Goal: Contribute content: Contribute content

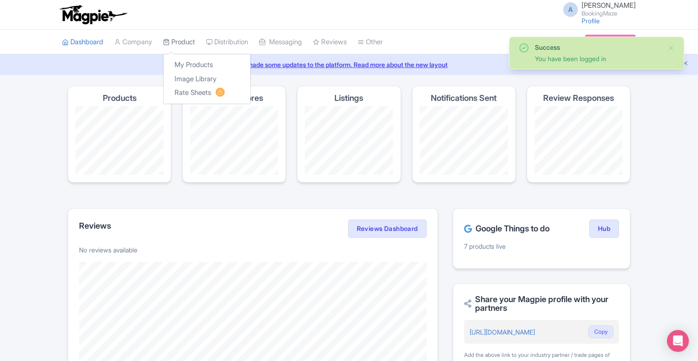
drag, startPoint x: 188, startPoint y: 40, endPoint x: 190, endPoint y: 44, distance: 4.7
click at [188, 40] on link "Product" at bounding box center [179, 42] width 32 height 25
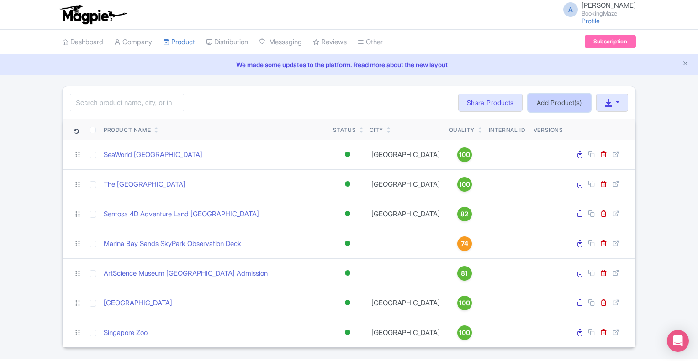
click at [549, 103] on link "Add Product(s)" at bounding box center [559, 103] width 63 height 18
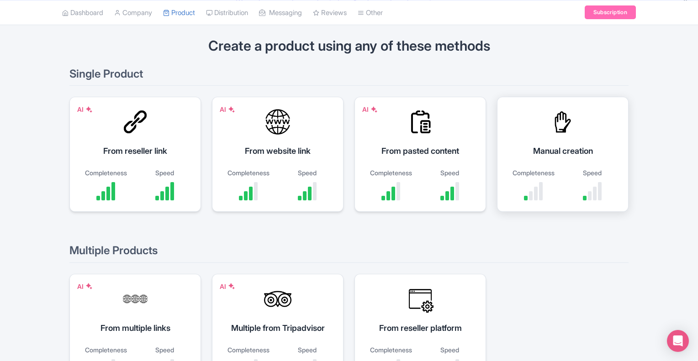
scroll to position [62, 0]
click at [577, 148] on div "Manual creation" at bounding box center [562, 151] width 109 height 12
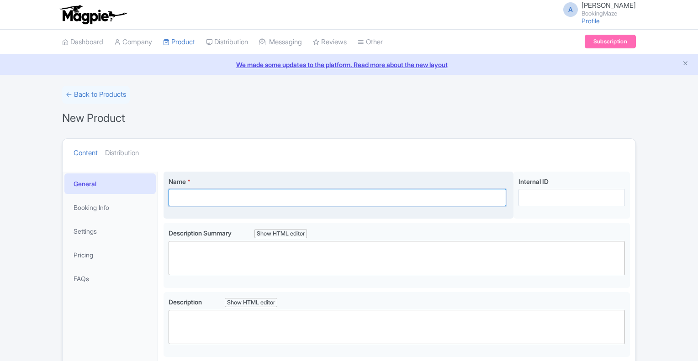
click at [205, 201] on input "Name *" at bounding box center [338, 197] width 338 height 17
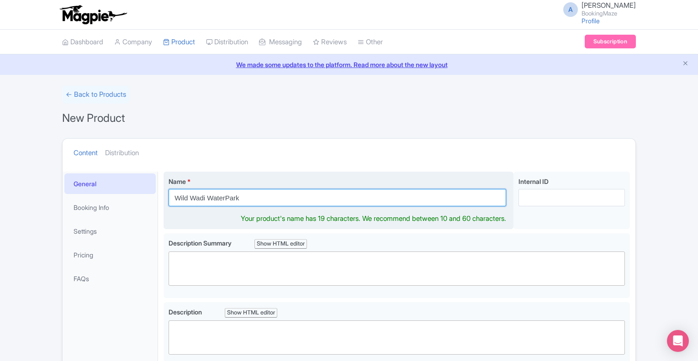
click at [228, 196] on input "Wild Wadi WaterPark" at bounding box center [338, 197] width 338 height 17
click at [259, 201] on input "[GEOGRAPHIC_DATA]" at bounding box center [338, 197] width 338 height 17
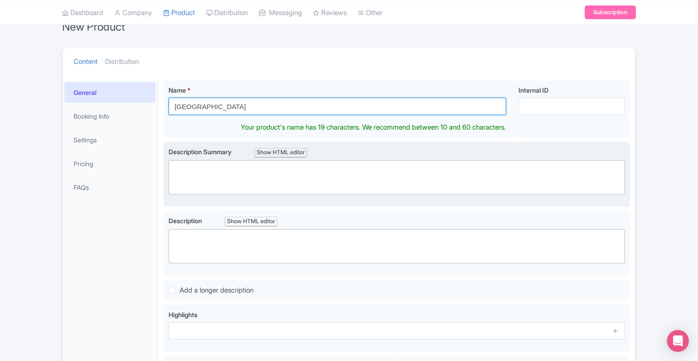
type input "[GEOGRAPHIC_DATA]"
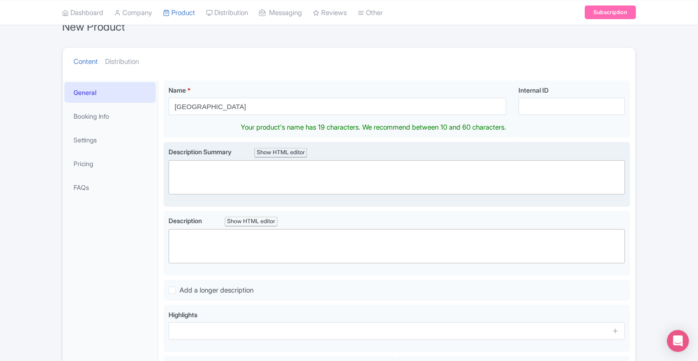
click at [208, 168] on trix-editor at bounding box center [397, 177] width 456 height 34
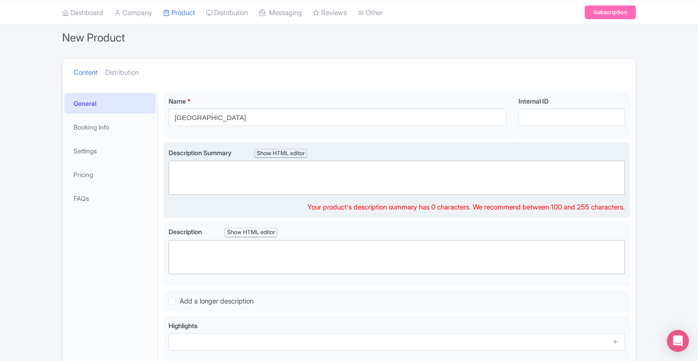
click at [249, 180] on trix-editor at bounding box center [397, 178] width 456 height 34
paste trix-editor "<div><strong>Wild Wadi Waterpark in Dubai offers thrilling rides, slides, and w…"
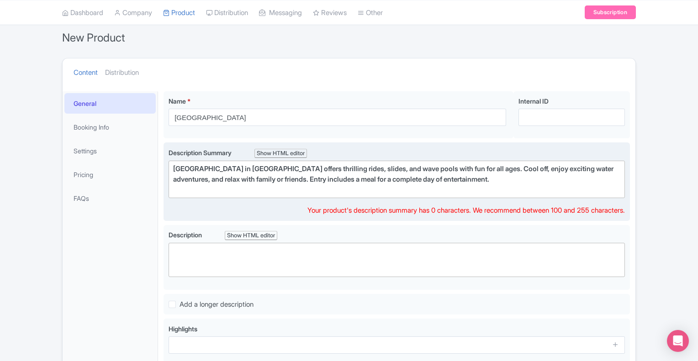
type trix-editor "<div><strong>Wild Wadi Waterpark in Dubai offers thrilling rides, slides, and w…"
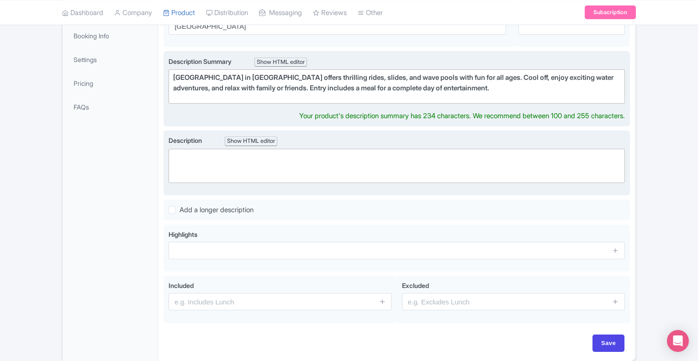
click at [223, 158] on trix-editor at bounding box center [397, 166] width 456 height 34
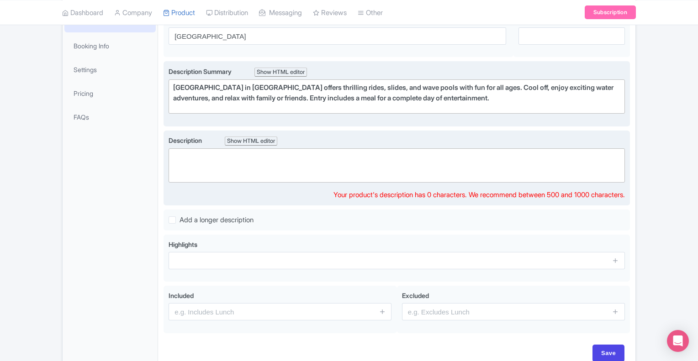
click at [251, 164] on trix-editor at bounding box center [397, 165] width 456 height 34
paste trix-editor "<div>&nbsp;Wild Wadi Waterpark, located next to the iconic Burj Al Arab in Duba…"
type trix-editor "<div>&nbsp;Wild Wadi Waterpark, located next to the iconic Burj Al Arab in Duba…"
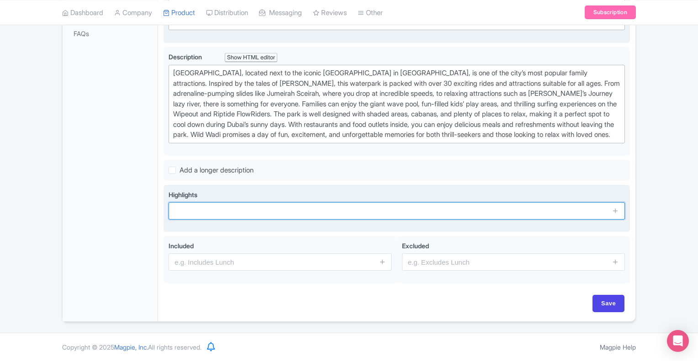
click at [233, 207] on input "text" at bounding box center [397, 210] width 456 height 17
click at [276, 211] on input "text" at bounding box center [397, 210] width 456 height 17
click at [219, 212] on input "text" at bounding box center [397, 210] width 456 height 17
paste input "30+ fun rides and slides. Surf waves on FlowRider. Try the Jumeirah Sceirah sli…"
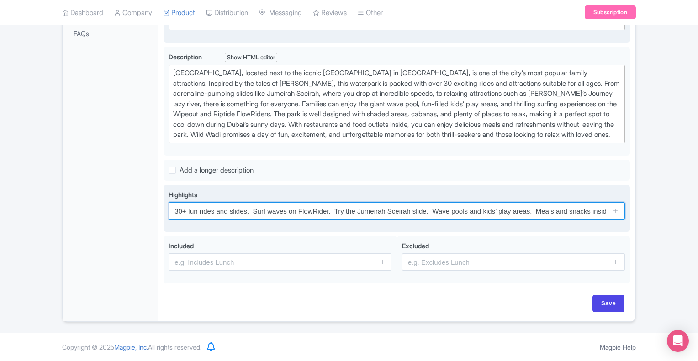
scroll to position [0, 32]
click at [194, 215] on input "30+ fun rides and slides. Surf waves on FlowRider. Try the Jumeirah Sceirah sli…" at bounding box center [397, 210] width 456 height 17
drag, startPoint x: 254, startPoint y: 210, endPoint x: 329, endPoint y: 214, distance: 75.5
click at [329, 214] on input "30+ fun rides and slides. Surf waves on FlowRider. Try the Jumeirah Sceirah sli…" at bounding box center [397, 210] width 456 height 17
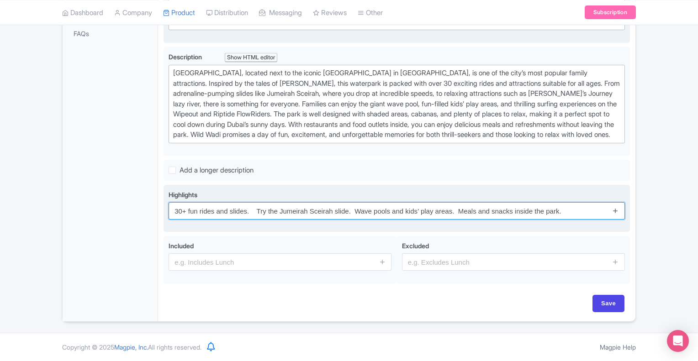
type input "30+ fun rides and slides. Try the Jumeirah Sceirah slide. Wave pools and kids’ …"
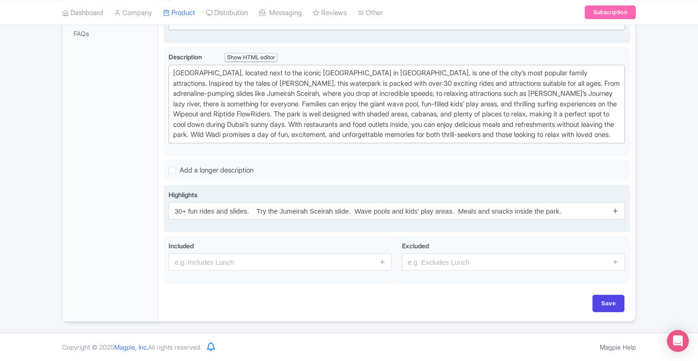
click at [616, 213] on icon at bounding box center [615, 210] width 7 height 7
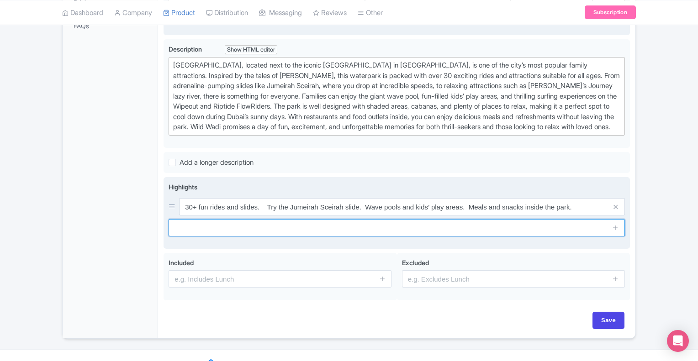
click at [228, 237] on input "text" at bounding box center [397, 227] width 456 height 17
paste input "Surf waves on FlowRider."
type input "Surf waves on FlowRider."
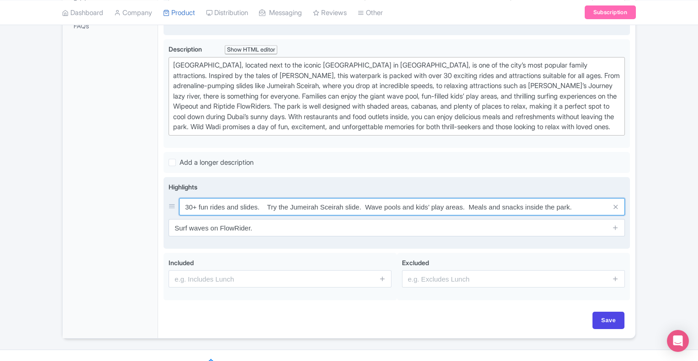
drag, startPoint x: 268, startPoint y: 213, endPoint x: 360, endPoint y: 217, distance: 92.4
click at [360, 216] on input "30+ fun rides and slides. Try the Jumeirah Sceirah slide. Wave pools and kids’ …" at bounding box center [402, 206] width 446 height 17
type input "30+ fun rides and slides. . Wave pools and kids’ play areas. Meals and snacks i…"
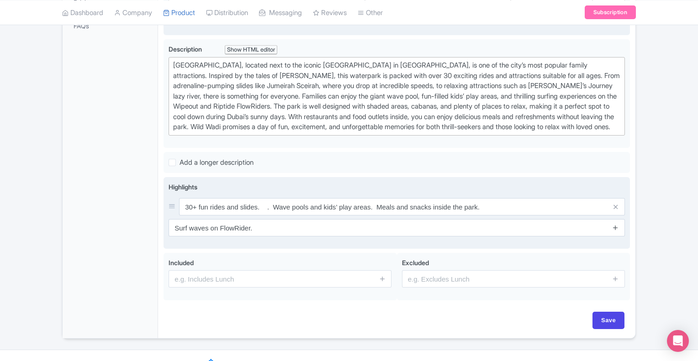
click at [618, 233] on link at bounding box center [615, 228] width 7 height 11
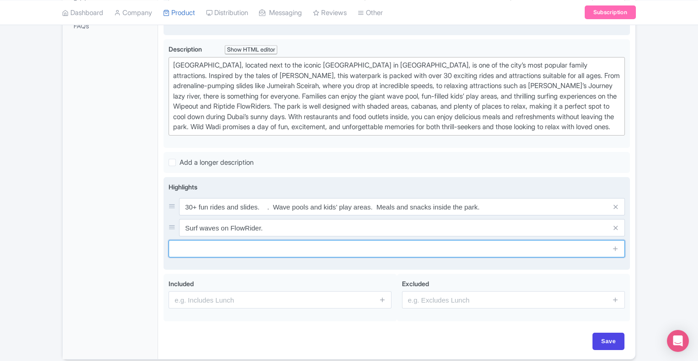
click at [247, 258] on input "text" at bounding box center [397, 248] width 456 height 17
paste input "Try the Jumeirah Sceirah slide"
type input "Try the Jumeirah Sceirah slide"
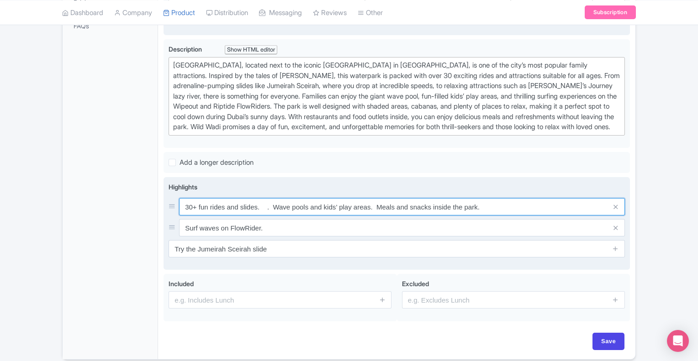
drag, startPoint x: 273, startPoint y: 215, endPoint x: 370, endPoint y: 217, distance: 97.3
click at [370, 216] on input "30+ fun rides and slides. . Wave pools and kids’ play areas. Meals and snacks i…" at bounding box center [402, 206] width 446 height 17
type input "30+ fun rides and slides. . . Meals and snacks inside the park."
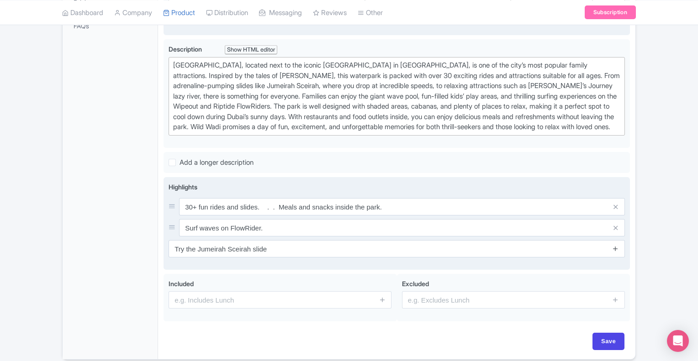
click at [618, 252] on icon at bounding box center [615, 248] width 7 height 7
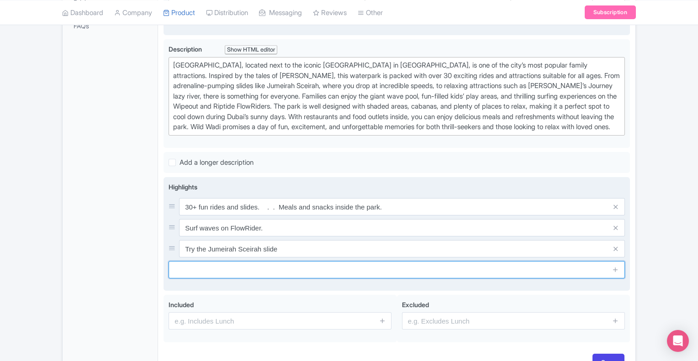
click at [275, 278] on input "text" at bounding box center [397, 269] width 456 height 17
paste input "Wave pools and kids’ play areas"
type input "Wave pools and kids’ play areas"
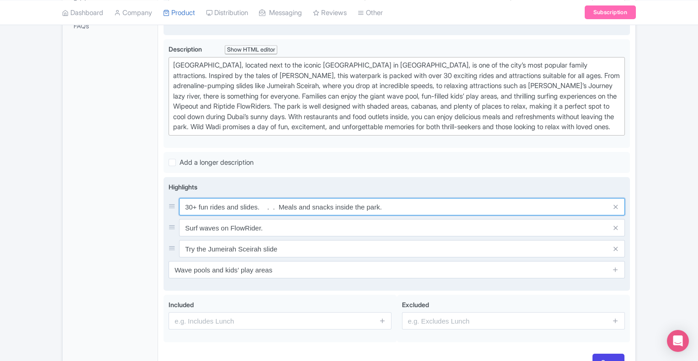
drag, startPoint x: 280, startPoint y: 212, endPoint x: 386, endPoint y: 216, distance: 106.0
click at [386, 216] on input "30+ fun rides and slides. . . Meals and snacks inside the park." at bounding box center [402, 206] width 446 height 17
type input "30+ fun rides and slides. . ."
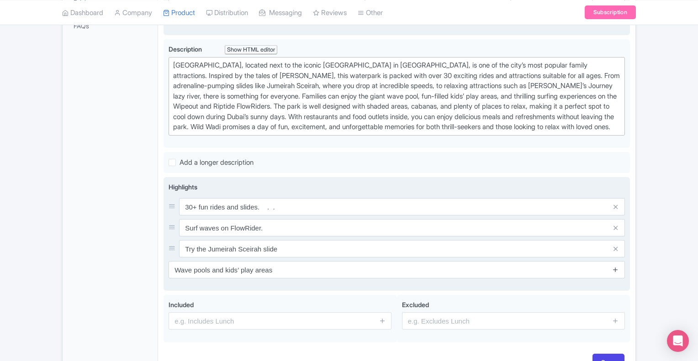
click at [616, 275] on link at bounding box center [615, 270] width 7 height 11
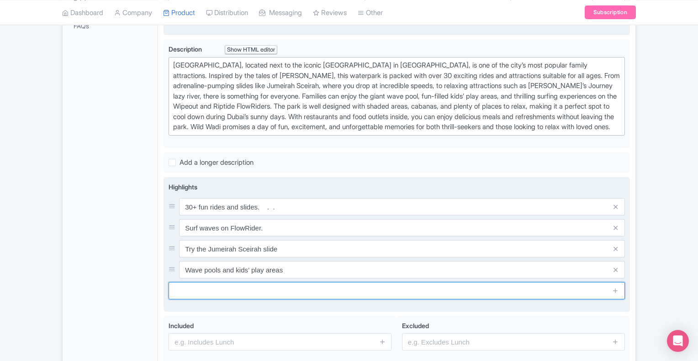
click at [267, 299] on input "text" at bounding box center [397, 290] width 456 height 17
paste input "Meals and snacks inside the park."
type input "Meals and snacks inside the park."
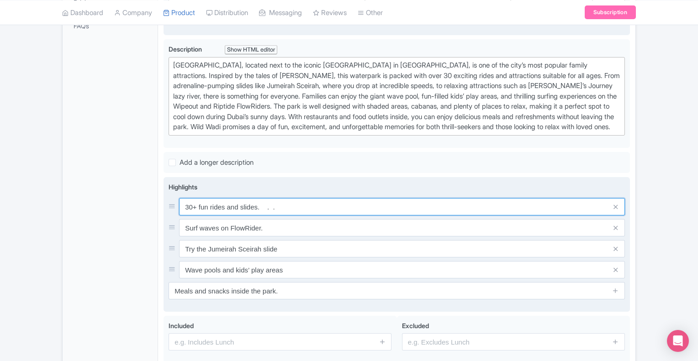
click at [294, 216] on input "30+ fun rides and slides. . ." at bounding box center [402, 206] width 446 height 17
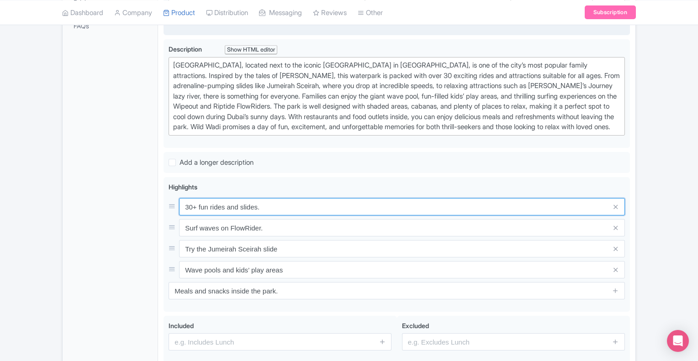
type input "30+ fun rides and slides."
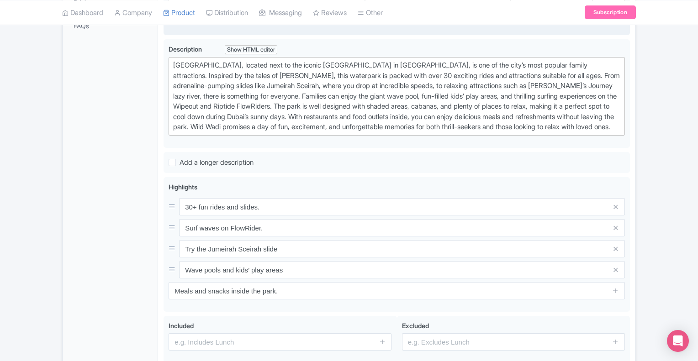
click at [135, 187] on div "General Booking Info Settings Pricing FAQs" at bounding box center [110, 160] width 95 height 483
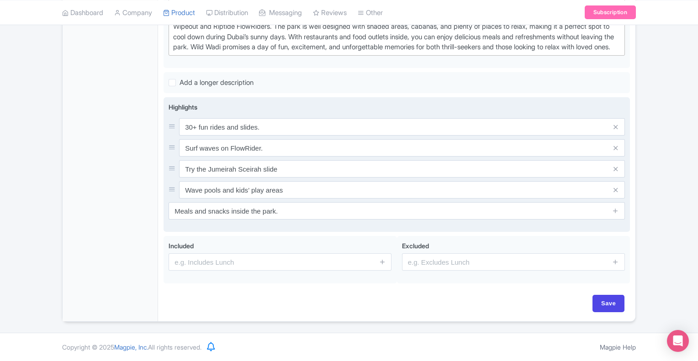
scroll to position [341, 0]
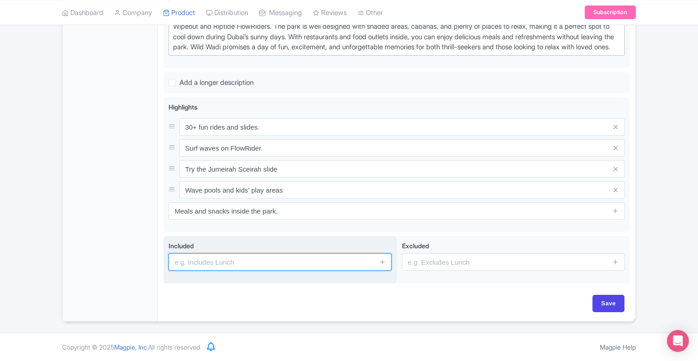
click at [238, 264] on input "text" at bounding box center [280, 262] width 223 height 17
type input "Entry or admission fee"
click at [382, 264] on icon at bounding box center [382, 262] width 7 height 7
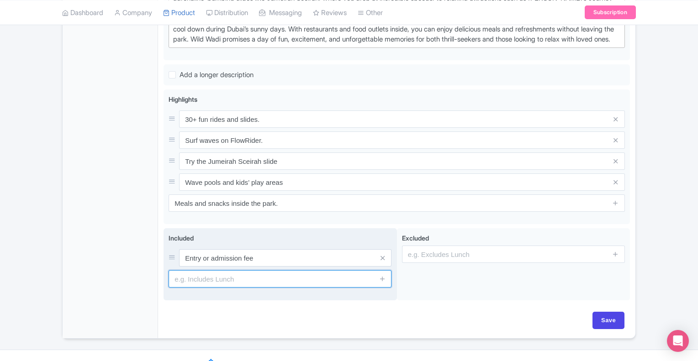
click at [219, 288] on input "text" at bounding box center [280, 278] width 223 height 17
type input "Full day access"
click at [380, 282] on icon at bounding box center [382, 278] width 7 height 7
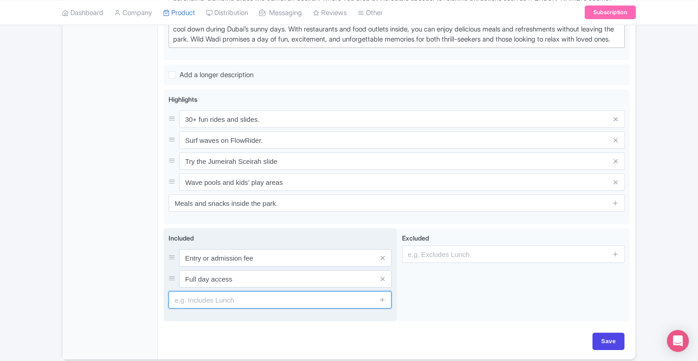
click at [248, 309] on input "text" at bounding box center [280, 299] width 223 height 17
type input "Unlimited rides"
click at [386, 303] on icon at bounding box center [382, 299] width 7 height 7
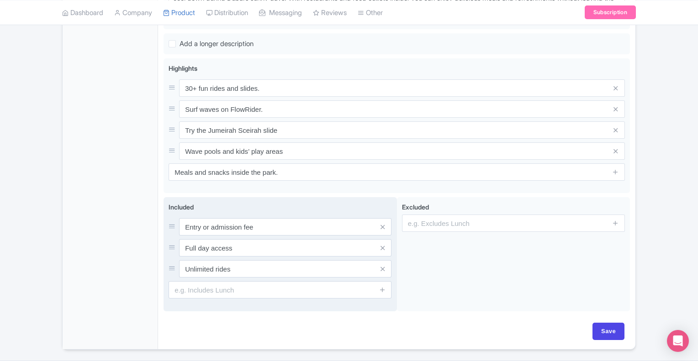
scroll to position [407, 0]
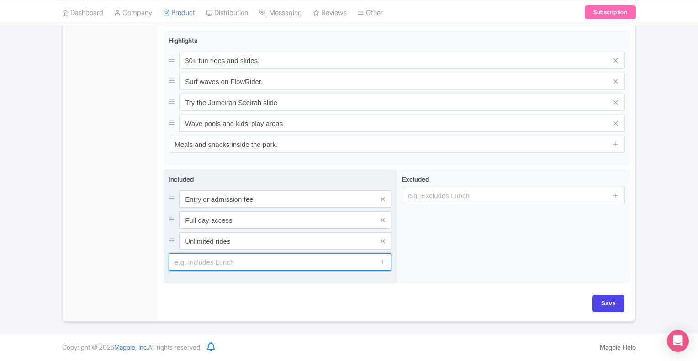
click at [215, 264] on input "text" at bounding box center [280, 262] width 223 height 17
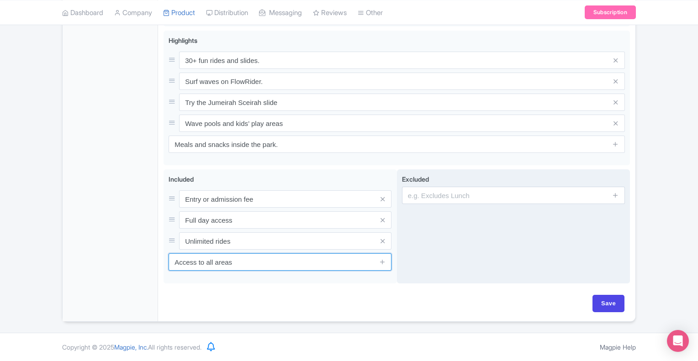
type input "Access to all areas"
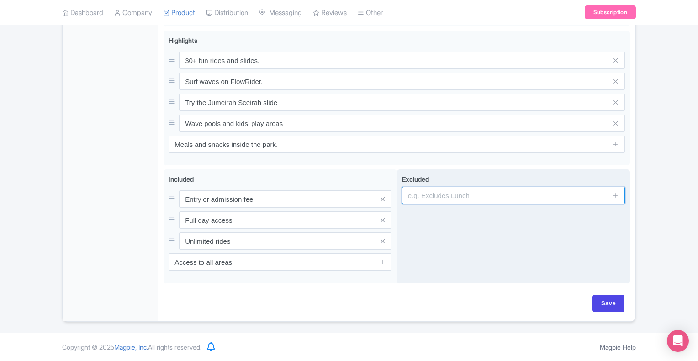
click at [448, 195] on input "text" at bounding box center [513, 195] width 223 height 17
type input "Food & drinks"
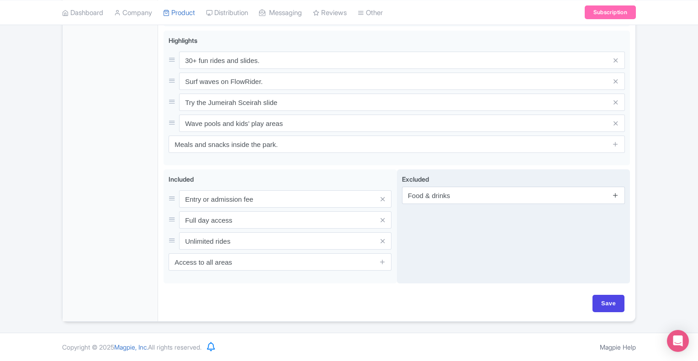
click at [619, 197] on icon at bounding box center [615, 195] width 7 height 7
click at [478, 220] on input "text" at bounding box center [513, 219] width 223 height 17
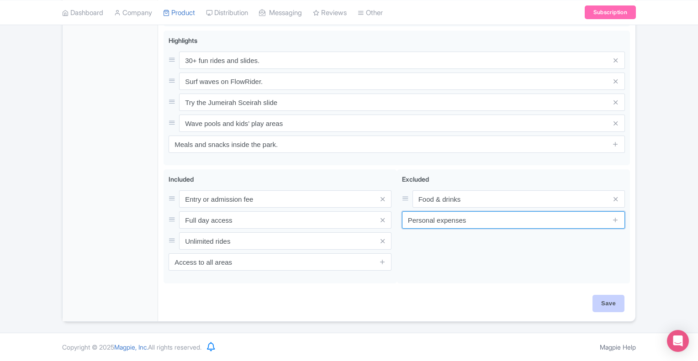
type input "Personal expenses"
click at [614, 304] on input "Save" at bounding box center [608, 303] width 32 height 17
type input "Saving..."
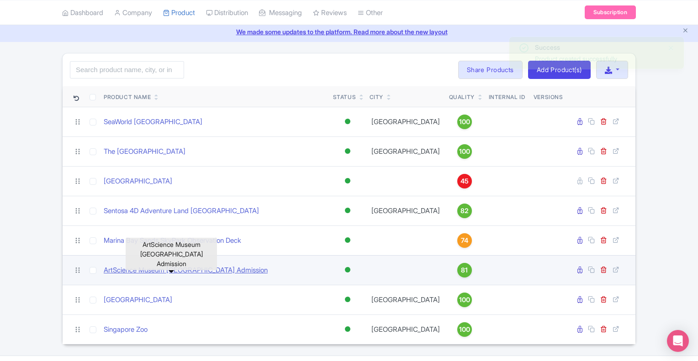
scroll to position [54, 0]
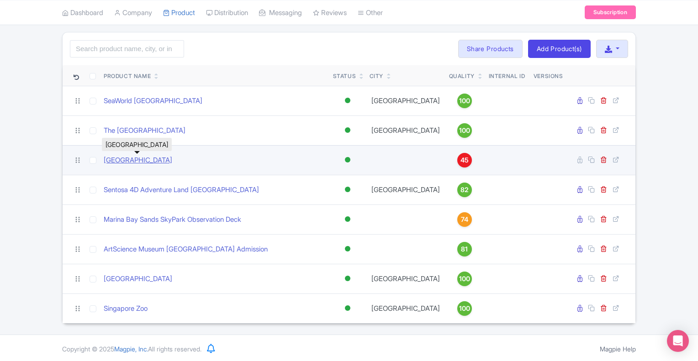
click at [134, 159] on link "[GEOGRAPHIC_DATA]" at bounding box center [138, 160] width 69 height 11
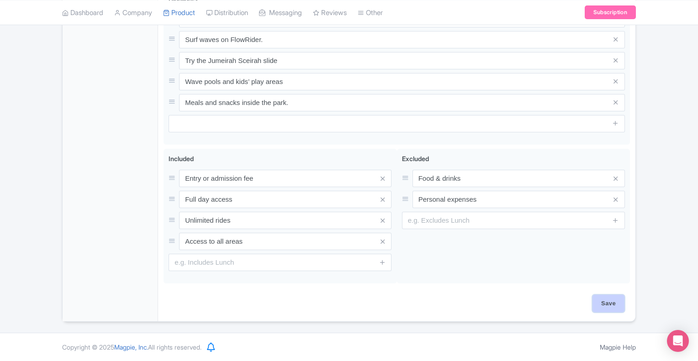
scroll to position [449, 0]
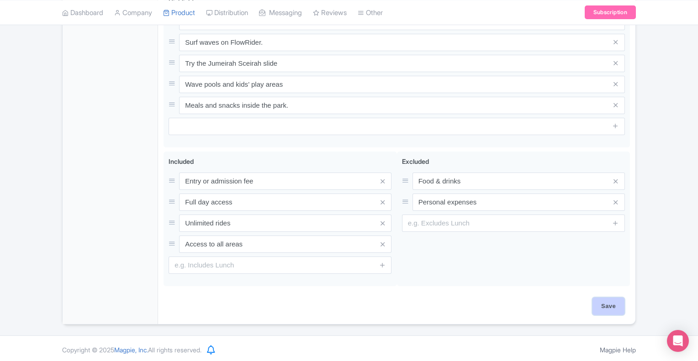
click at [613, 312] on input "Save" at bounding box center [608, 306] width 32 height 17
type input "Saving..."
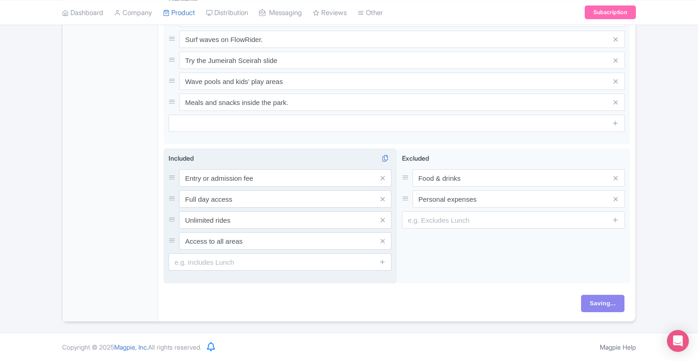
scroll to position [449, 0]
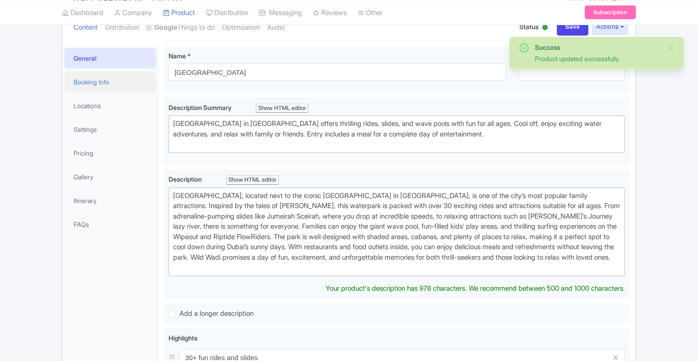
drag, startPoint x: 0, startPoint y: 0, endPoint x: 80, endPoint y: 85, distance: 117.0
click at [80, 85] on link "Booking Info" at bounding box center [109, 82] width 91 height 21
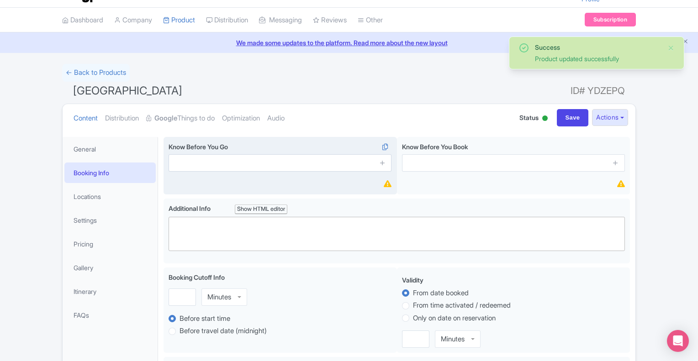
scroll to position [21, 0]
click at [305, 164] on input "text" at bounding box center [280, 163] width 223 height 17
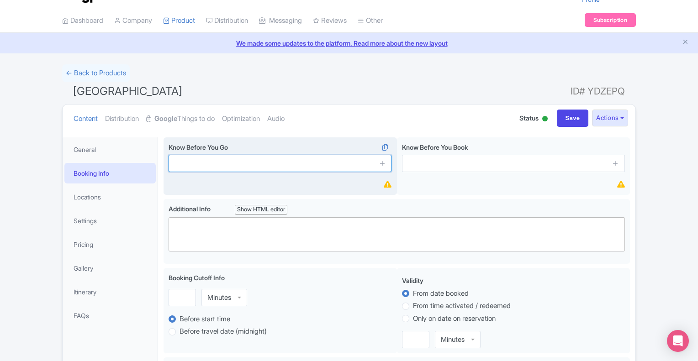
click at [212, 165] on input "text" at bounding box center [280, 163] width 223 height 17
paste input "Carry a valid photo ID for entry."
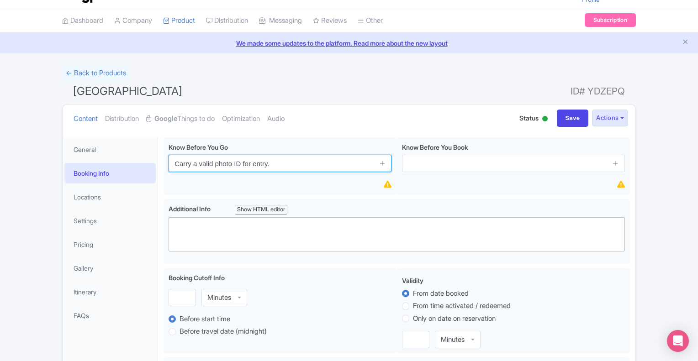
type input "Carry a valid photo ID for entry."
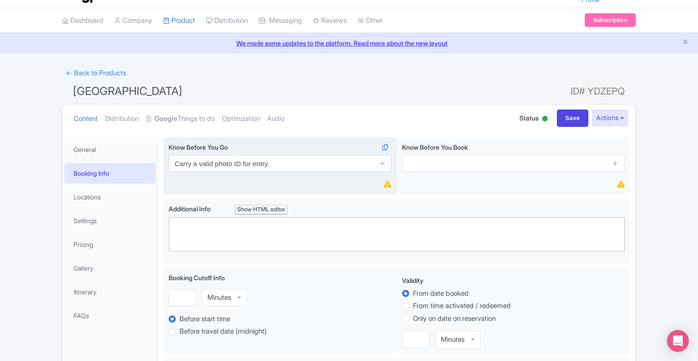
click at [381, 163] on icon at bounding box center [382, 163] width 7 height 7
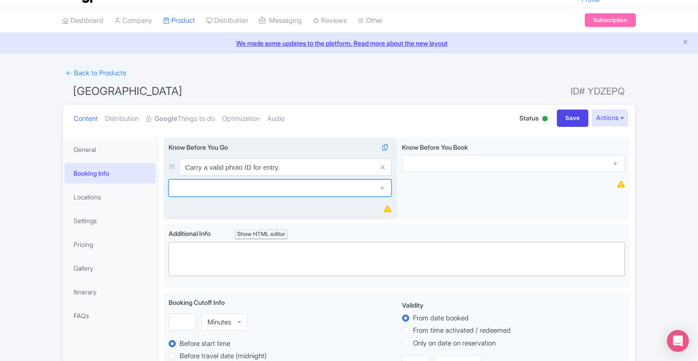
click at [259, 190] on input "text" at bounding box center [280, 188] width 223 height 17
paste input "Outside food and drinks are not allowed."
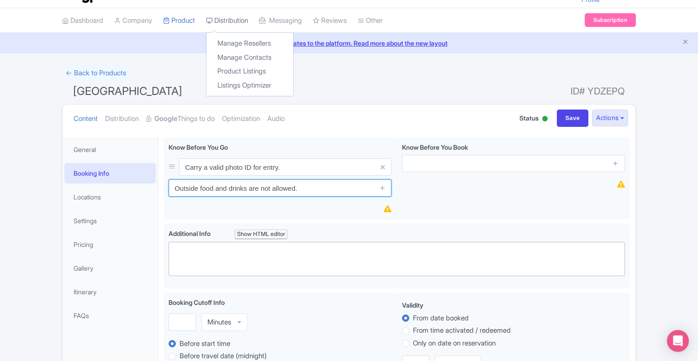
type input "Outside food and drinks are not allowed."
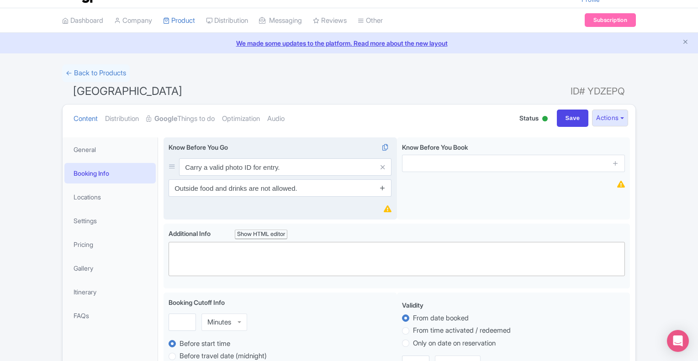
click at [385, 189] on icon at bounding box center [382, 188] width 7 height 7
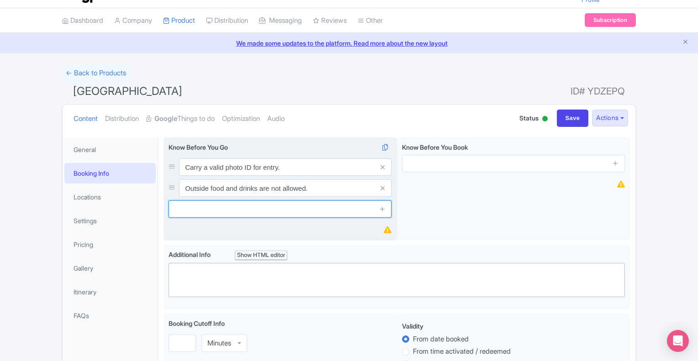
click at [244, 202] on input "text" at bounding box center [280, 209] width 223 height 17
paste input "Proper swimwear is required for all water rides."
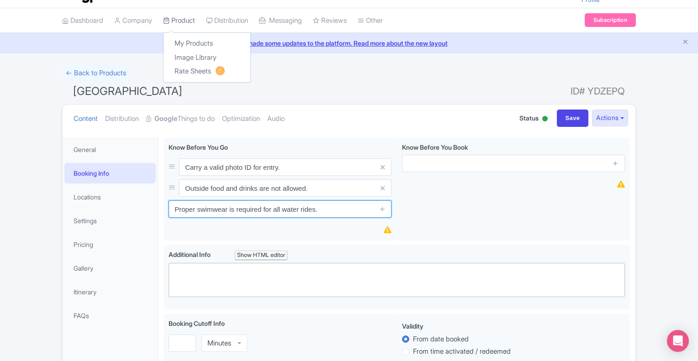
type input "Proper swimwear is required for all water rides."
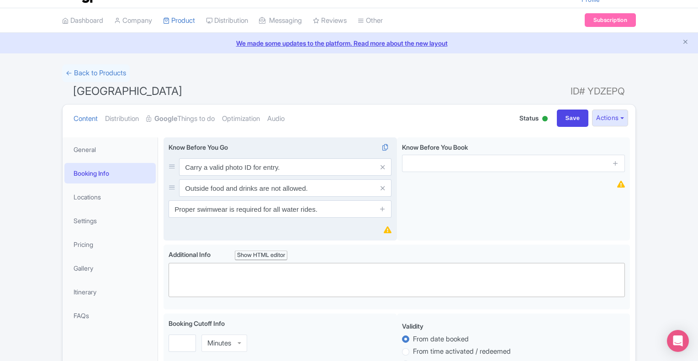
drag, startPoint x: 384, startPoint y: 209, endPoint x: 201, endPoint y: 232, distance: 184.1
click at [384, 209] on icon at bounding box center [382, 209] width 7 height 7
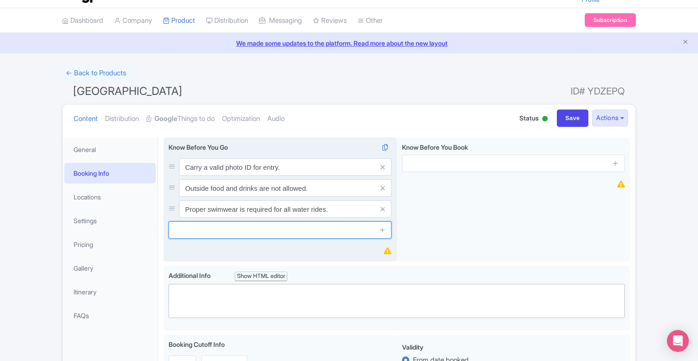
click at [204, 233] on input "text" at bounding box center [280, 230] width 223 height 17
paste input "Check park timings before your visit."
type input "Check park timings before your visit."
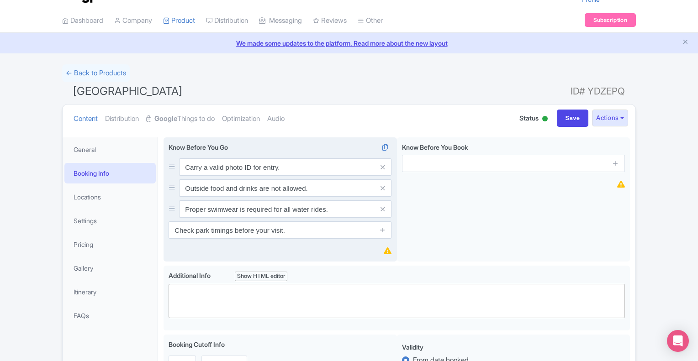
click at [317, 253] on div "Know Before You Go i Carry a valid photo ID for entry. Outside food and drinks …" at bounding box center [280, 199] width 233 height 125
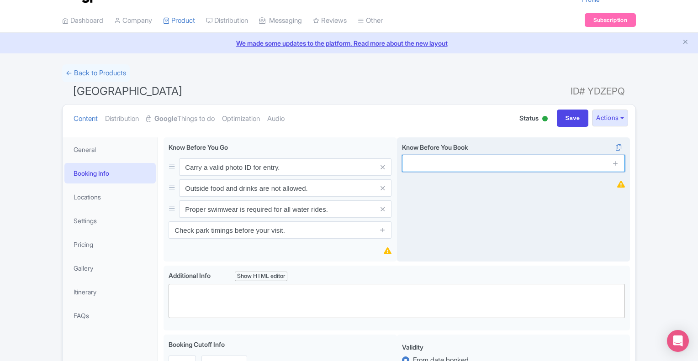
click at [435, 164] on input "text" at bounding box center [513, 163] width 223 height 17
paste input "Tickets are non-refundable once booked."
type input "Tickets are non-refundable once booked."
click at [616, 165] on icon at bounding box center [615, 163] width 7 height 7
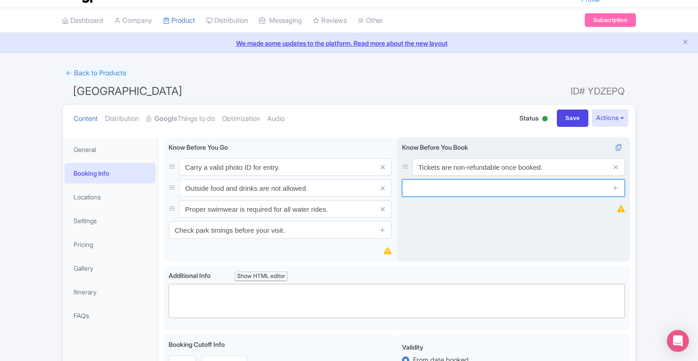
click at [502, 190] on input "text" at bounding box center [513, 188] width 223 height 17
paste input "Children under 2 years enter free (ID required)."
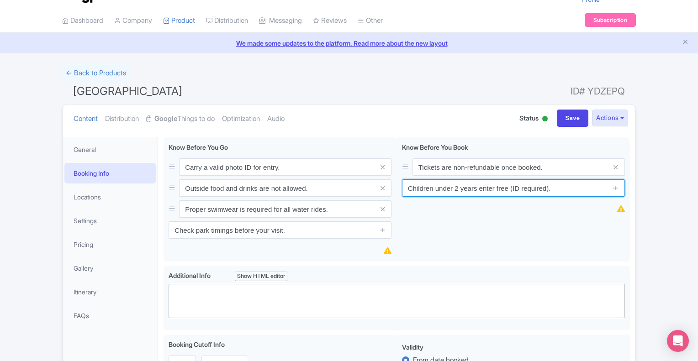
type input "Children under 2 years enter free (ID required)."
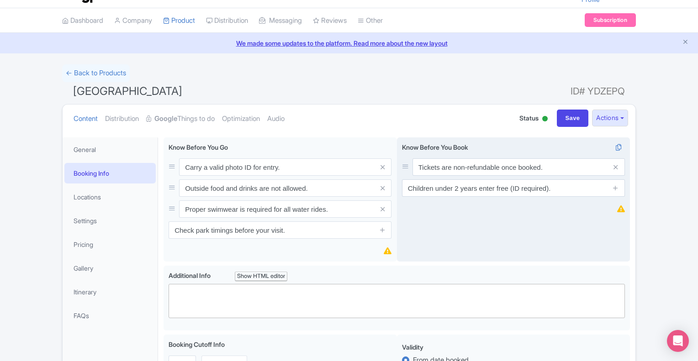
drag, startPoint x: 617, startPoint y: 190, endPoint x: 508, endPoint y: 201, distance: 109.2
click at [617, 190] on icon at bounding box center [615, 188] width 7 height 7
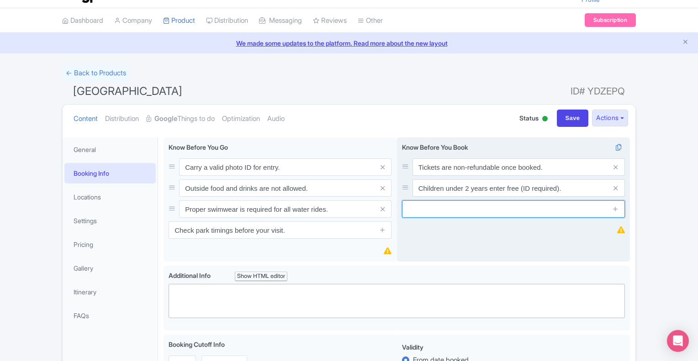
click at [486, 214] on input "text" at bounding box center [513, 209] width 223 height 17
paste input "Some rides have height and weight restrictions."
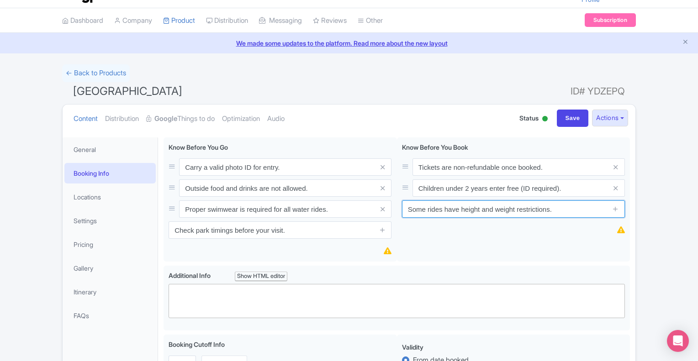
type input "Some rides have height and weight restrictions."
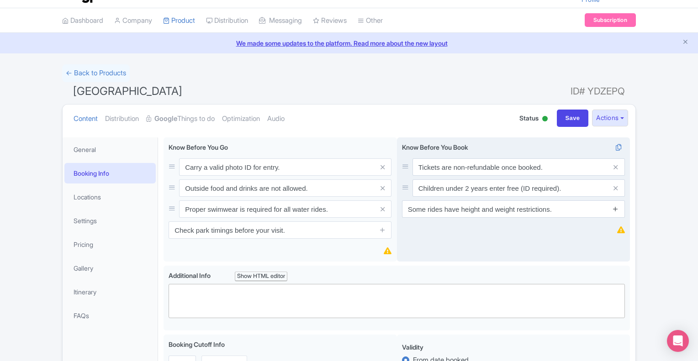
click at [616, 207] on icon at bounding box center [615, 209] width 7 height 7
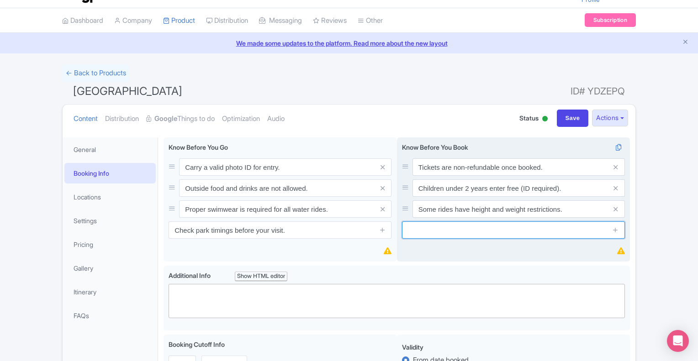
click at [453, 234] on input "text" at bounding box center [513, 230] width 223 height 17
paste input "Tickets include access to all rides and attractions."
type input "Tickets include access to all rides and attractions."
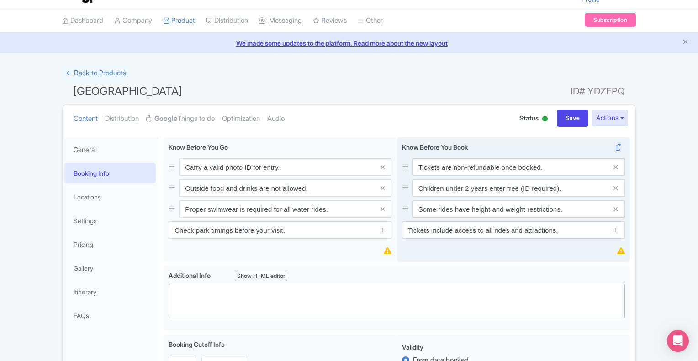
click at [532, 253] on div "Know Before You Book i Tickets are non-refundable once booked. Children under 2…" at bounding box center [513, 199] width 233 height 125
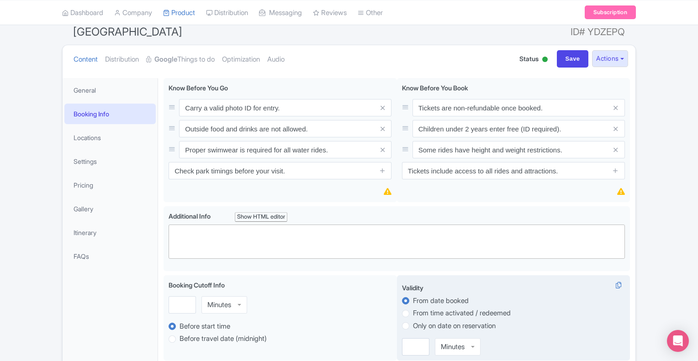
scroll to position [158, 0]
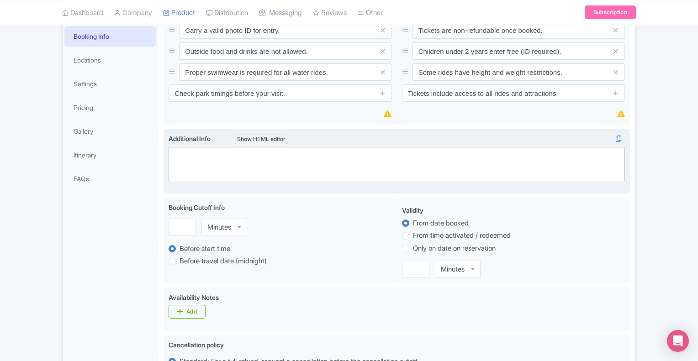
click at [218, 160] on trix-editor at bounding box center [397, 164] width 456 height 34
click at [504, 173] on trix-editor at bounding box center [397, 164] width 456 height 34
click at [245, 159] on trix-editor at bounding box center [397, 164] width 456 height 34
paste trix-editor "<div>To make the most of your day at [GEOGRAPHIC_DATA], it’s best to plan ahead…"
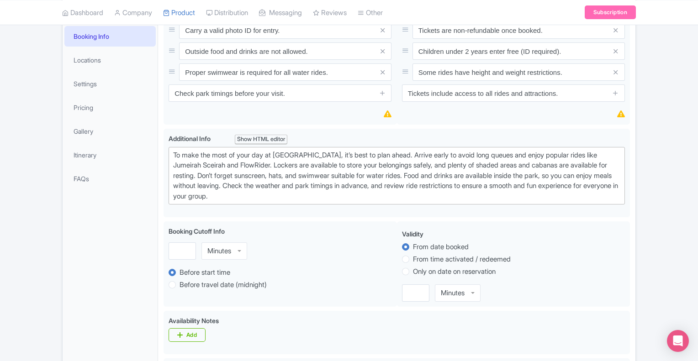
type trix-editor "<div>To make the most of your day at Wild Wadi Waterpark, it’s best to plan ahe…"
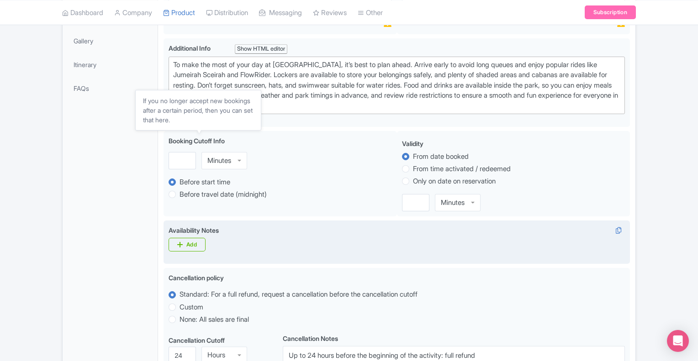
scroll to position [250, 0]
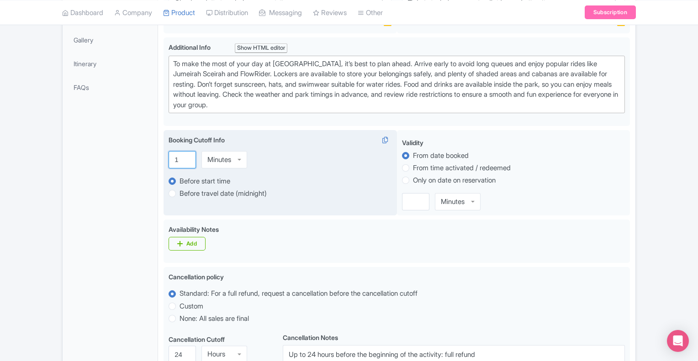
click at [186, 156] on input "1" at bounding box center [182, 159] width 27 height 17
click at [186, 156] on input "2" at bounding box center [182, 159] width 27 height 17
click at [186, 158] on input "1" at bounding box center [182, 159] width 27 height 17
type input "0"
click at [186, 158] on input "0" at bounding box center [182, 159] width 27 height 17
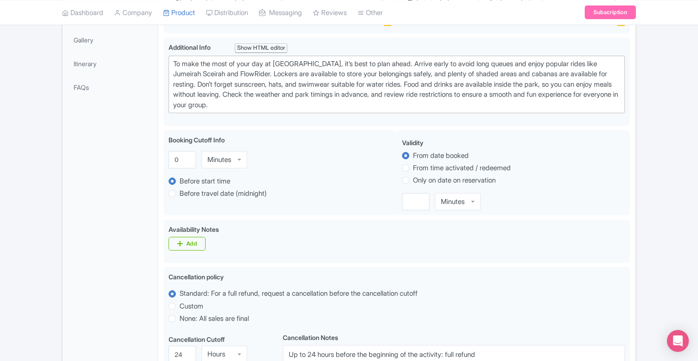
click at [660, 184] on div "Success Data saved automatically ← Back to Products Wild Wadi Waterpark ID# YDZ…" at bounding box center [349, 224] width 698 height 776
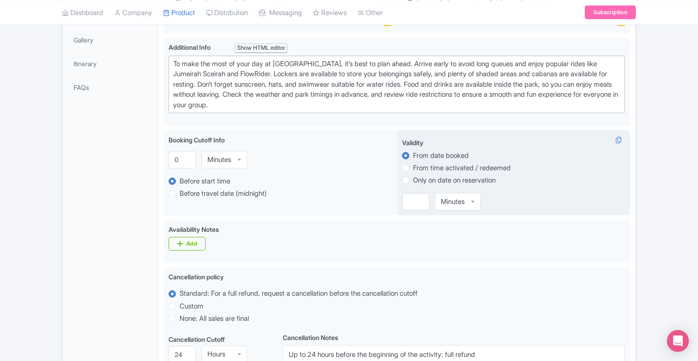
click at [413, 167] on label "From time activated / redeemed" at bounding box center [462, 168] width 98 height 11
click at [413, 167] on input "From time activated / redeemed" at bounding box center [417, 167] width 9 height 9
radio input "true"
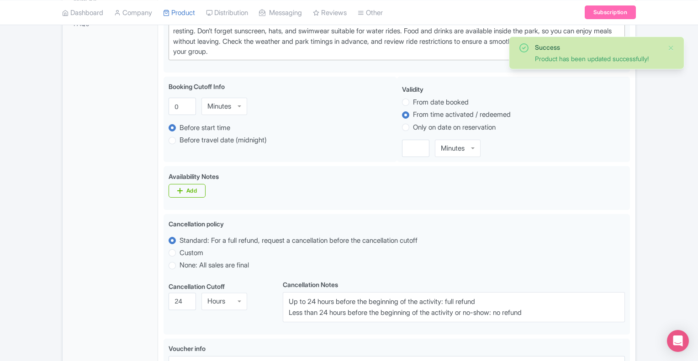
scroll to position [341, 0]
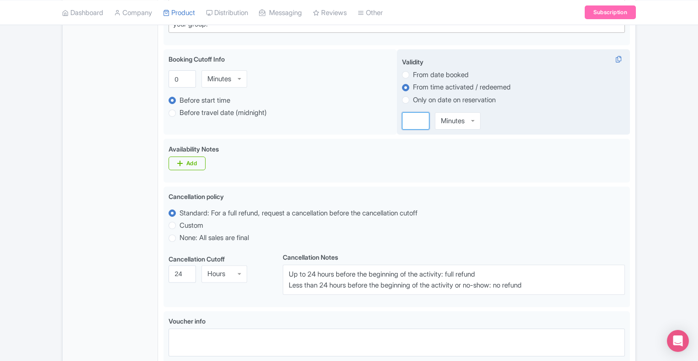
click at [413, 123] on input "number" at bounding box center [415, 120] width 27 height 17
type input "1"
click at [470, 119] on div "Minutes" at bounding box center [458, 120] width 46 height 17
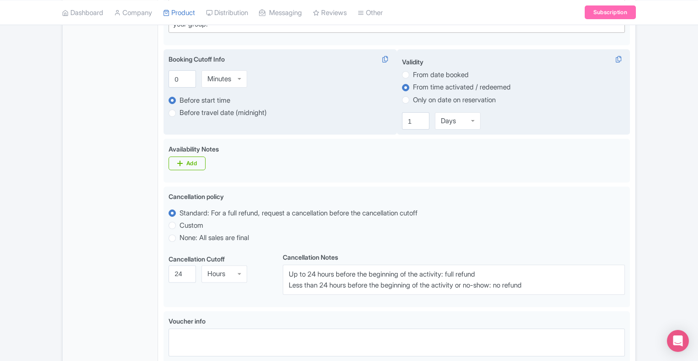
click at [355, 122] on div "Booking Cutoff Info i 0 Minutes Minutes Before start time Before travel date (m…" at bounding box center [280, 92] width 233 height 86
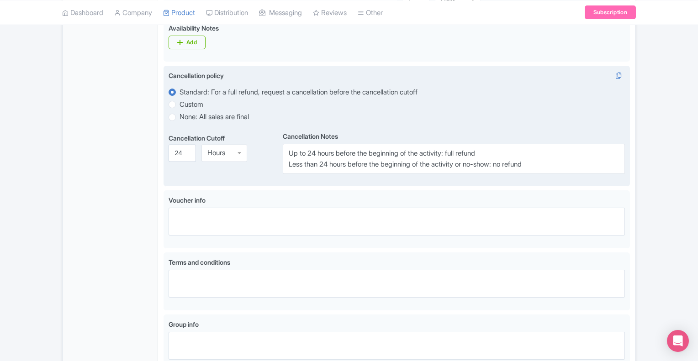
scroll to position [478, 0]
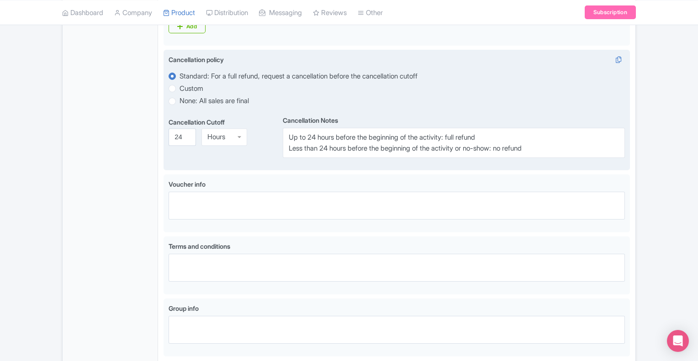
click at [180, 100] on label "None: All sales are final" at bounding box center [214, 101] width 69 height 11
click at [180, 100] on input "None: All sales are final" at bounding box center [184, 100] width 9 height 9
radio input "true"
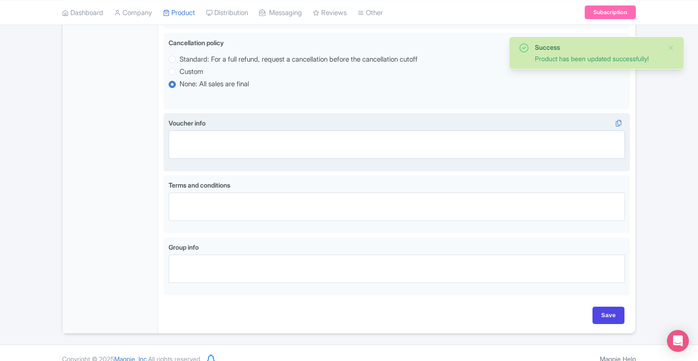
scroll to position [505, 0]
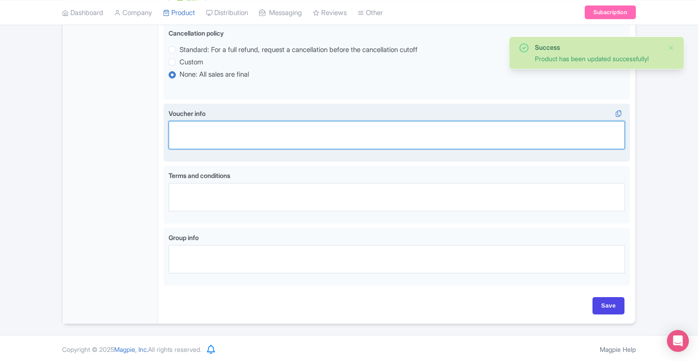
click at [207, 128] on textarea "Voucher info" at bounding box center [397, 135] width 456 height 28
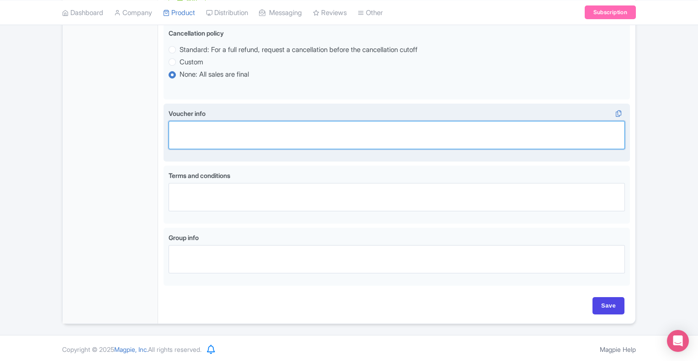
click at [214, 135] on textarea "Voucher info" at bounding box center [397, 135] width 456 height 28
paste textarea "This voucher can be redeemed only on the selected date and time. Please present…"
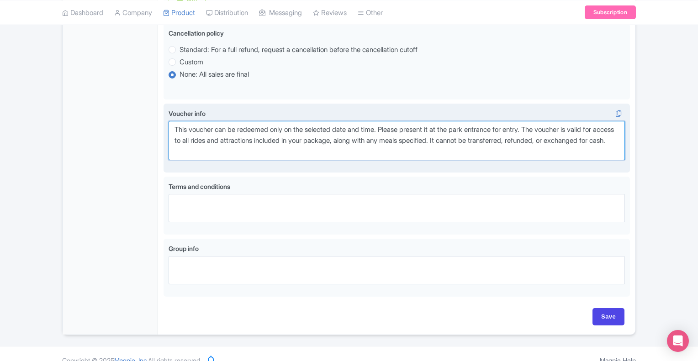
click at [282, 127] on textarea "This voucher can be redeemed only on the selected date and time. Please present…" at bounding box center [397, 140] width 456 height 39
drag, startPoint x: 282, startPoint y: 127, endPoint x: 376, endPoint y: 130, distance: 93.7
click at [376, 130] on textarea "This voucher can be redeemed only on the selected date and time. Please present…" at bounding box center [397, 140] width 456 height 39
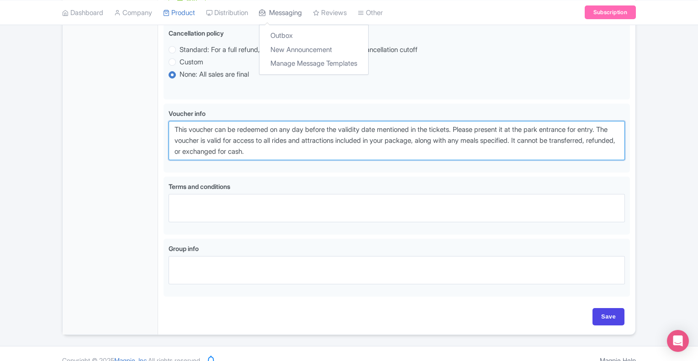
type textarea "This voucher can be redeemed on any day before the validity date mentioned in t…"
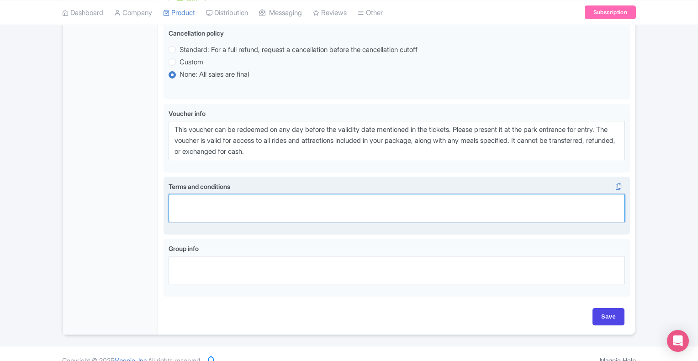
click at [250, 201] on textarea "Terms and conditions" at bounding box center [397, 208] width 456 height 28
paste textarea "Guests must follow all park rules and safety guidelines. Certain rides may have…"
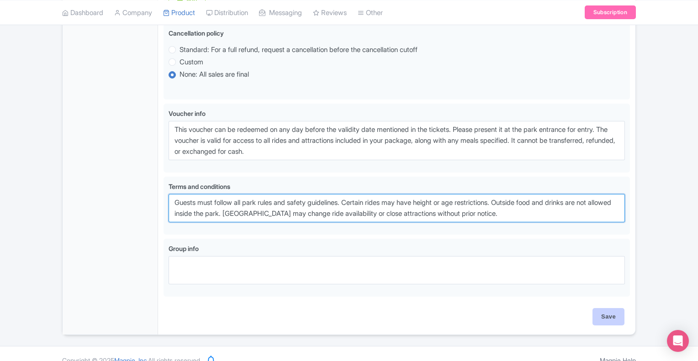
type textarea "Guests must follow all park rules and safety guidelines. Certain rides may have…"
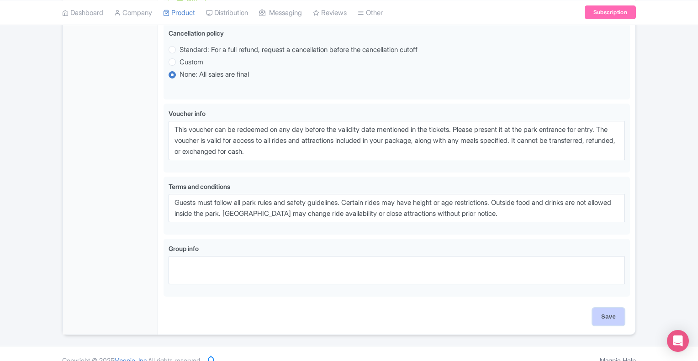
click at [606, 315] on input "Save" at bounding box center [608, 316] width 32 height 17
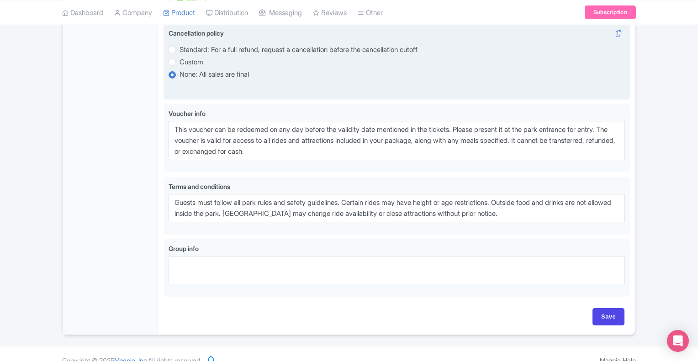
type input "Update Product"
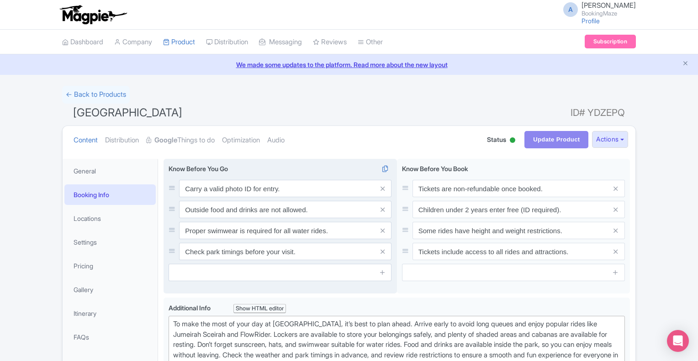
scroll to position [0, 0]
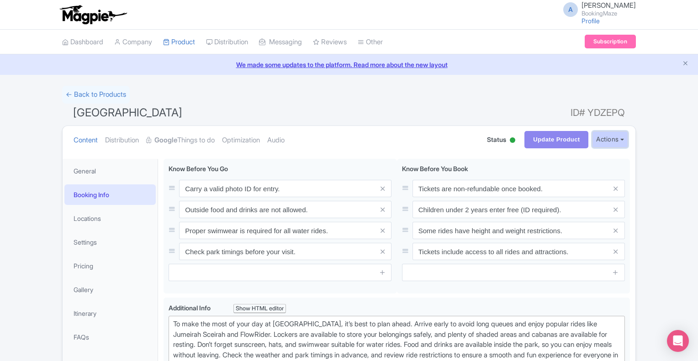
click at [611, 141] on button "Actions" at bounding box center [610, 139] width 36 height 17
click at [684, 64] on icon "Close announcement" at bounding box center [685, 63] width 7 height 7
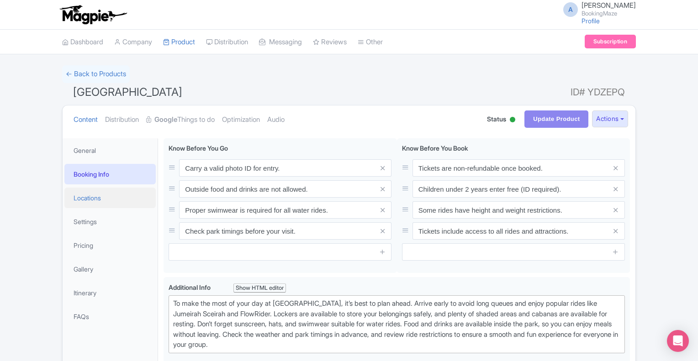
click at [103, 195] on link "Locations" at bounding box center [109, 198] width 91 height 21
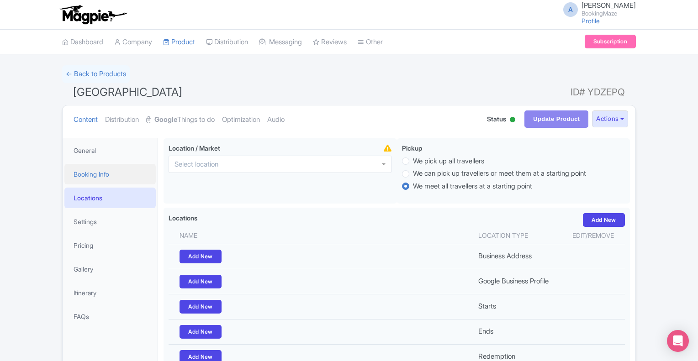
click at [95, 169] on link "Booking Info" at bounding box center [109, 174] width 91 height 21
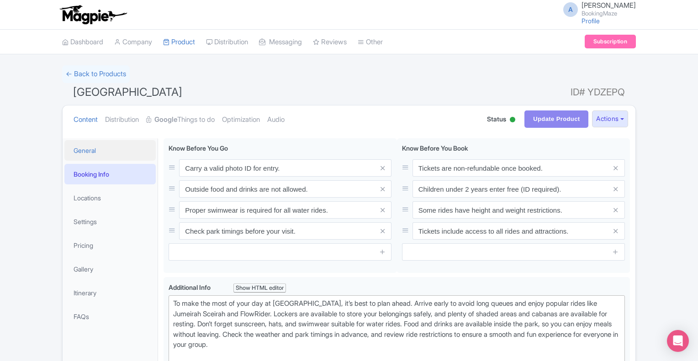
click at [93, 153] on link "General" at bounding box center [109, 150] width 91 height 21
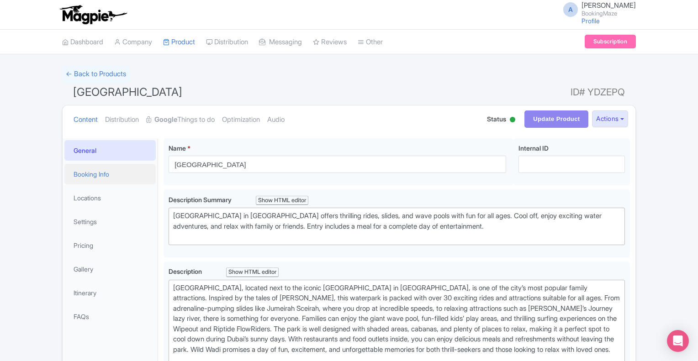
click at [96, 168] on link "Booking Info" at bounding box center [109, 174] width 91 height 21
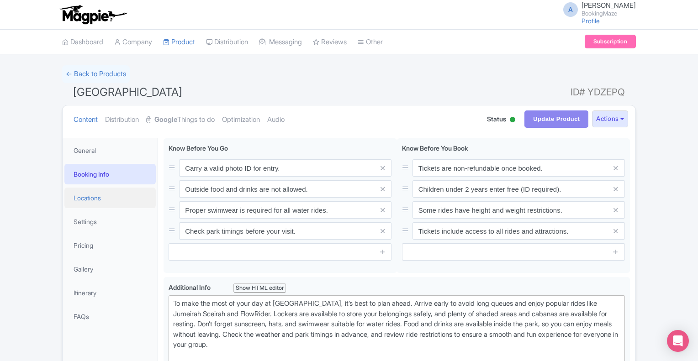
click at [100, 197] on link "Locations" at bounding box center [109, 198] width 91 height 21
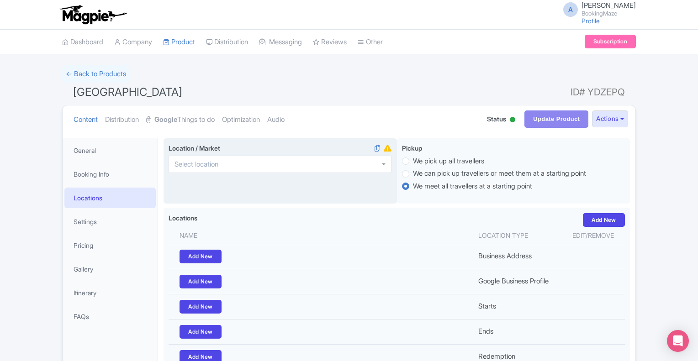
click at [254, 163] on div at bounding box center [280, 164] width 223 height 17
type input "united arab"
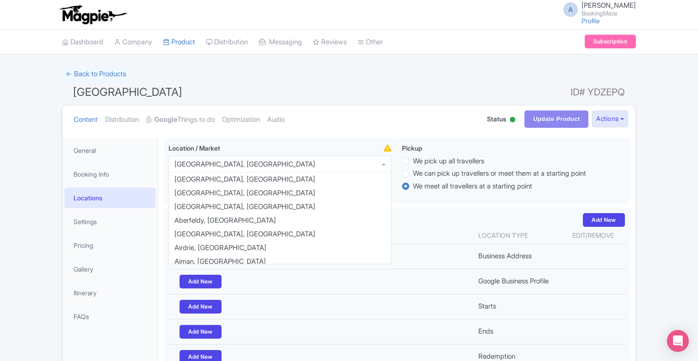
scroll to position [649, 0]
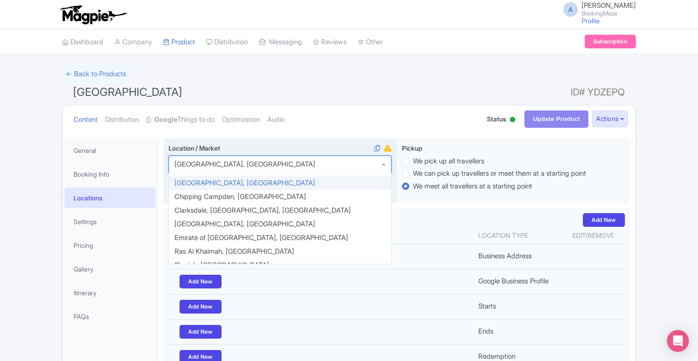
click at [303, 142] on div "Location / Market i Dubai, United Arab Emirates Dubai, United Arab Emirates Abe…" at bounding box center [280, 171] width 233 height 66
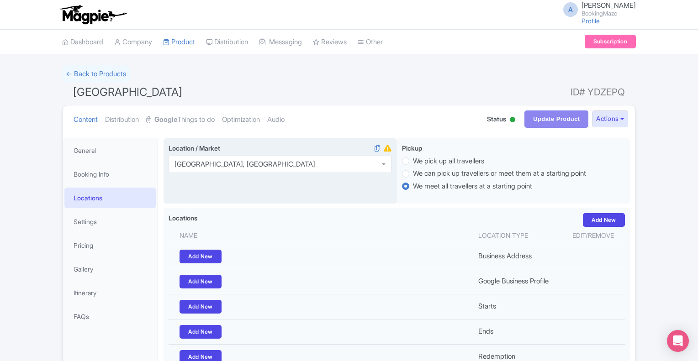
click at [234, 162] on div "Dubai, United Arab Emirates" at bounding box center [244, 164] width 141 height 8
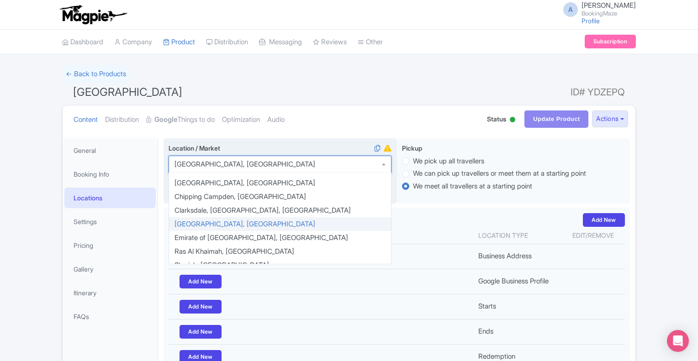
click at [272, 142] on div "Location / Market i Dubai, United Arab Emirates Dubai, United Arab Emirates Abe…" at bounding box center [280, 171] width 233 height 66
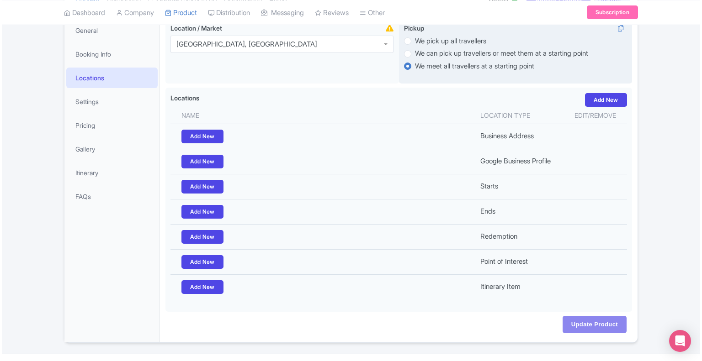
scroll to position [137, 0]
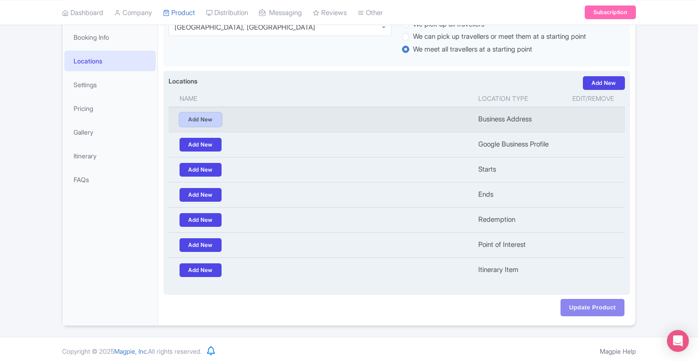
click at [193, 122] on link "Add New" at bounding box center [201, 120] width 42 height 14
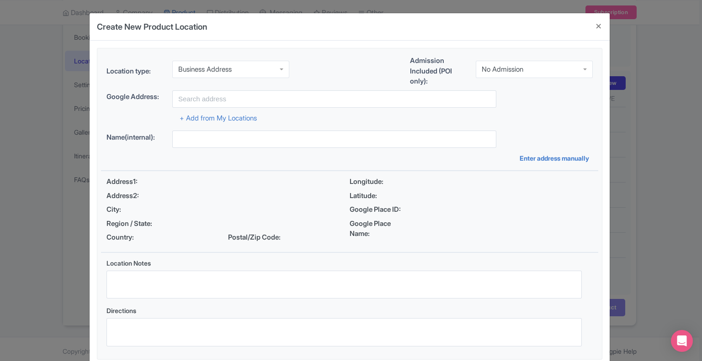
click at [205, 68] on div "Business Address" at bounding box center [204, 69] width 53 height 8
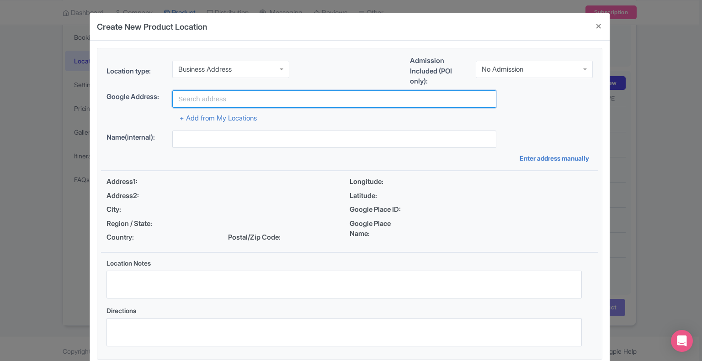
click at [205, 102] on input "text" at bounding box center [334, 98] width 324 height 17
type input "G"
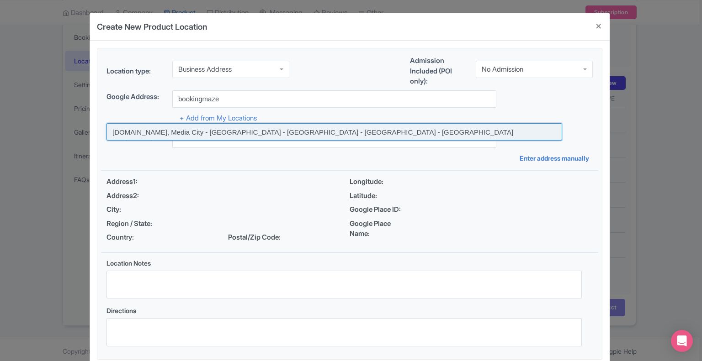
click at [167, 128] on input at bounding box center [333, 131] width 455 height 17
type input "BookingMaze.com, Media City - Sharjah - United Arab Emirates - Sharjah - United…"
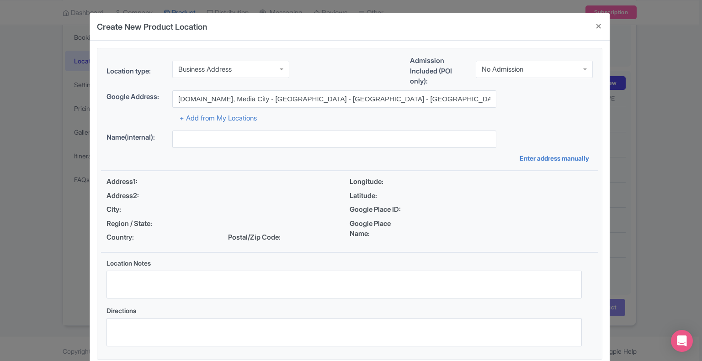
type input "BookingMaze.com, Media City - Sharjah - United Arab Emirates - Sharjah - United…"
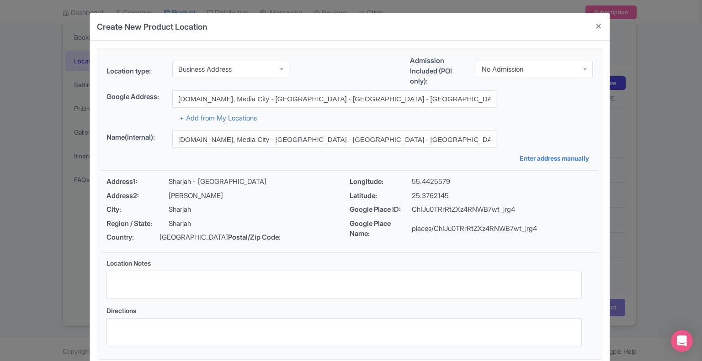
click at [549, 69] on div "No Admission" at bounding box center [533, 69] width 117 height 17
click at [549, 69] on div "No Admission" at bounding box center [533, 67] width 117 height 17
click at [350, 66] on div "Location type: Business Address Business Address Business Address Google Busine…" at bounding box center [349, 73] width 497 height 35
click at [506, 66] on div "No Admission" at bounding box center [502, 69] width 42 height 8
click at [504, 82] on div "Admission Included (POI only): No Admission No Admission No Admission Admission…" at bounding box center [501, 73] width 183 height 35
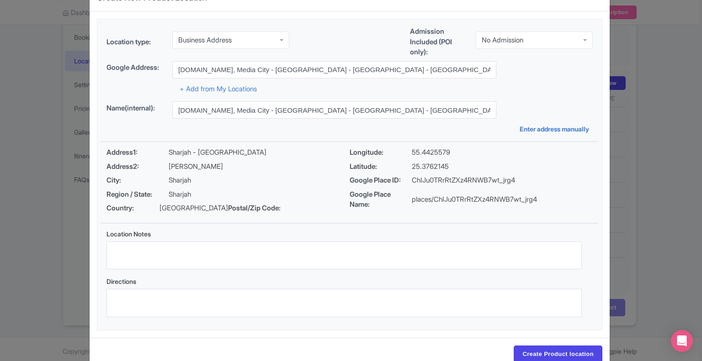
scroll to position [61, 0]
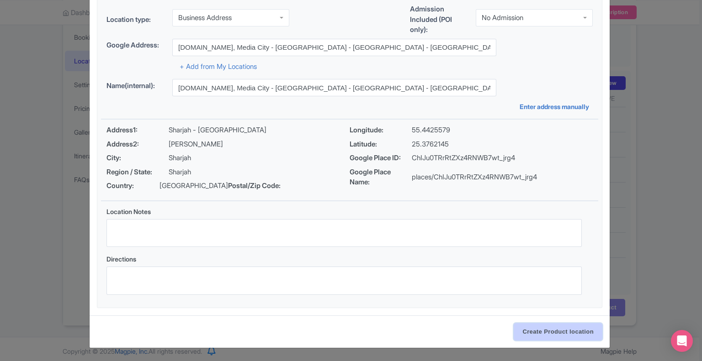
click at [550, 331] on input "Create Product location" at bounding box center [557, 331] width 89 height 17
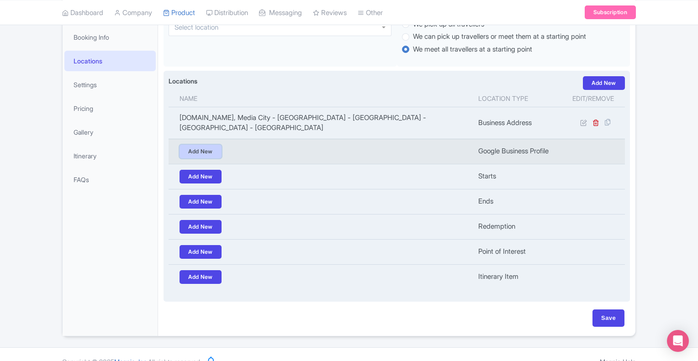
click at [208, 151] on link "Add New" at bounding box center [201, 152] width 42 height 14
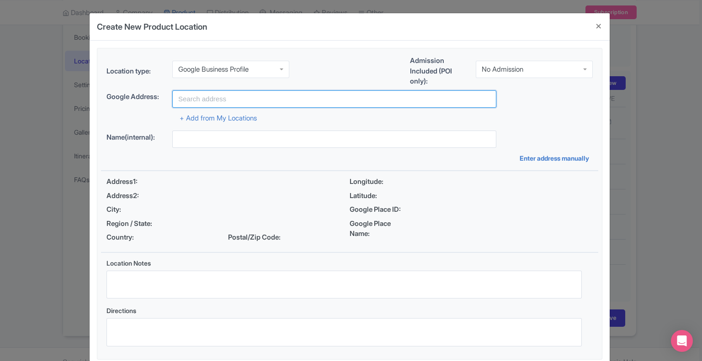
click at [210, 102] on input "text" at bounding box center [334, 98] width 324 height 17
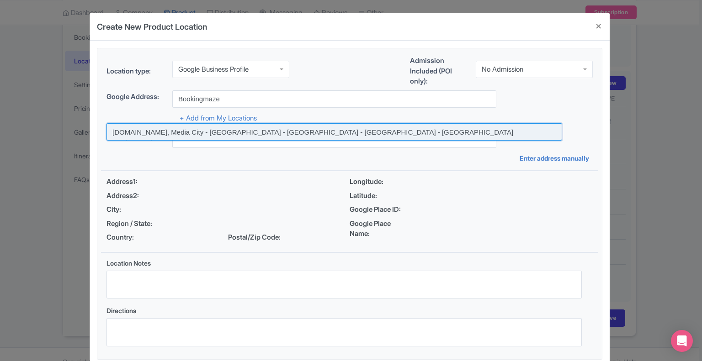
click at [183, 128] on input at bounding box center [333, 131] width 455 height 17
type input "BookingMaze.com, Media City - Sharjah - United Arab Emirates - Sharjah - United…"
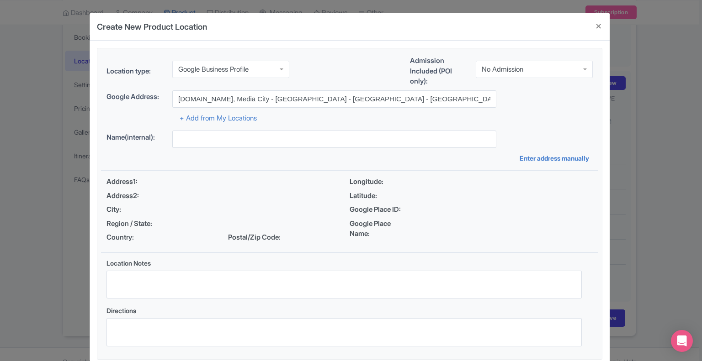
type input "BookingMaze.com, Media City - Sharjah - United Arab Emirates - Sharjah - United…"
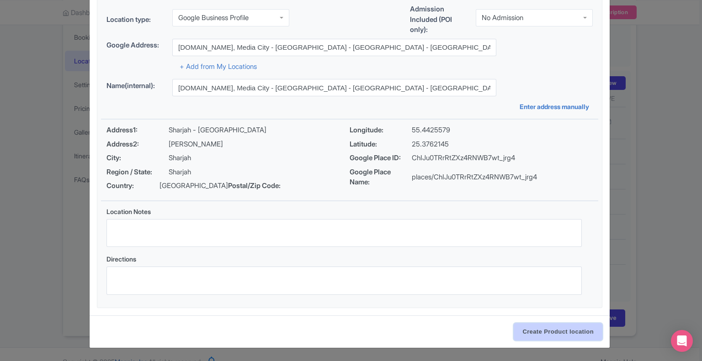
click at [549, 335] on input "Create Product location" at bounding box center [557, 331] width 89 height 17
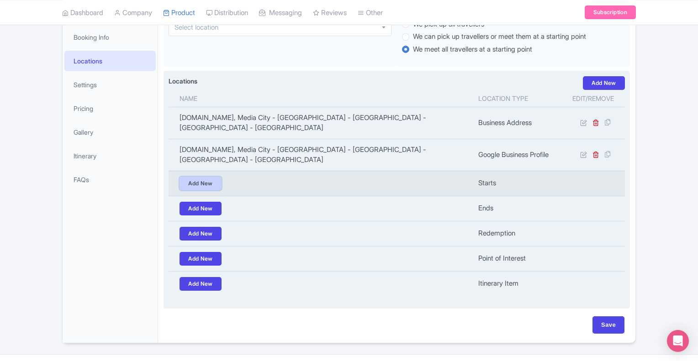
click at [201, 178] on link "Add New" at bounding box center [201, 184] width 42 height 14
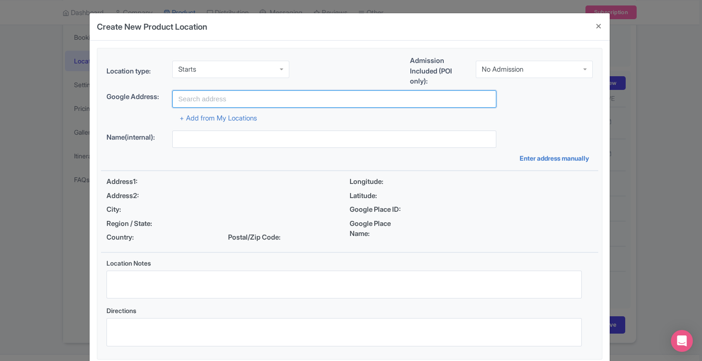
click at [209, 99] on input "text" at bounding box center [334, 98] width 324 height 17
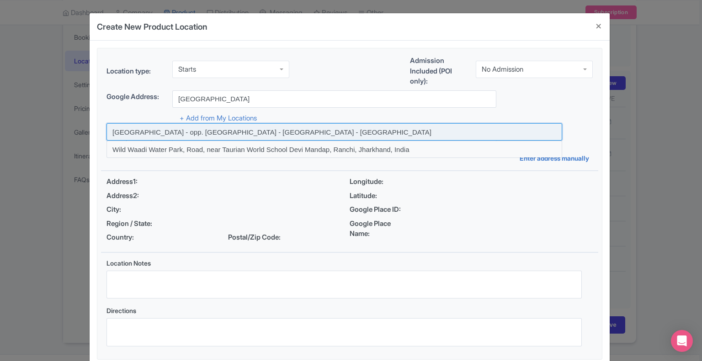
click at [184, 132] on input at bounding box center [333, 131] width 455 height 17
type input "Wild Wadi Waterpark Jumeirah - Jumeira Street - opp. Burj Al Arab - Dubai - Uni…"
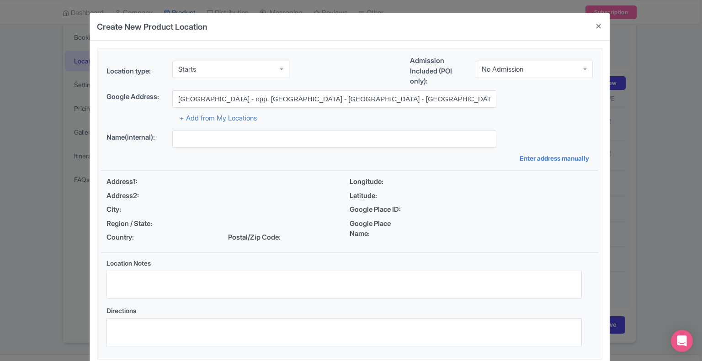
type input "Wild Wadi Waterpark Jumeirah - Jumeira Street - opp. Burj Al Arab - Dubai - Uni…"
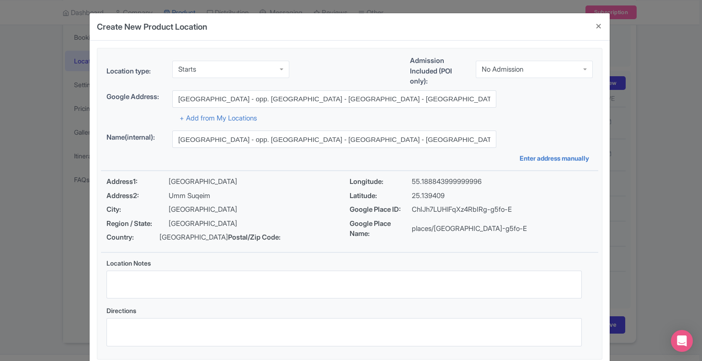
click at [537, 71] on div "No Admission" at bounding box center [533, 69] width 117 height 17
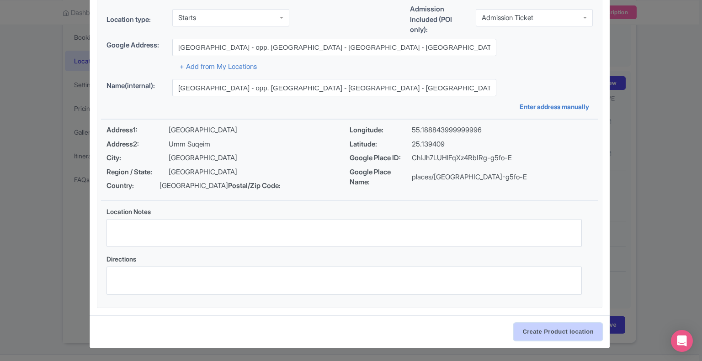
click at [559, 327] on input "Create Product location" at bounding box center [557, 331] width 89 height 17
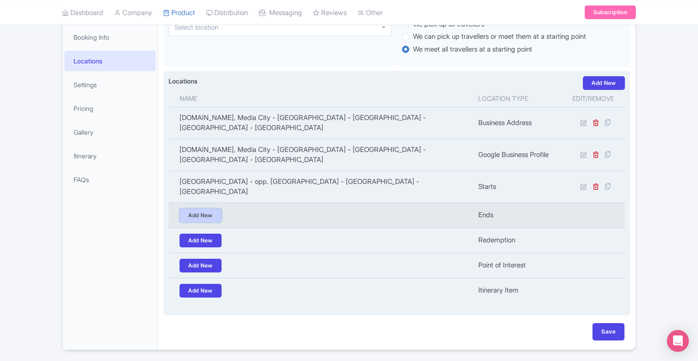
click at [211, 217] on link "Add New" at bounding box center [201, 216] width 42 height 14
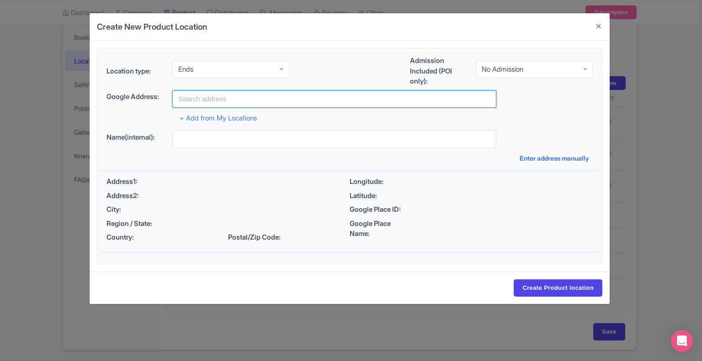
click at [220, 98] on input "text" at bounding box center [334, 98] width 324 height 17
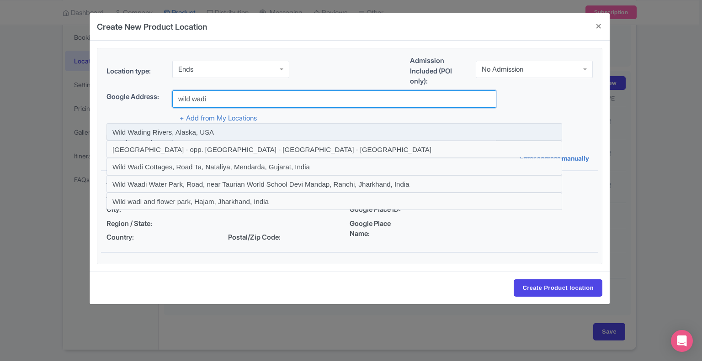
type input "Wild Wadi Waterpark Jumeirah - Jumeira Street - opp. Burj Al Arab - Dubai - Uni…"
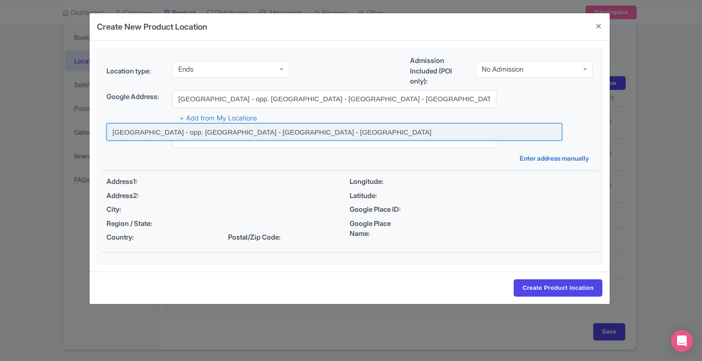
click at [304, 133] on input at bounding box center [333, 131] width 455 height 17
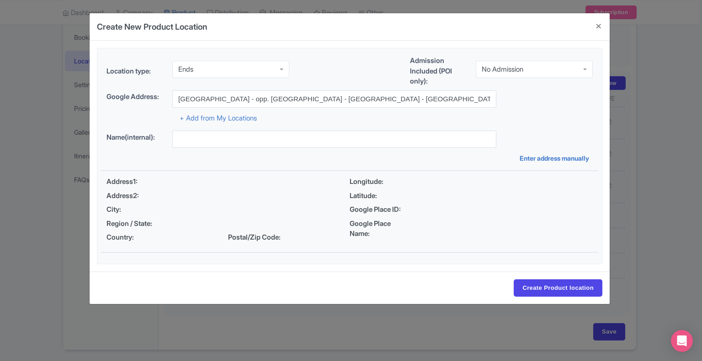
type input "Wild Wadi Waterpark Jumeirah - Jumeira Street - opp. Burj Al Arab - Dubai - Uni…"
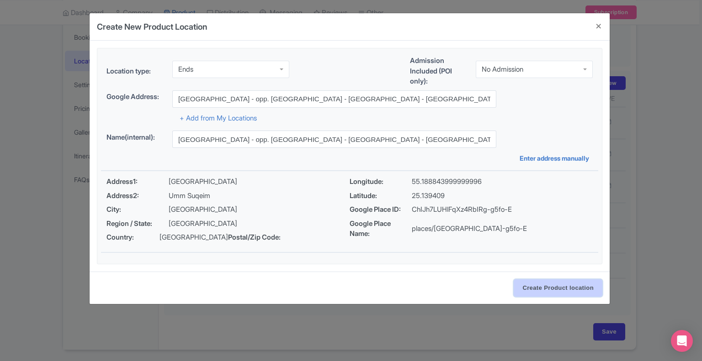
click at [564, 297] on input "Create Product location" at bounding box center [557, 288] width 89 height 17
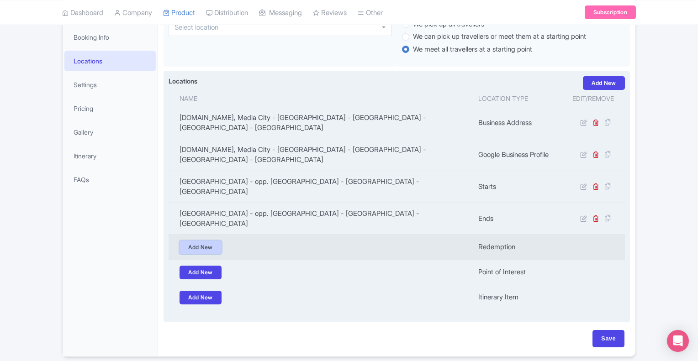
click at [196, 246] on link "Add New" at bounding box center [201, 248] width 42 height 14
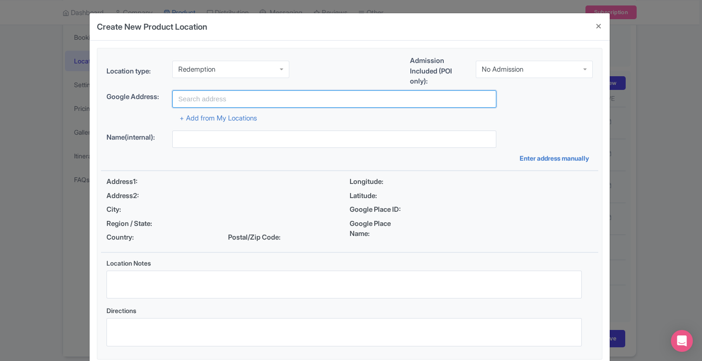
click at [243, 99] on input "text" at bounding box center [334, 98] width 324 height 17
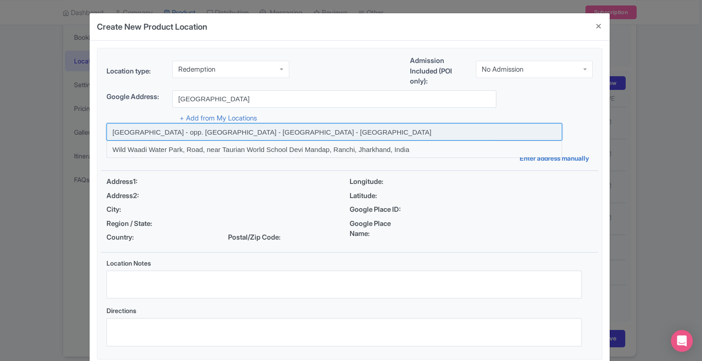
click at [163, 132] on input at bounding box center [333, 131] width 455 height 17
type input "Wild Wadi Waterpark Jumeirah - Jumeira Street - opp. Burj Al Arab - Dubai - Uni…"
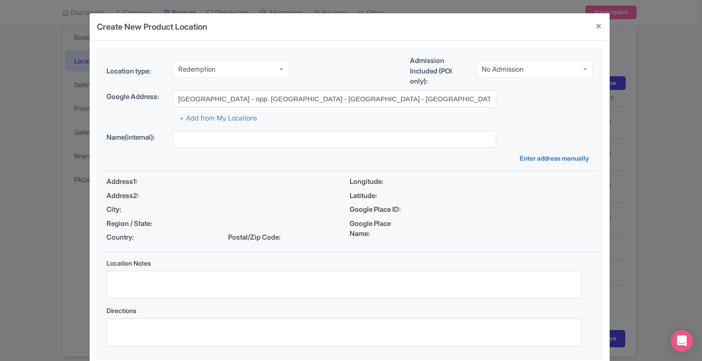
type input "Wild Wadi Waterpark Jumeirah - Jumeira Street - opp. Burj Al Arab - Dubai - Uni…"
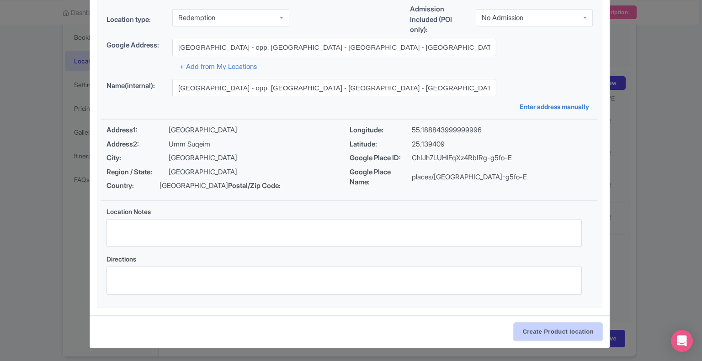
click at [547, 330] on input "Create Product location" at bounding box center [557, 331] width 89 height 17
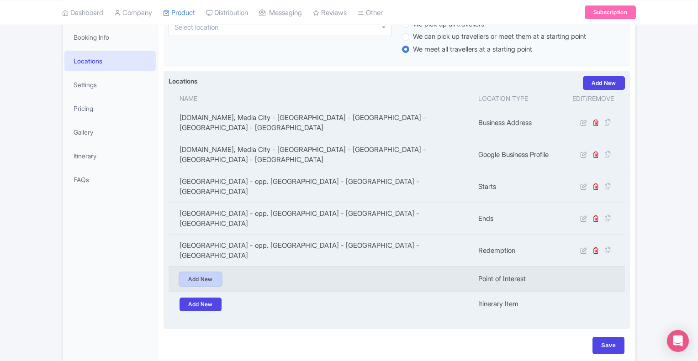
click at [206, 277] on link "Add New" at bounding box center [201, 280] width 42 height 14
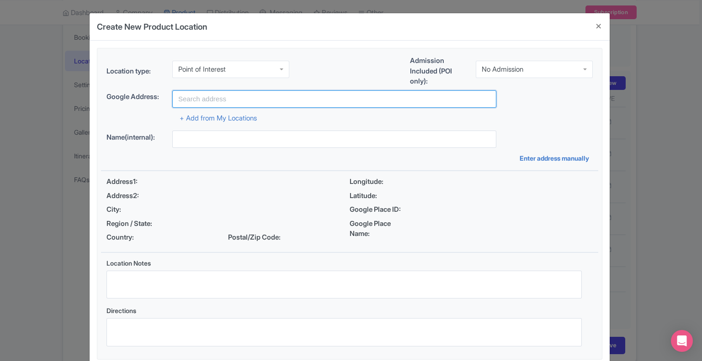
click at [213, 100] on input "text" at bounding box center [334, 98] width 324 height 17
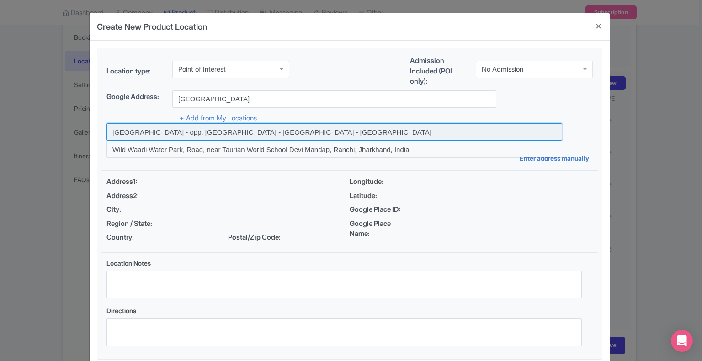
click at [177, 127] on input at bounding box center [333, 131] width 455 height 17
type input "Wild Wadi Waterpark Jumeirah - Jumeira Street - opp. Burj Al Arab - Dubai - Uni…"
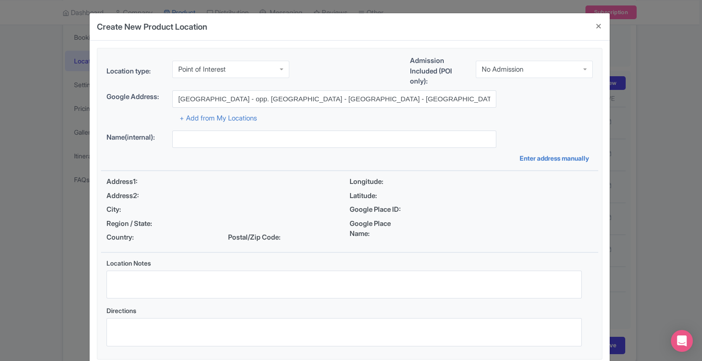
type input "Wild Wadi Waterpark Jumeirah - Jumeira Street - opp. Burj Al Arab - Dubai - Uni…"
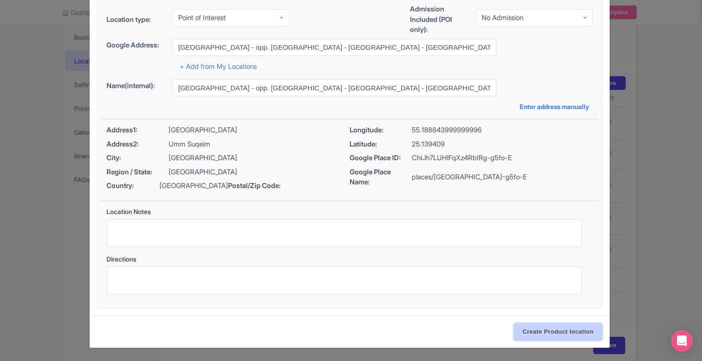
click at [586, 334] on input "Create Product location" at bounding box center [557, 331] width 89 height 17
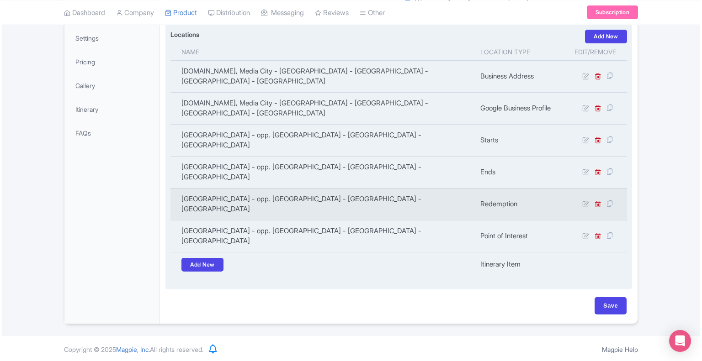
scroll to position [184, 0]
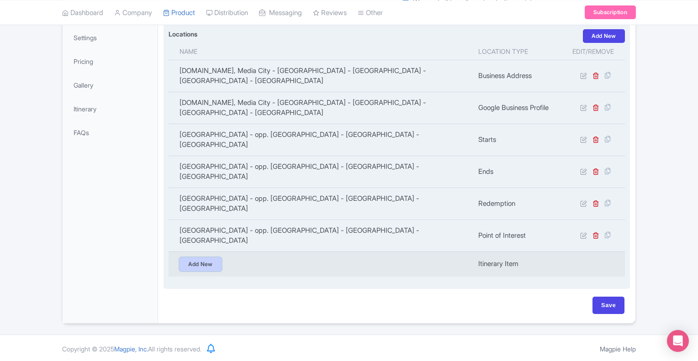
click at [202, 263] on link "Add New" at bounding box center [201, 265] width 42 height 14
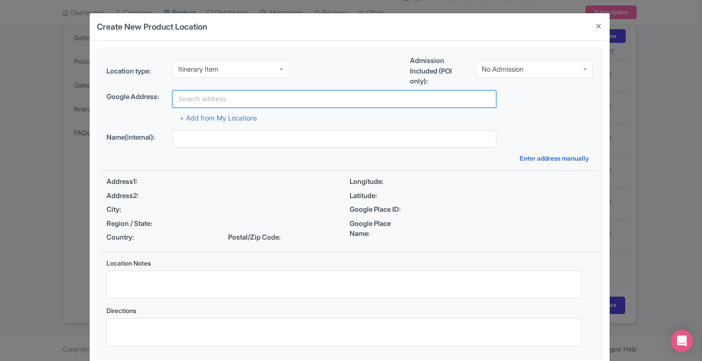
click at [230, 98] on input "text" at bounding box center [334, 98] width 324 height 17
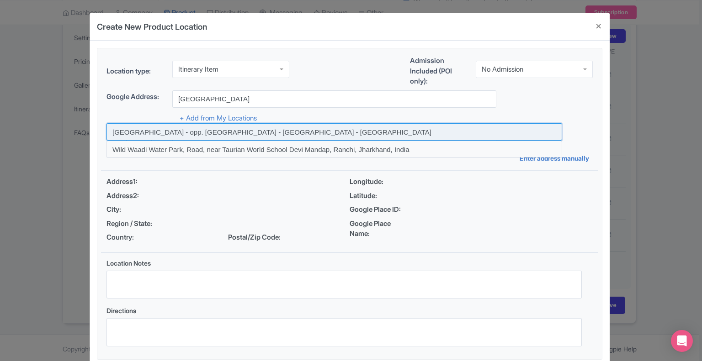
click at [174, 133] on input at bounding box center [333, 131] width 455 height 17
type input "Wild Wadi Waterpark Jumeirah - Jumeira Street - opp. Burj Al Arab - Dubai - Uni…"
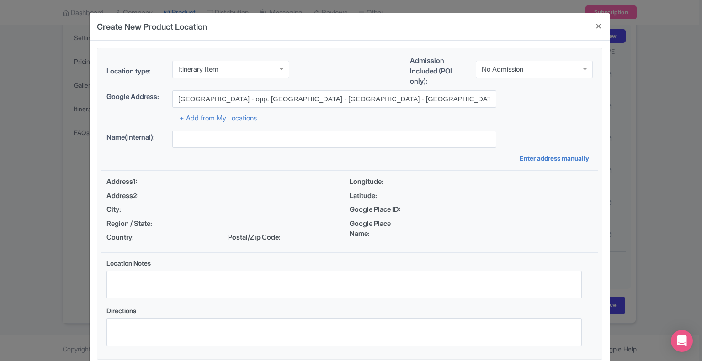
type input "Wild Wadi Waterpark Jumeirah - Jumeira Street - opp. Burj Al Arab - Dubai - Uni…"
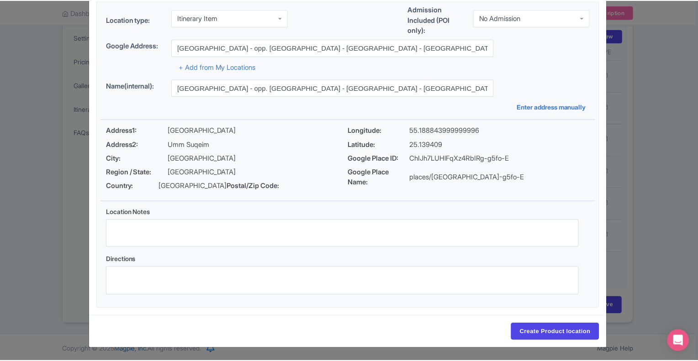
scroll to position [61, 0]
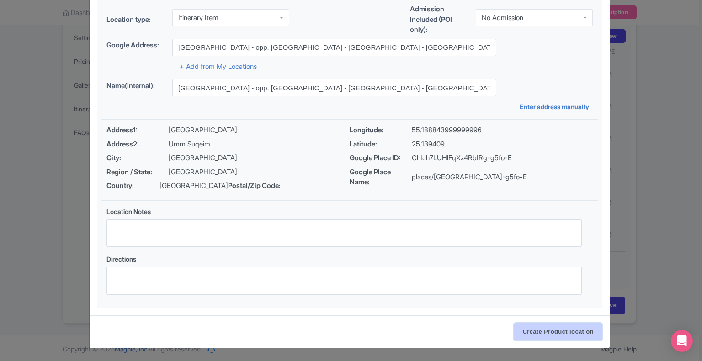
click at [586, 334] on input "Create Product location" at bounding box center [557, 331] width 89 height 17
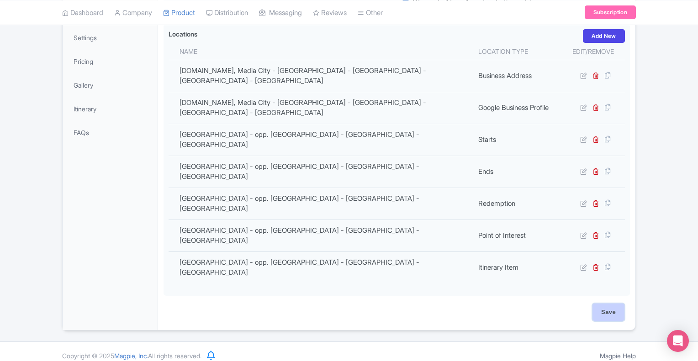
click at [617, 312] on input "Save" at bounding box center [608, 312] width 32 height 17
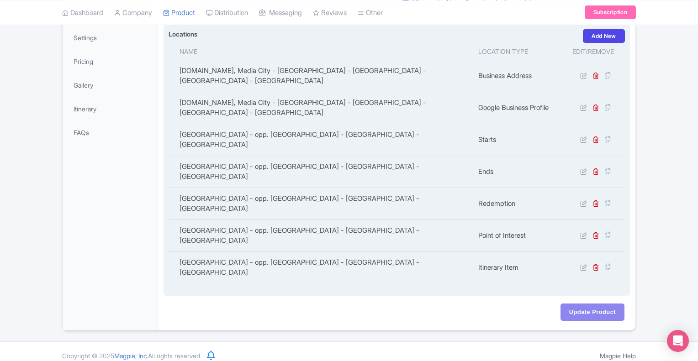
type input "Update Product"
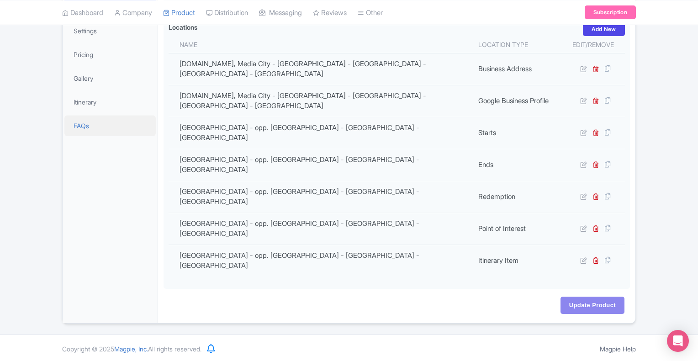
scroll to position [54, 0]
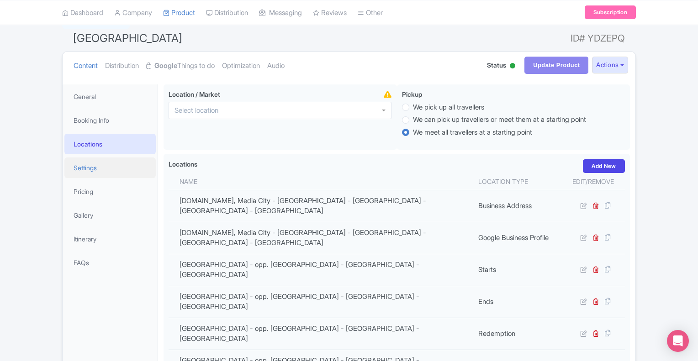
click at [89, 171] on link "Settings" at bounding box center [109, 168] width 91 height 21
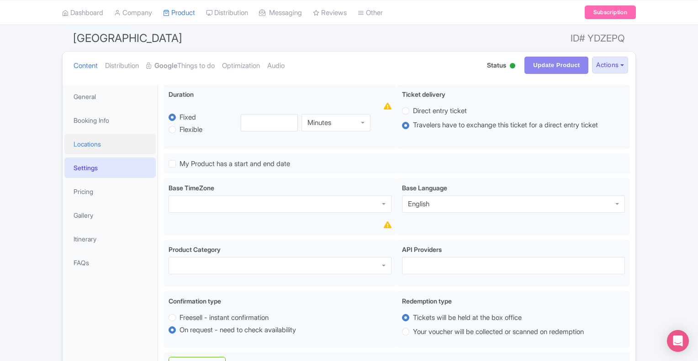
click at [86, 146] on link "Locations" at bounding box center [109, 144] width 91 height 21
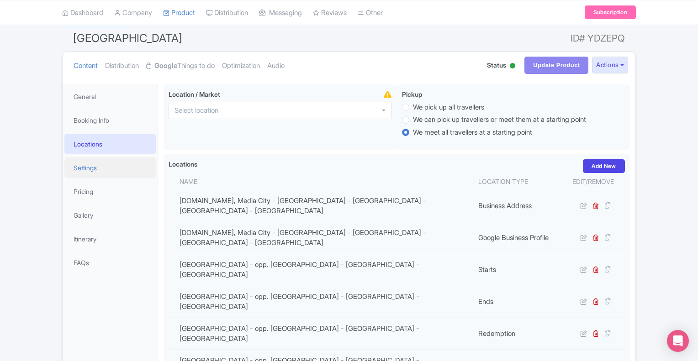
click at [91, 172] on link "Settings" at bounding box center [109, 168] width 91 height 21
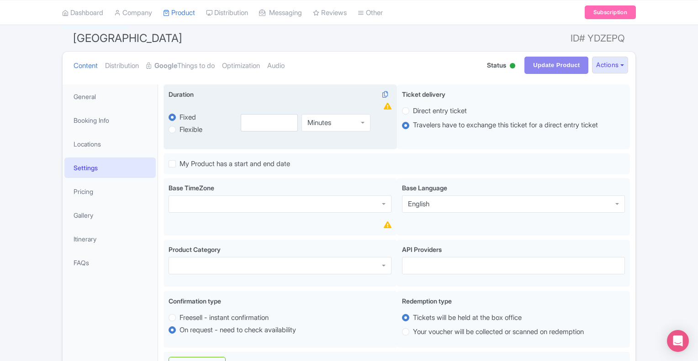
click at [192, 131] on label "Flexible" at bounding box center [191, 130] width 23 height 11
click at [189, 131] on input "Flexible" at bounding box center [184, 128] width 9 height 9
radio input "true"
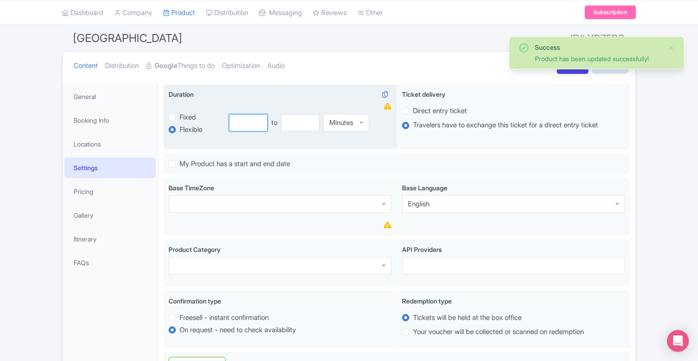
click at [241, 123] on input "number" at bounding box center [248, 122] width 39 height 17
click at [342, 119] on div "Minutes" at bounding box center [341, 121] width 24 height 8
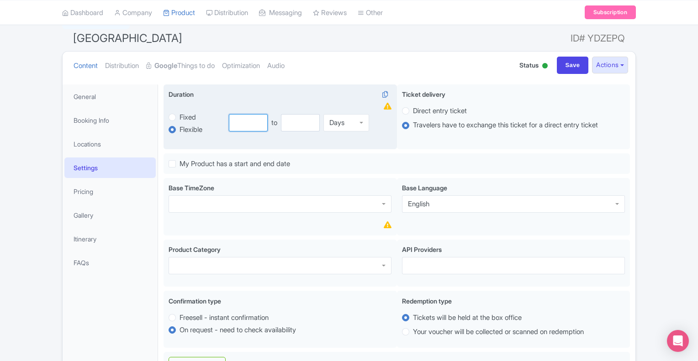
click at [254, 123] on input "number" at bounding box center [248, 122] width 39 height 17
type input "1"
click at [299, 123] on input "number" at bounding box center [300, 122] width 39 height 17
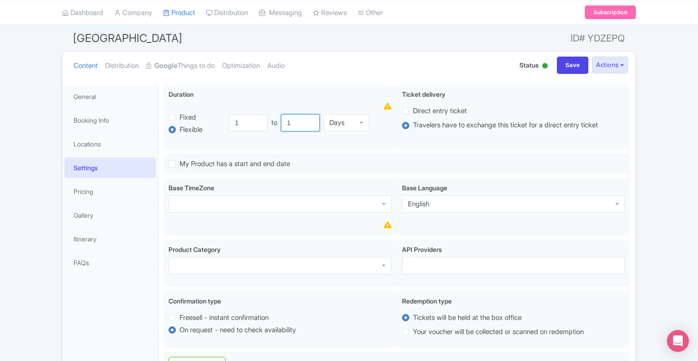
type input "1"
click at [347, 73] on ul "Content Distribution Google Things to do Optimization Audio" at bounding box center [286, 66] width 432 height 28
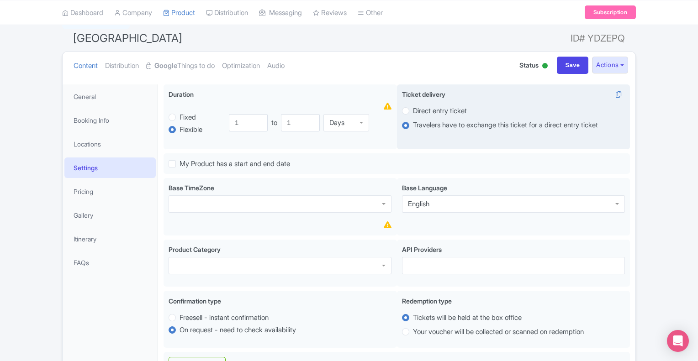
click at [413, 112] on label "Direct entry ticket" at bounding box center [440, 111] width 54 height 11
click at [413, 112] on input "Direct entry ticket" at bounding box center [417, 110] width 9 height 9
radio input "true"
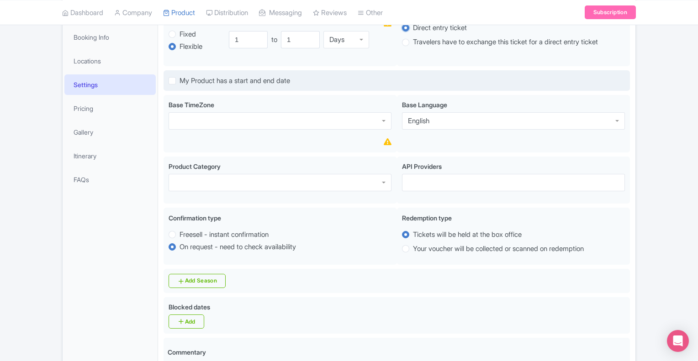
scroll to position [145, 0]
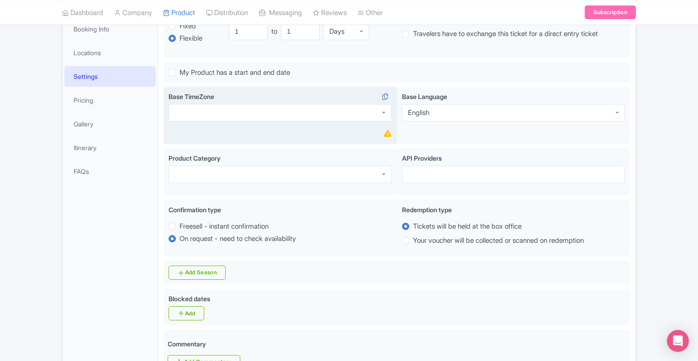
click at [208, 115] on div at bounding box center [280, 112] width 223 height 17
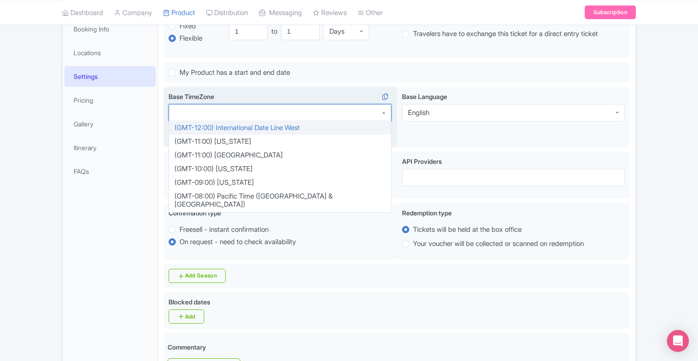
type input "B"
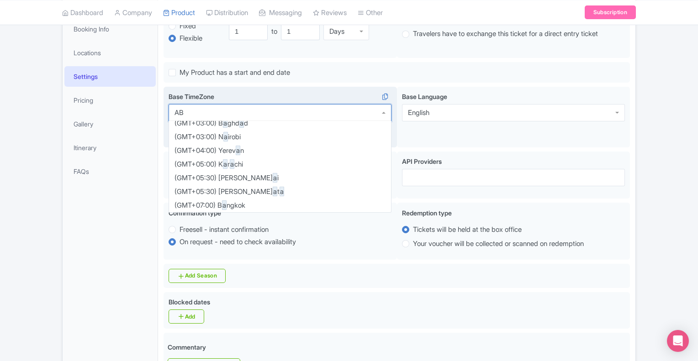
scroll to position [0, 0]
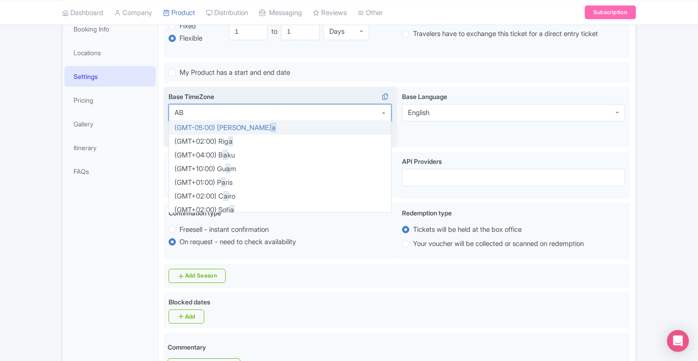
type input "ABU"
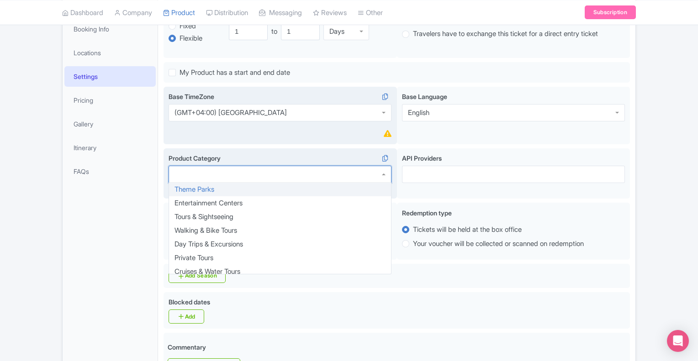
click at [236, 178] on div at bounding box center [280, 174] width 223 height 17
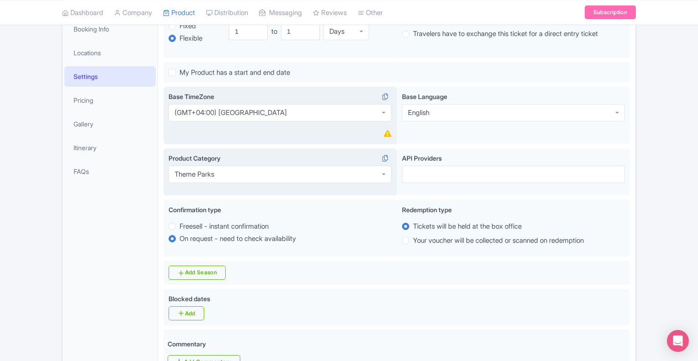
click at [328, 173] on div "Theme Parks" at bounding box center [280, 174] width 223 height 17
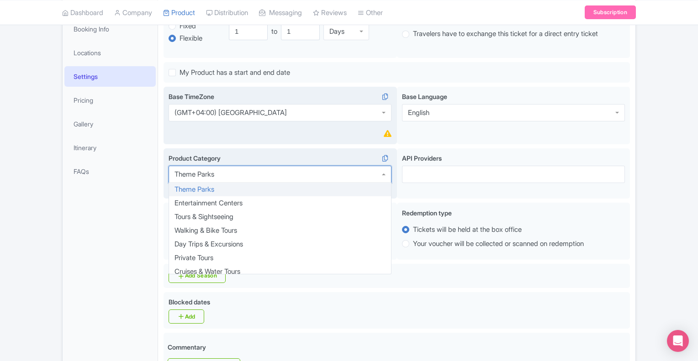
click at [328, 173] on div "Theme Parks" at bounding box center [280, 174] width 223 height 17
click at [306, 148] on div "Product Category Theme Parks Theme Parks Theme Parks Entertainment Centers Tour…" at bounding box center [280, 173] width 233 height 51
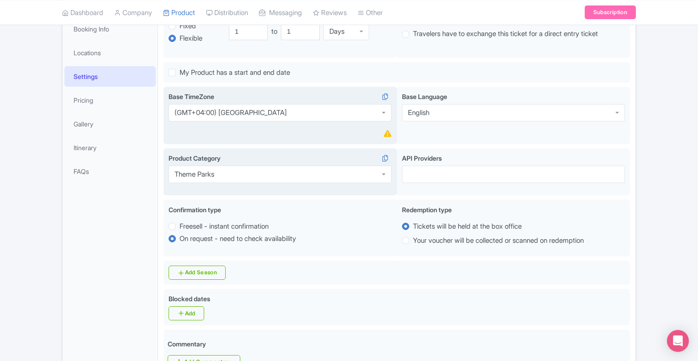
click at [384, 175] on div "Theme Parks" at bounding box center [280, 174] width 223 height 17
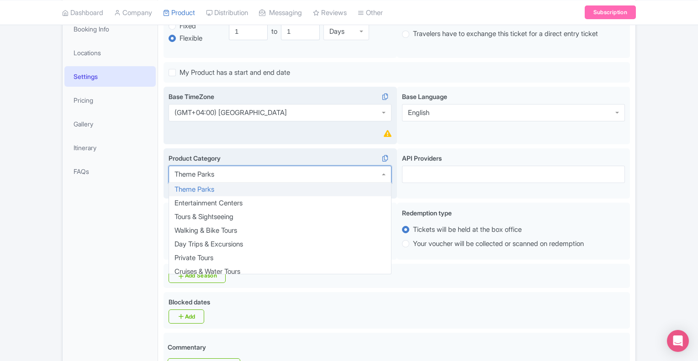
click at [384, 175] on div "Theme Parks" at bounding box center [280, 174] width 223 height 17
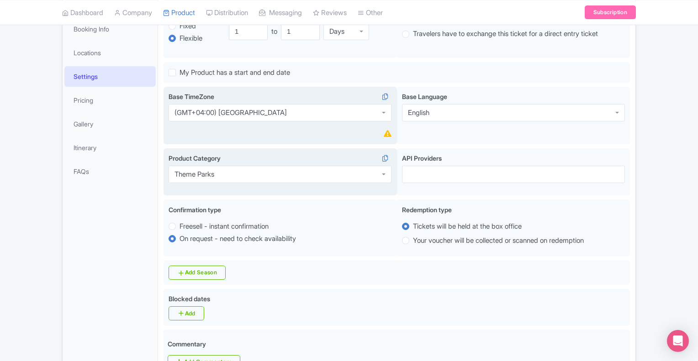
click at [384, 175] on div "Theme Parks" at bounding box center [280, 174] width 223 height 17
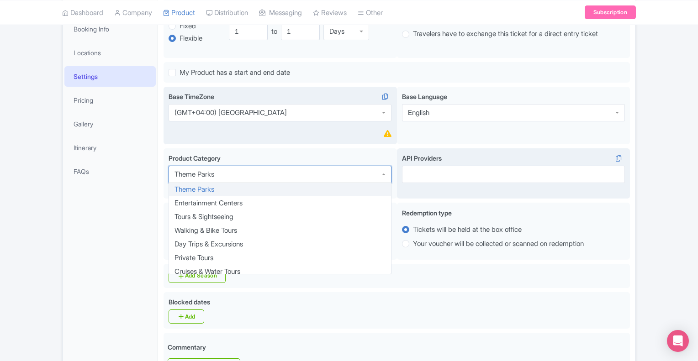
click at [442, 174] on div at bounding box center [513, 174] width 223 height 17
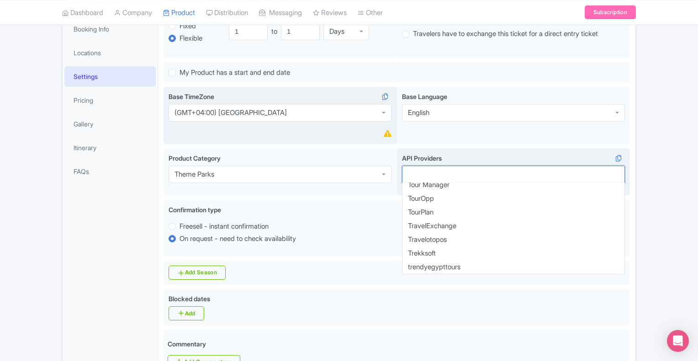
scroll to position [1594, 0]
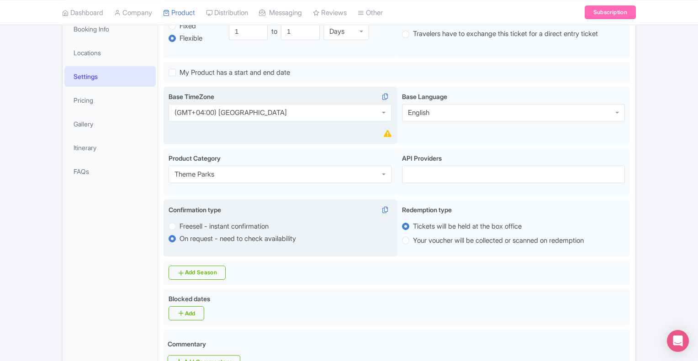
scroll to position [237, 0]
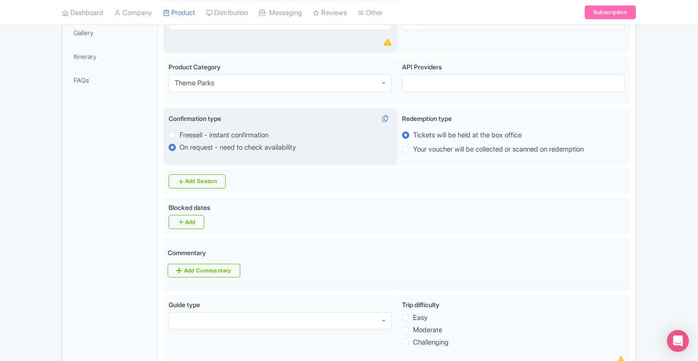
click at [180, 135] on label "Freesell - instant confirmation" at bounding box center [224, 135] width 89 height 11
click at [180, 135] on input "Freesell - instant confirmation" at bounding box center [184, 134] width 9 height 9
radio input "true"
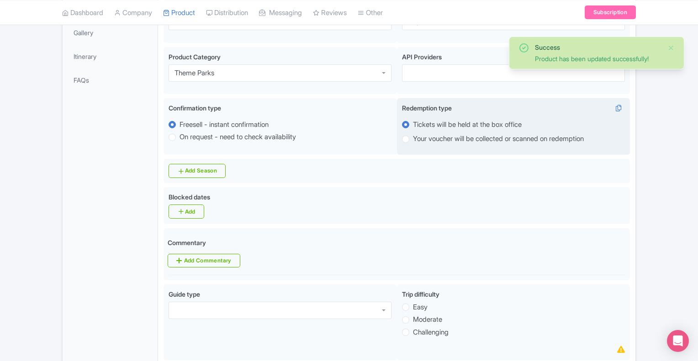
click at [413, 138] on label "Your voucher will be collected or scanned on redemption" at bounding box center [498, 139] width 171 height 11
click at [413, 138] on input "Your voucher will be collected or scanned on redemption" at bounding box center [417, 138] width 9 height 9
radio input "true"
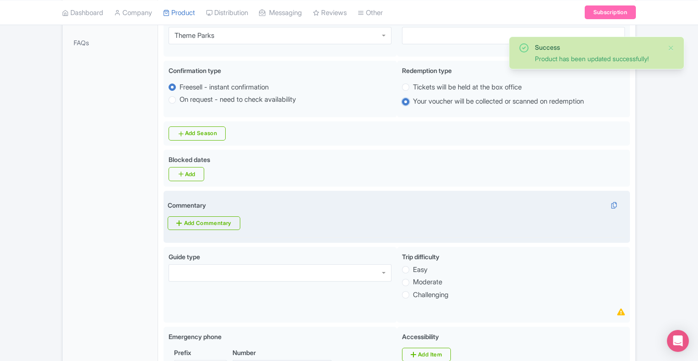
scroll to position [374, 0]
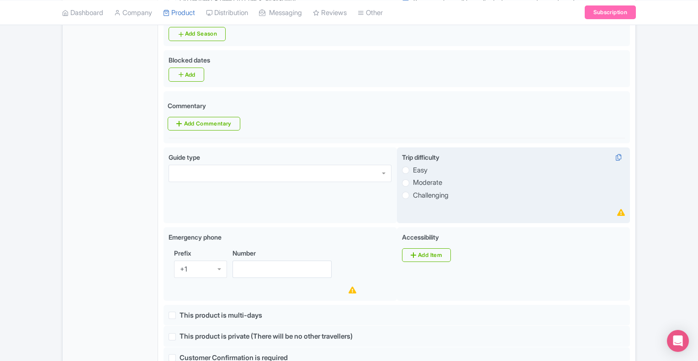
click at [413, 169] on label "Easy" at bounding box center [420, 170] width 15 height 11
click at [413, 169] on input "Easy" at bounding box center [417, 169] width 9 height 9
radio input "true"
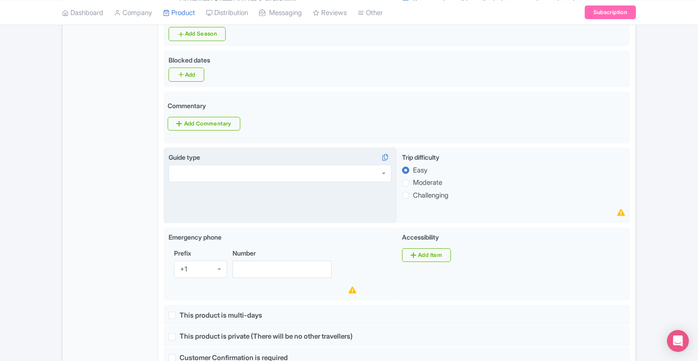
click at [375, 174] on div at bounding box center [280, 173] width 223 height 17
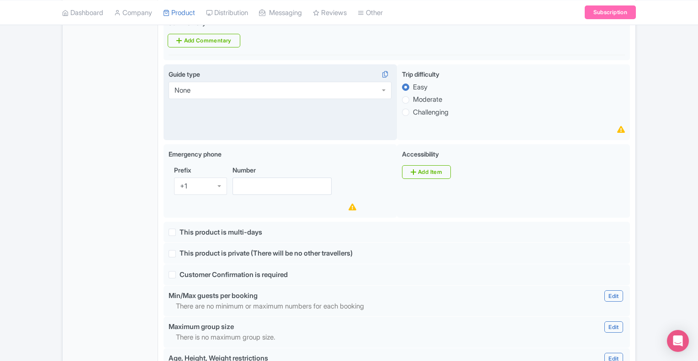
scroll to position [465, 0]
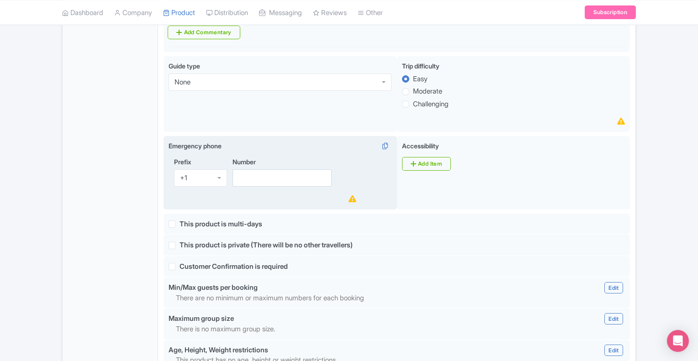
click at [207, 175] on div "+1" at bounding box center [200, 177] width 53 height 17
type input "+971"
click at [258, 179] on input "Number" at bounding box center [281, 177] width 99 height 17
type input "48369585"
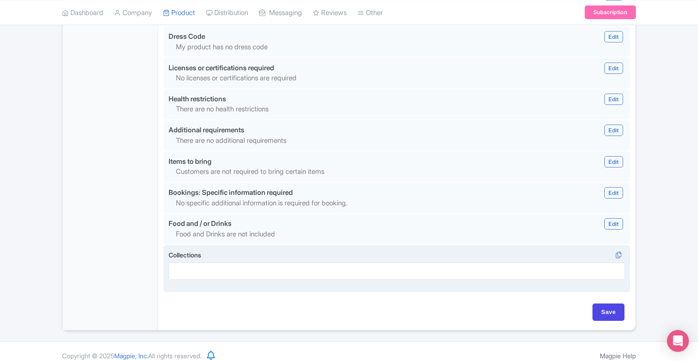
scroll to position [815, 0]
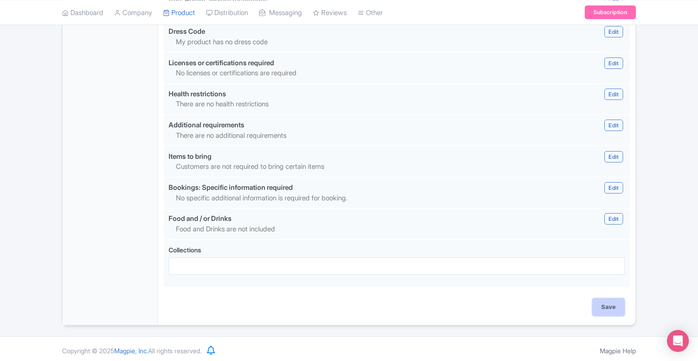
click at [607, 300] on input "Save" at bounding box center [608, 307] width 32 height 17
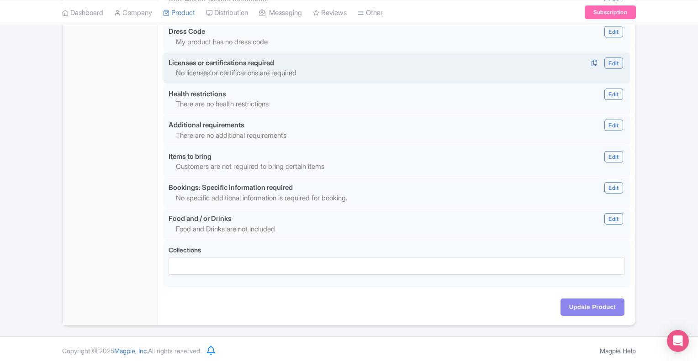
type input "Update Product"
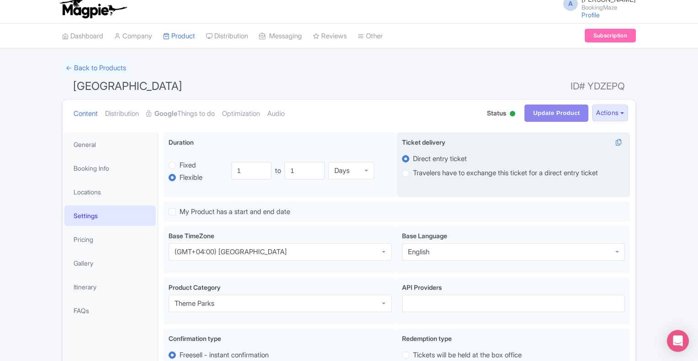
scroll to position [0, 0]
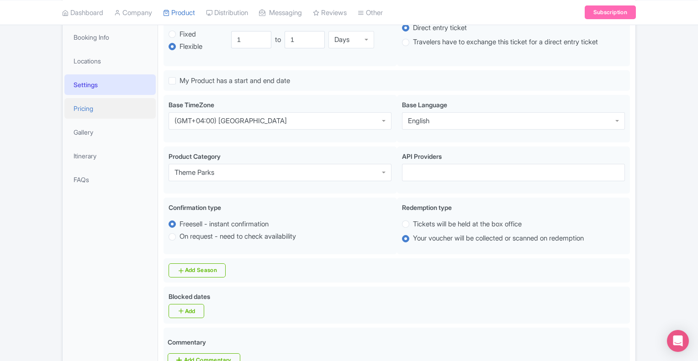
click at [87, 111] on link "Pricing" at bounding box center [109, 108] width 91 height 21
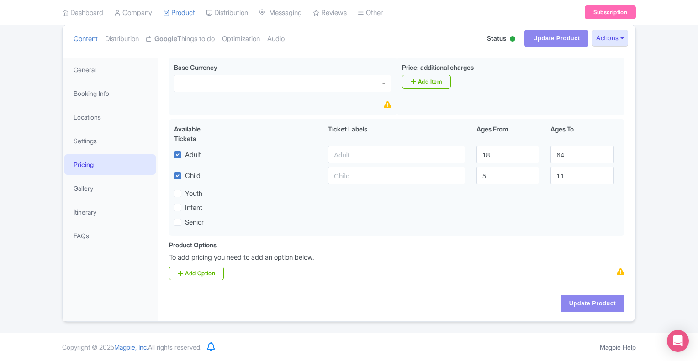
scroll to position [80, 0]
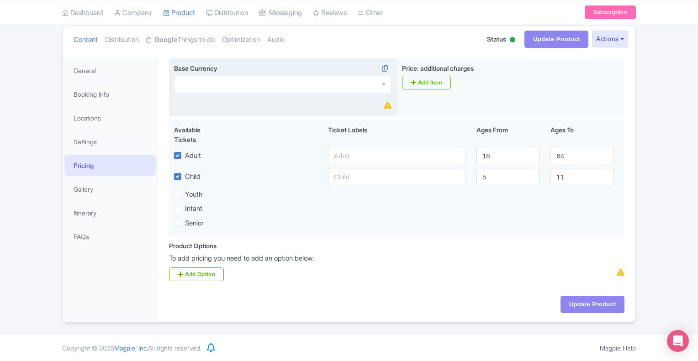
click at [222, 85] on div at bounding box center [282, 84] width 217 height 17
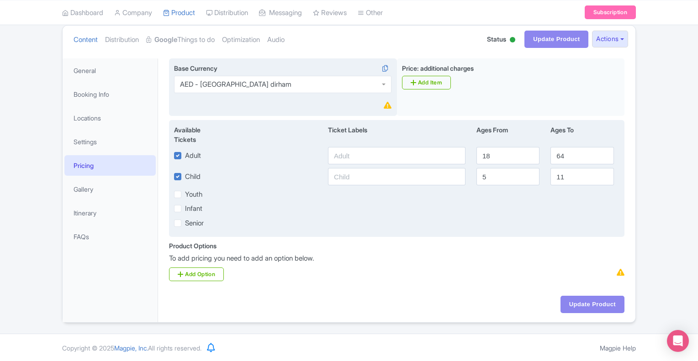
click at [185, 176] on label "Child" at bounding box center [193, 177] width 16 height 11
click at [185, 176] on input "Child" at bounding box center [188, 174] width 6 height 6
checkbox input "false"
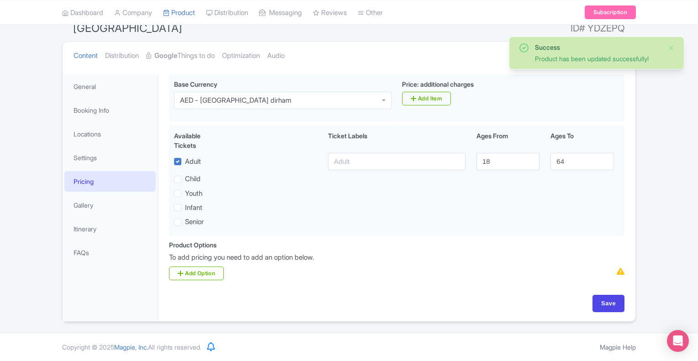
scroll to position [63, 0]
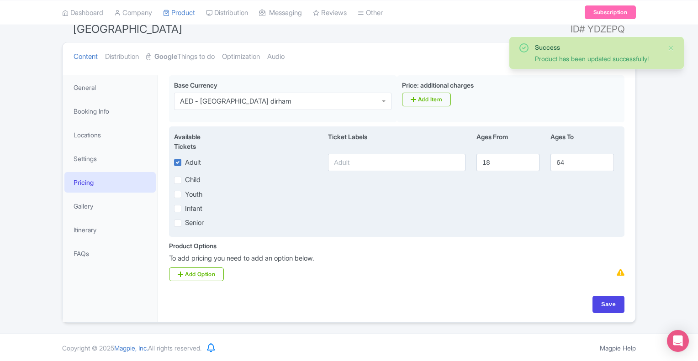
click at [185, 179] on label "Child" at bounding box center [193, 180] width 16 height 11
click at [185, 179] on input "Child" at bounding box center [188, 178] width 6 height 6
checkbox input "true"
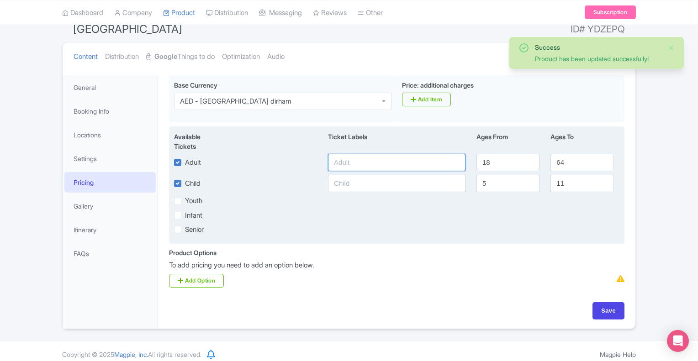
click at [376, 164] on input "text" at bounding box center [396, 162] width 137 height 17
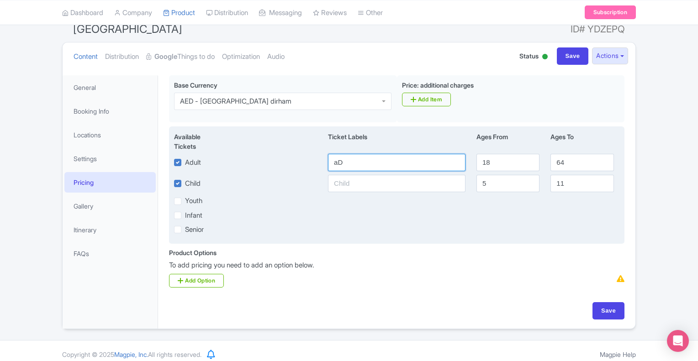
type input "a"
type input "Adult"
click at [350, 186] on input "text" at bounding box center [396, 183] width 137 height 17
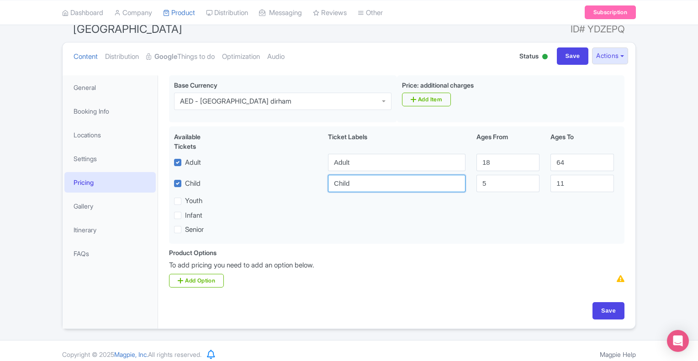
type input "Child"
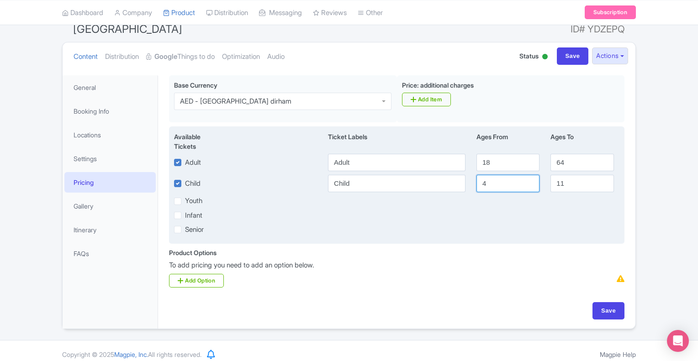
click at [531, 185] on input "4" at bounding box center [507, 183] width 63 height 17
type input "3"
click at [531, 185] on input "3" at bounding box center [507, 183] width 63 height 17
click at [603, 180] on input "12" at bounding box center [581, 183] width 63 height 17
type input "13"
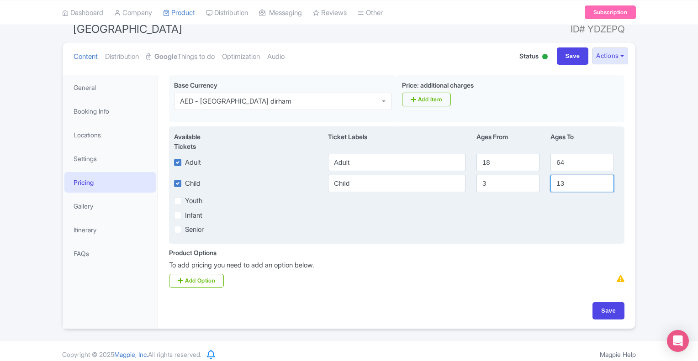
click at [603, 180] on input "13" at bounding box center [581, 183] width 63 height 17
click at [570, 161] on input "64" at bounding box center [581, 162] width 63 height 17
type input "6"
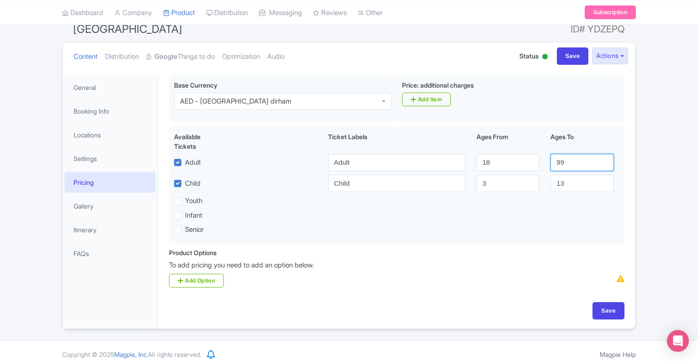
type input "99"
click at [632, 239] on div "Carry a valid photo ID for entry. Outside food and drinks are not allowed. Prop…" at bounding box center [396, 199] width 477 height 259
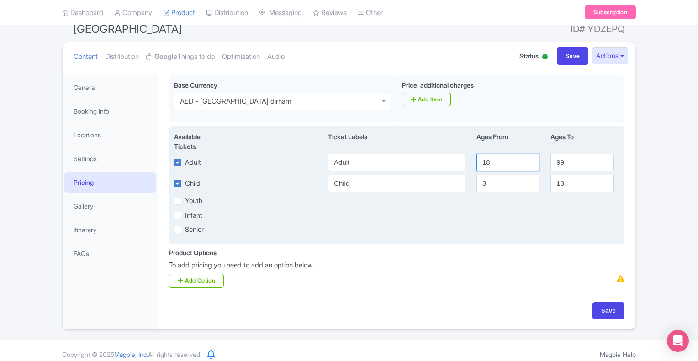
click at [514, 158] on input "18" at bounding box center [507, 162] width 63 height 17
type input "13"
click at [475, 230] on div "Senior" at bounding box center [397, 229] width 456 height 11
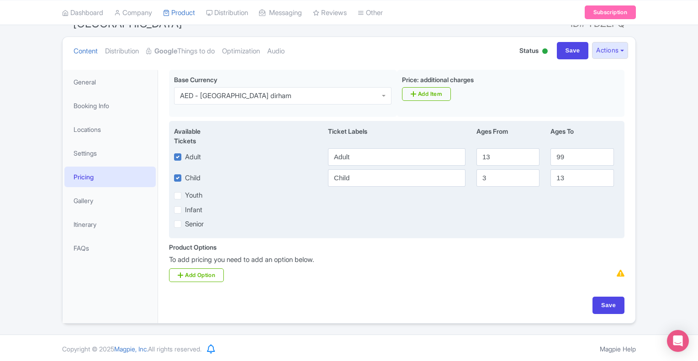
scroll to position [69, 0]
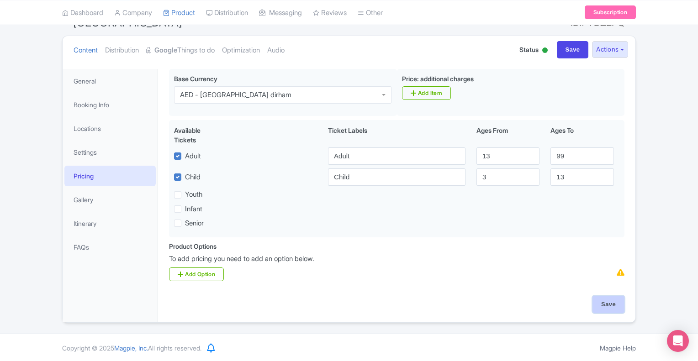
click at [601, 304] on input "Save" at bounding box center [608, 304] width 32 height 17
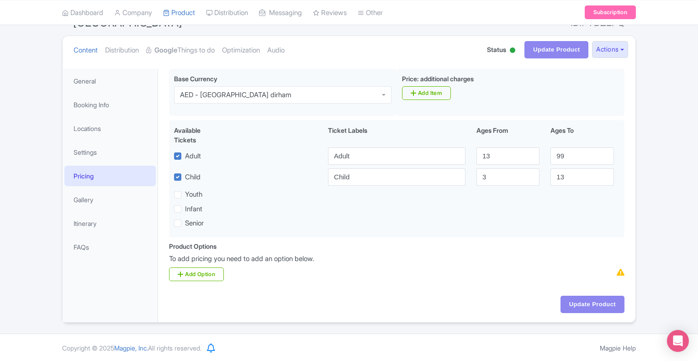
type input "Update Product"
click at [207, 271] on link "Add Option" at bounding box center [196, 275] width 55 height 14
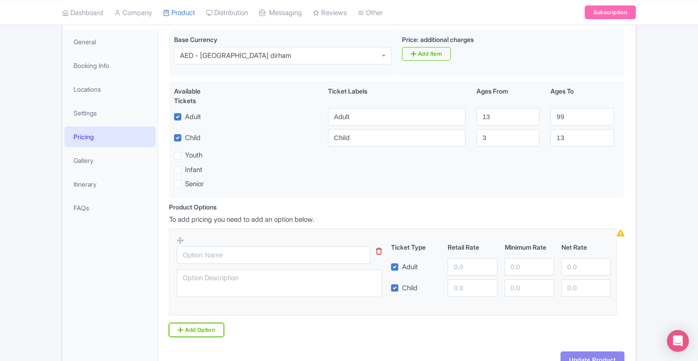
scroll to position [164, 0]
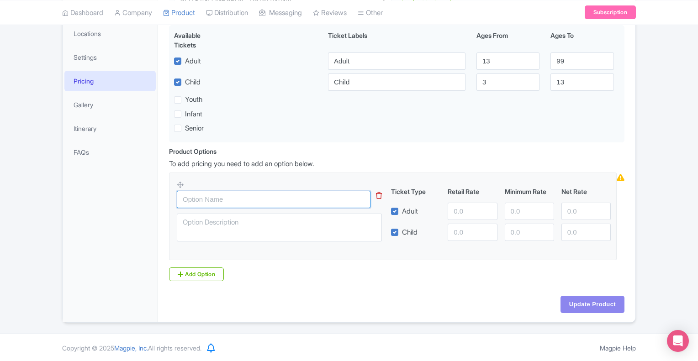
click at [224, 203] on input "text" at bounding box center [274, 199] width 194 height 17
type input "W"
type input "General Admission Tickets"
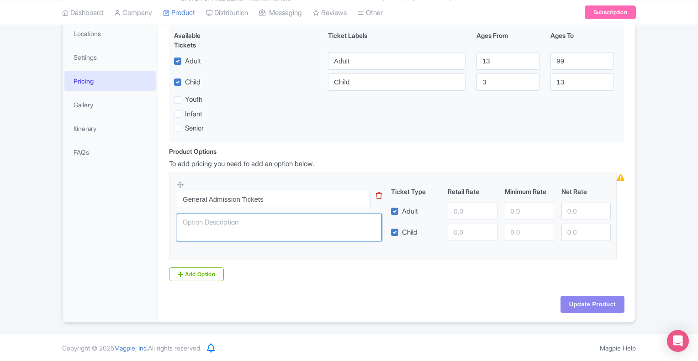
click at [225, 222] on textarea at bounding box center [279, 228] width 205 height 28
type textarea "Entry tickets allowing full day access and unlimited rides."
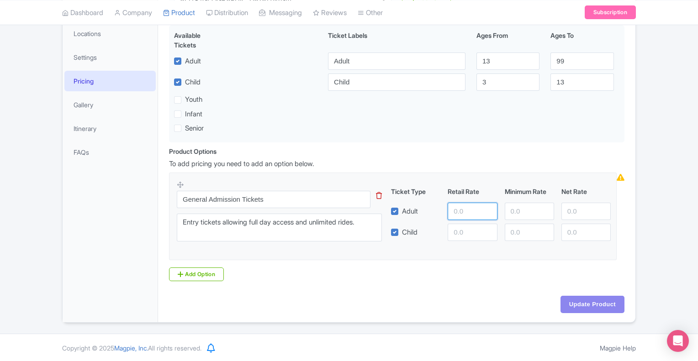
click at [464, 215] on input "number" at bounding box center [472, 211] width 49 height 17
type input "269"
click at [479, 232] on input "number" at bounding box center [472, 232] width 49 height 17
type input "269"
click at [341, 257] on fieldset "General Admission Tickets Entry tickets allowing full day access and unlimited …" at bounding box center [393, 217] width 448 height 88
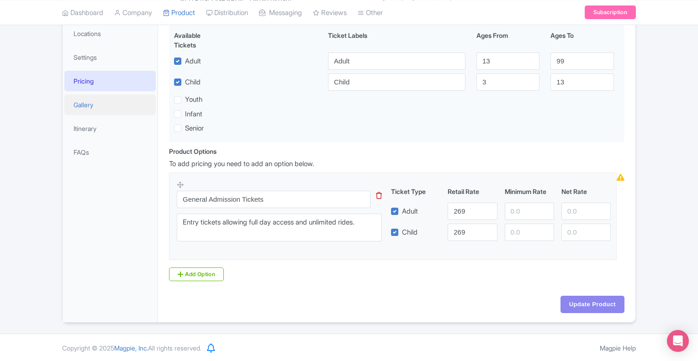
click at [78, 106] on link "Gallery" at bounding box center [109, 105] width 91 height 21
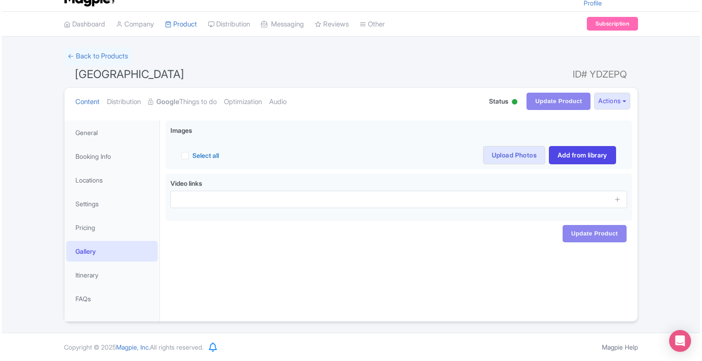
scroll to position [17, 0]
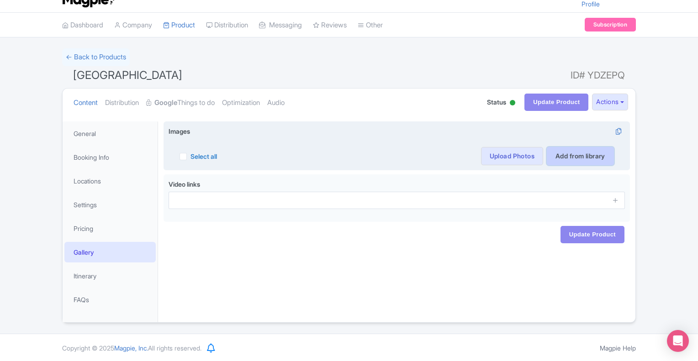
click at [574, 153] on link "Add from library" at bounding box center [580, 156] width 67 height 18
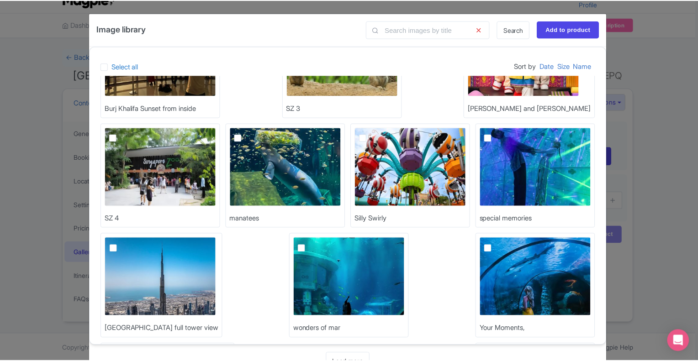
scroll to position [190, 0]
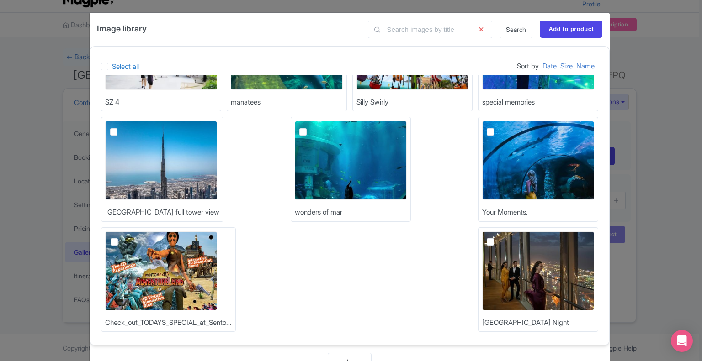
click at [673, 168] on div "Image library Search Add to product Select all Sort by Date Size Name Burj Khal…" at bounding box center [351, 180] width 702 height 361
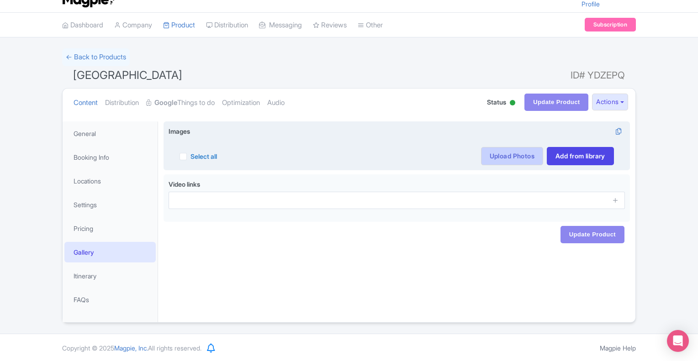
click at [519, 158] on link "Upload Photos" at bounding box center [512, 156] width 62 height 18
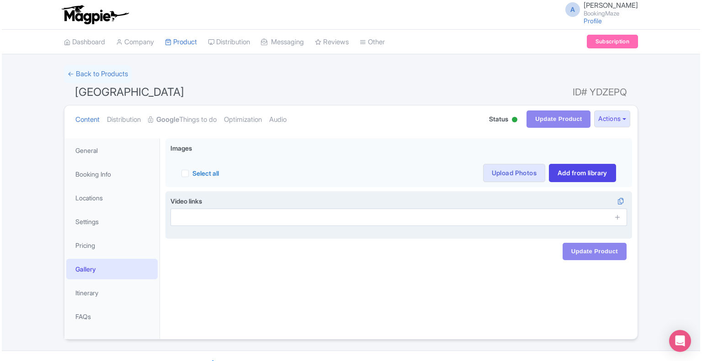
scroll to position [17, 0]
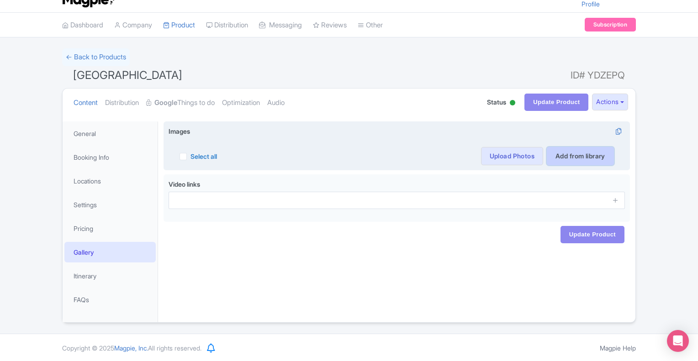
click at [555, 159] on link "Add from library" at bounding box center [580, 156] width 67 height 18
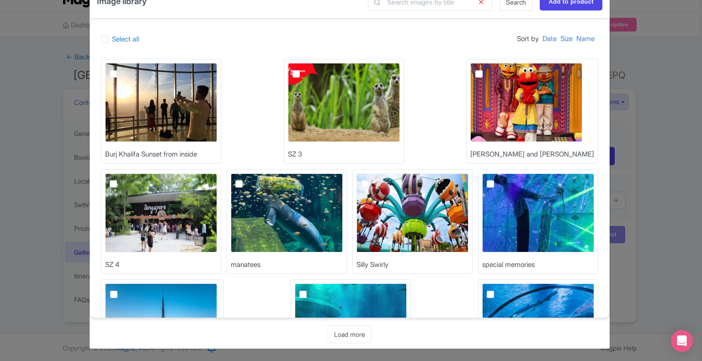
scroll to position [190, 0]
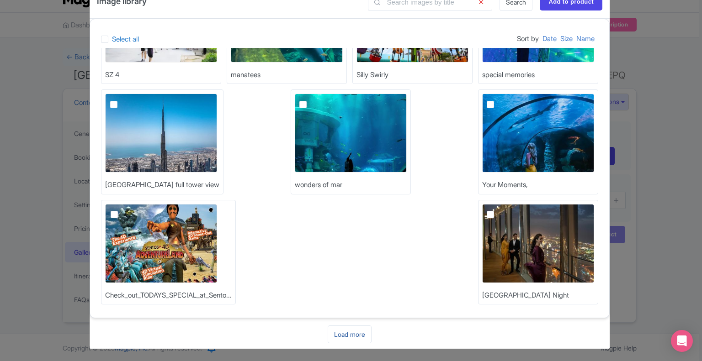
click at [356, 338] on link "Load more" at bounding box center [349, 335] width 44 height 18
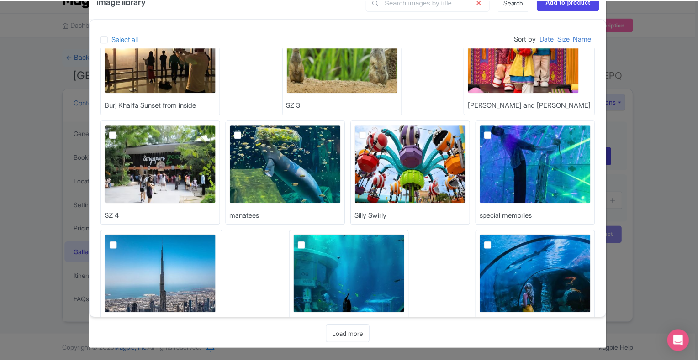
scroll to position [0, 0]
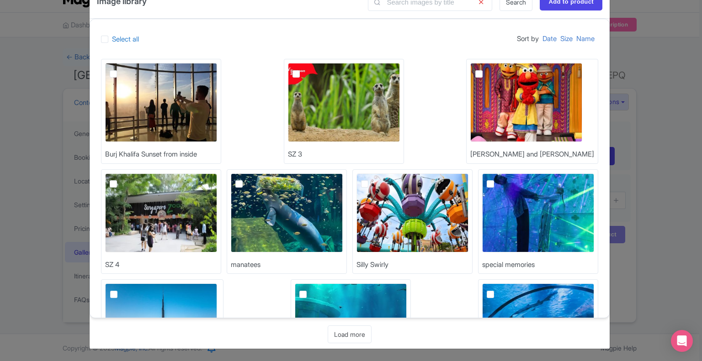
click at [667, 95] on div "Image library Search Add to product Select all Sort by Date Size Name Burj Khal…" at bounding box center [351, 180] width 702 height 361
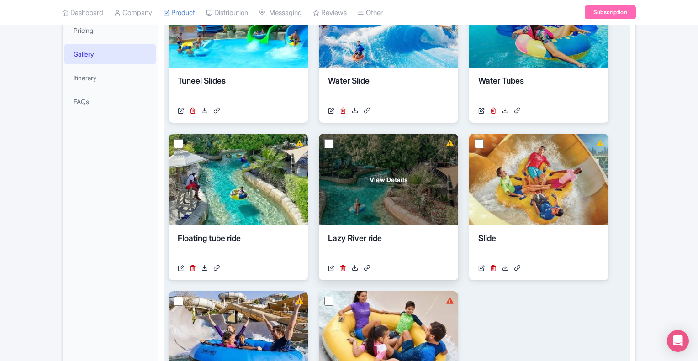
scroll to position [183, 0]
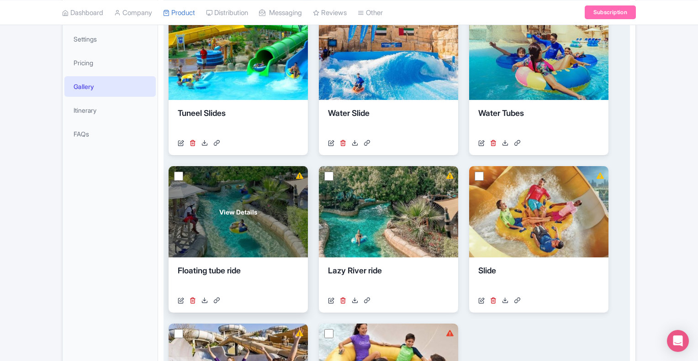
click at [180, 175] on input "checkbox" at bounding box center [178, 176] width 9 height 9
checkbox input "true"
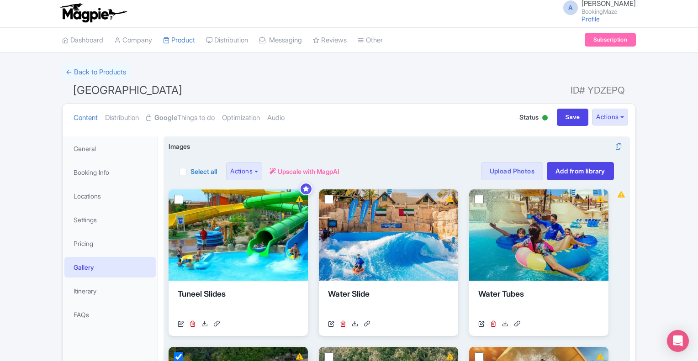
scroll to position [0, 0]
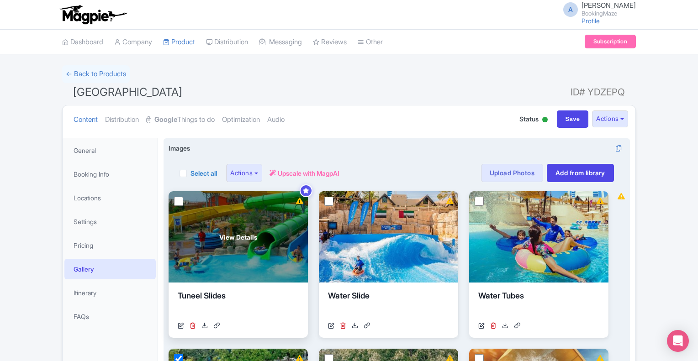
click at [179, 199] on input "checkbox" at bounding box center [178, 201] width 9 height 9
checkbox input "true"
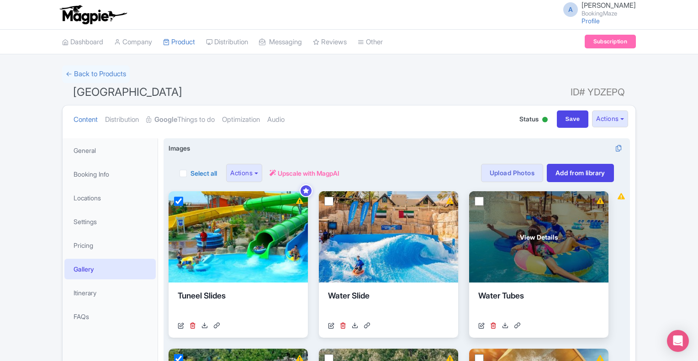
click at [479, 201] on input "checkbox" at bounding box center [479, 201] width 9 height 9
checkbox input "true"
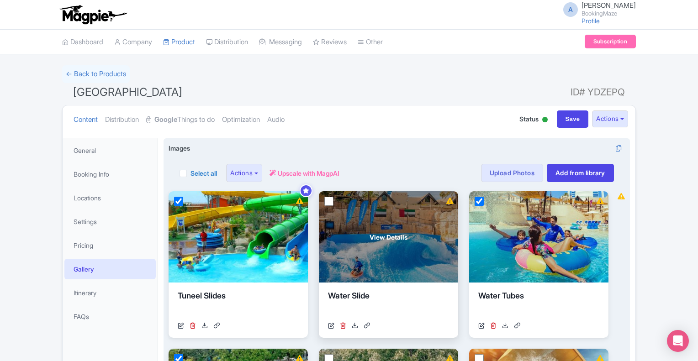
click at [331, 201] on input "checkbox" at bounding box center [328, 201] width 9 height 9
checkbox input "true"
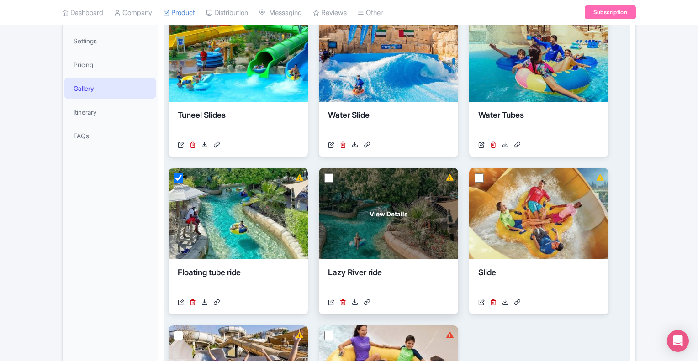
scroll to position [183, 0]
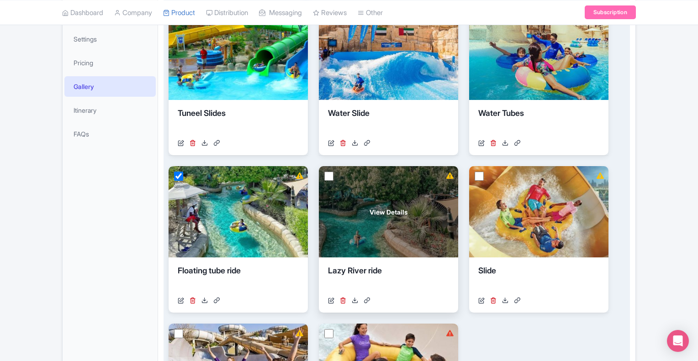
click at [329, 176] on input "checkbox" at bounding box center [328, 176] width 9 height 9
checkbox input "true"
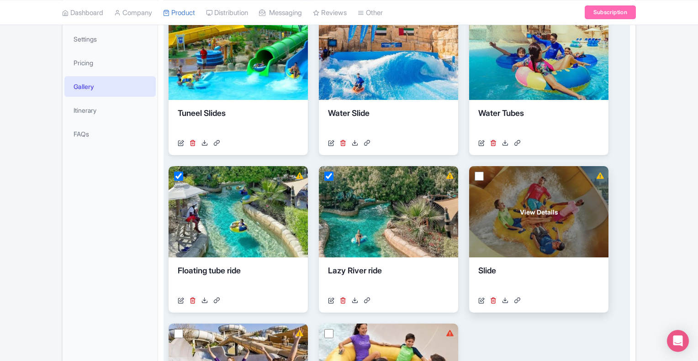
click at [481, 176] on input "checkbox" at bounding box center [479, 176] width 9 height 9
checkbox input "true"
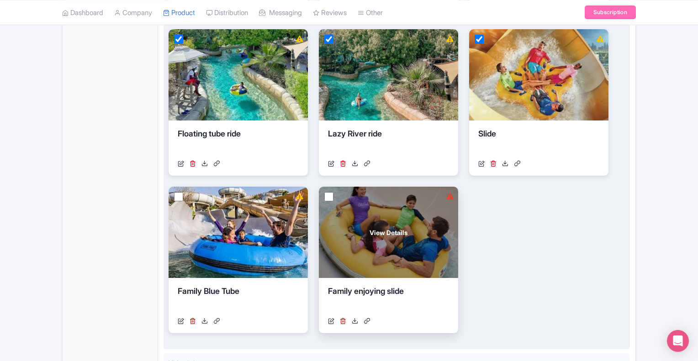
click at [328, 198] on input "checkbox" at bounding box center [328, 196] width 9 height 9
checkbox input "true"
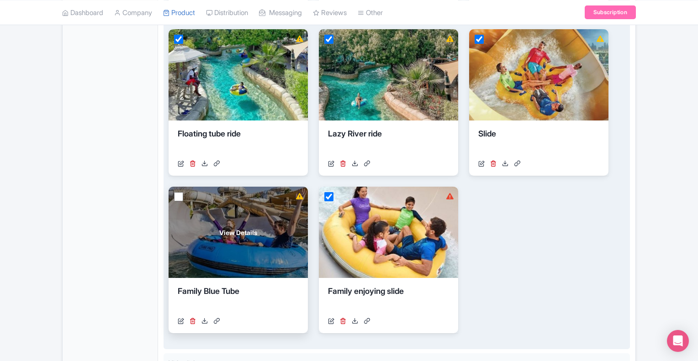
click at [179, 196] on input "checkbox" at bounding box center [178, 196] width 9 height 9
checkbox input "true"
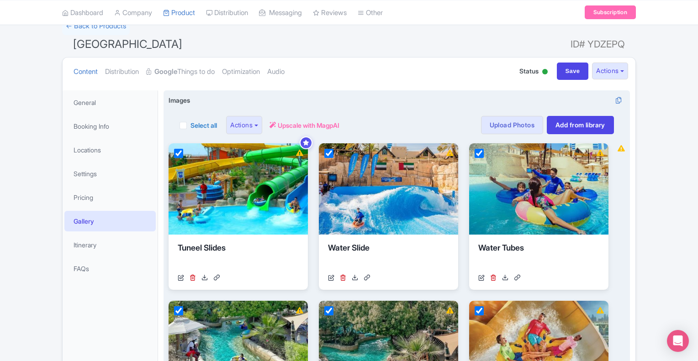
scroll to position [46, 0]
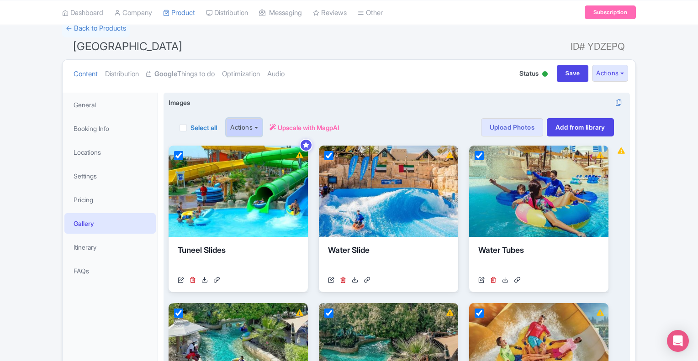
click at [255, 126] on button "Actions" at bounding box center [244, 127] width 36 height 18
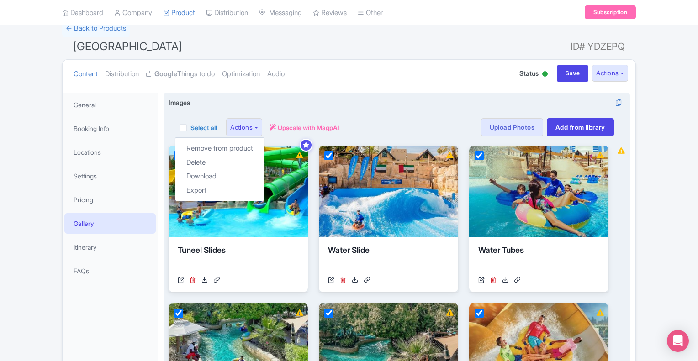
click at [413, 120] on div "Select all Actions Remove from product Delete Download Export Upscale with Magp…" at bounding box center [397, 127] width 434 height 18
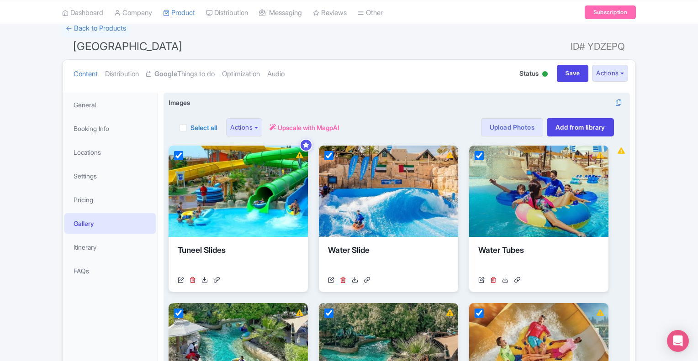
click at [190, 127] on label "Select all" at bounding box center [203, 128] width 26 height 10
click at [190, 127] on input "Select all" at bounding box center [193, 125] width 6 height 6
checkbox input "true"
click at [247, 127] on button "Actions" at bounding box center [244, 127] width 36 height 18
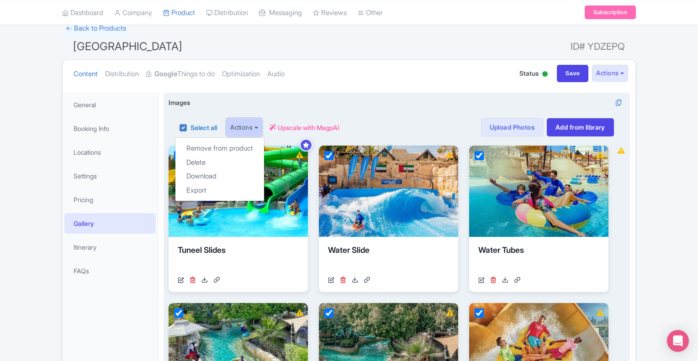
click at [247, 127] on button "Actions" at bounding box center [244, 127] width 36 height 18
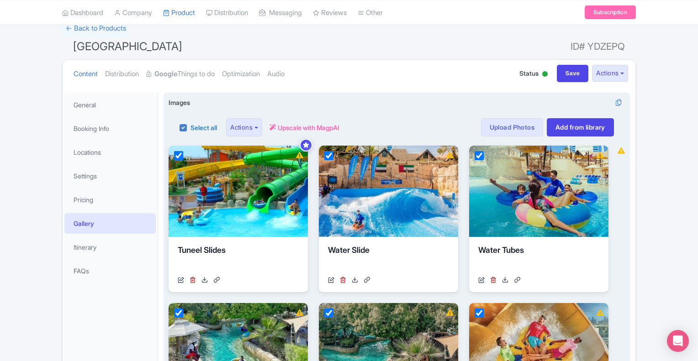
click at [399, 118] on div "Select all Actions Remove from product Delete Download Export Upscale with Magp…" at bounding box center [397, 127] width 434 height 18
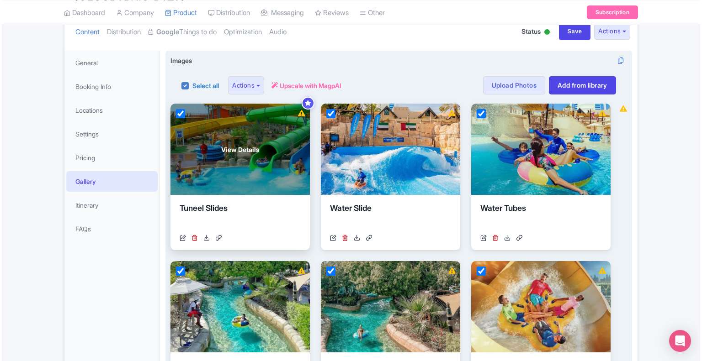
scroll to position [137, 0]
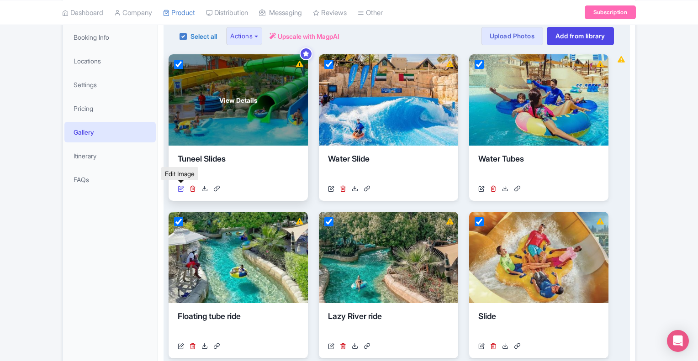
click at [181, 188] on icon at bounding box center [181, 188] width 6 height 6
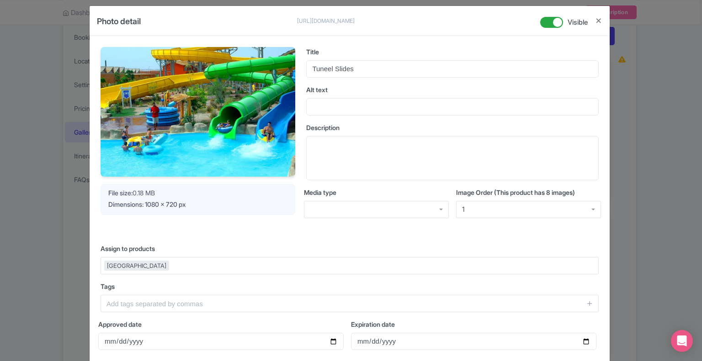
scroll to position [0, 0]
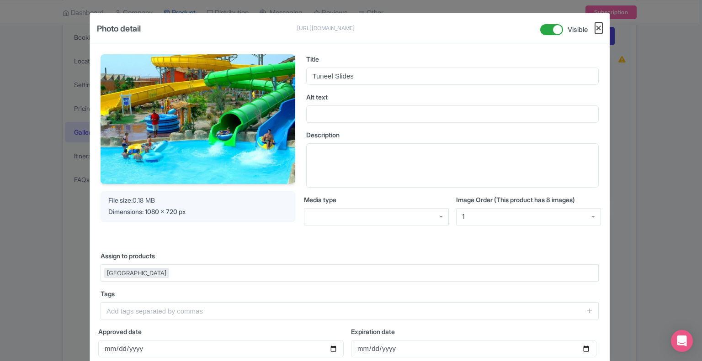
click at [595, 26] on button "Close" at bounding box center [598, 27] width 7 height 11
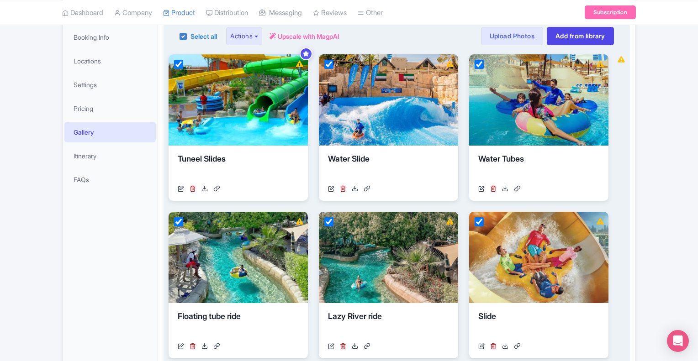
click at [199, 35] on label "Select all" at bounding box center [203, 37] width 26 height 10
click at [196, 35] on input "Select all" at bounding box center [193, 34] width 6 height 6
checkbox input "false"
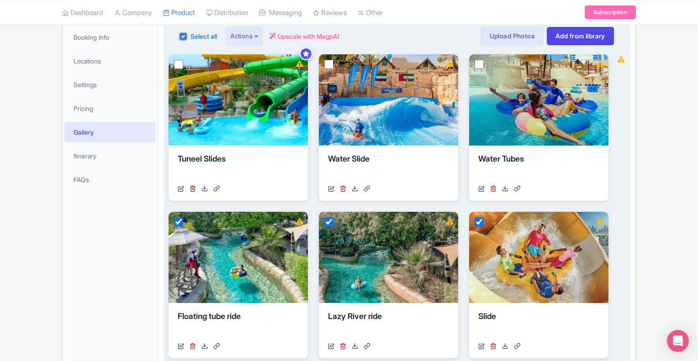
checkbox input "false"
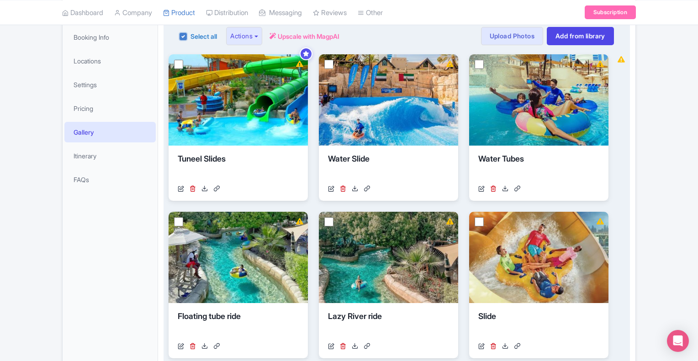
checkbox input "false"
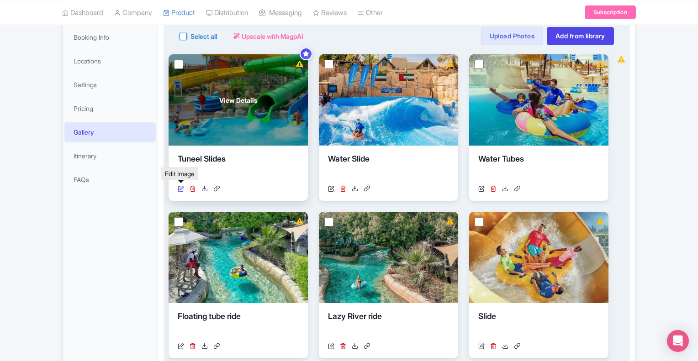
click at [180, 189] on icon at bounding box center [181, 188] width 6 height 6
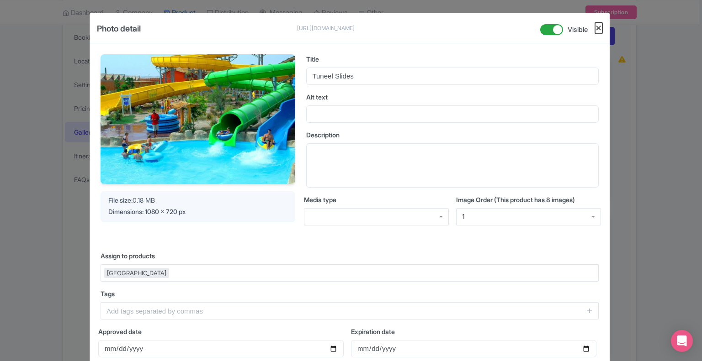
click at [597, 31] on button "Close" at bounding box center [598, 27] width 7 height 11
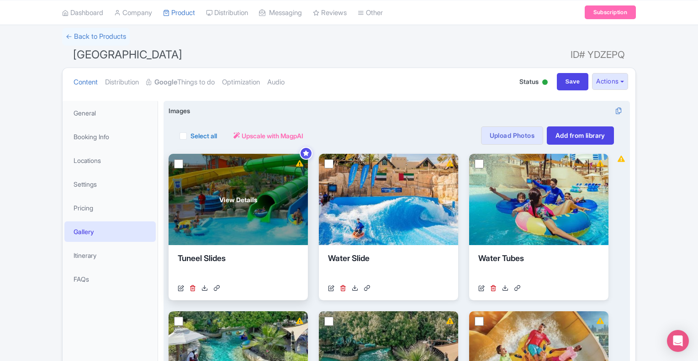
scroll to position [137, 0]
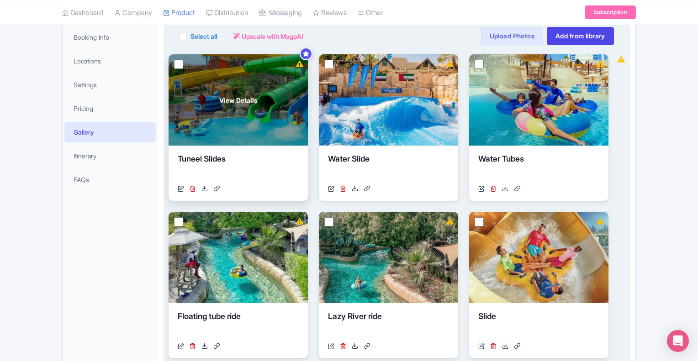
click at [178, 64] on input "checkbox" at bounding box center [178, 64] width 9 height 9
checkbox input "true"
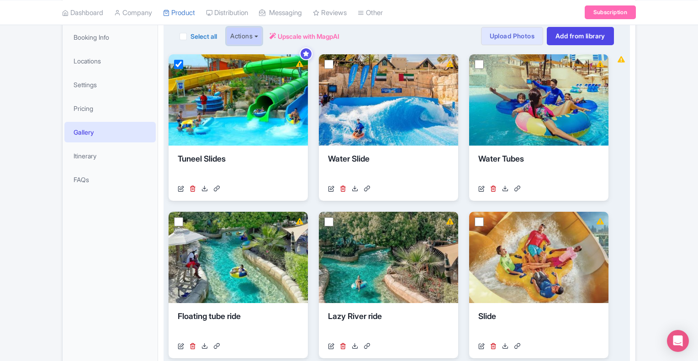
click at [255, 36] on button "Actions" at bounding box center [244, 36] width 36 height 18
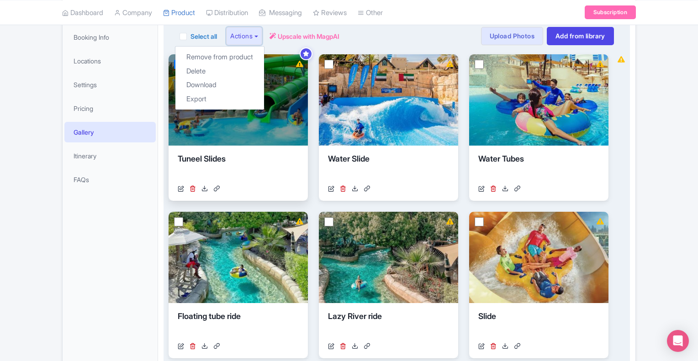
scroll to position [91, 0]
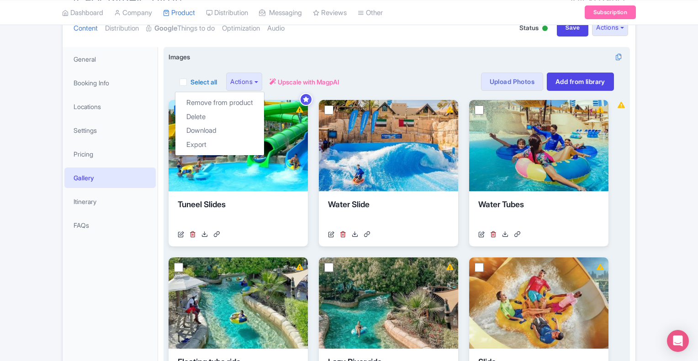
click at [409, 63] on div "Select all Actions Remove from product Delete Download Export Upscale with Magp…" at bounding box center [397, 76] width 456 height 29
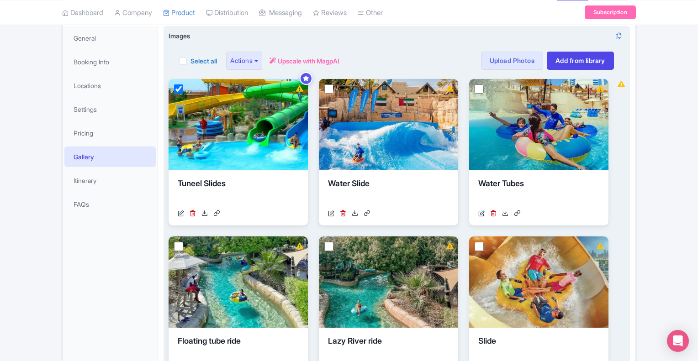
scroll to position [63, 0]
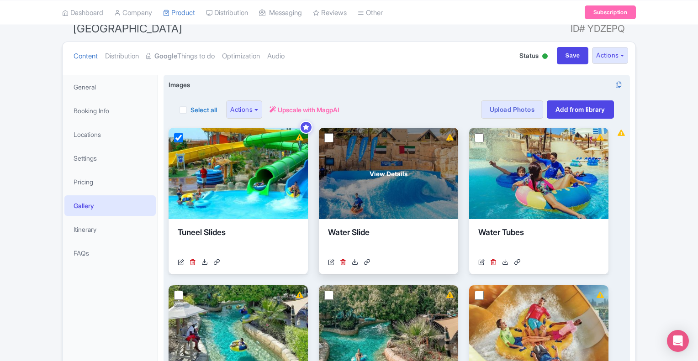
click at [327, 137] on input "checkbox" at bounding box center [328, 137] width 9 height 9
checkbox input "true"
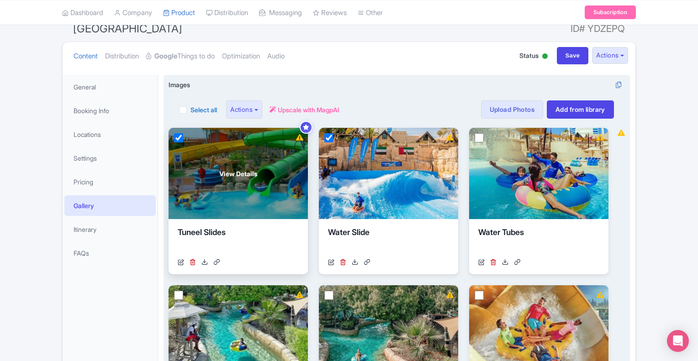
click at [177, 137] on input "checkbox" at bounding box center [178, 137] width 9 height 9
checkbox input "false"
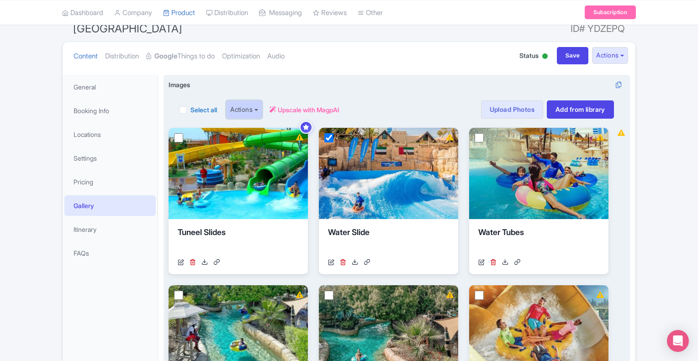
click at [252, 107] on button "Actions" at bounding box center [244, 109] width 36 height 18
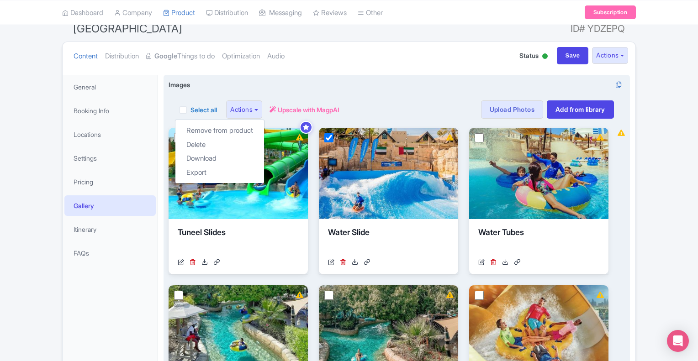
click at [384, 95] on div "Select all Actions Remove from product Delete Download Export Upscale with Magp…" at bounding box center [397, 104] width 456 height 29
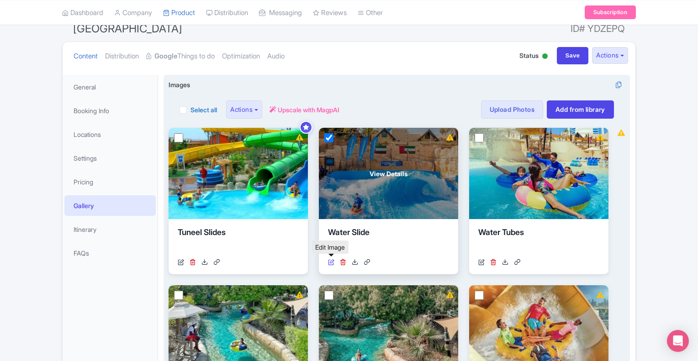
click at [332, 260] on icon at bounding box center [331, 262] width 6 height 6
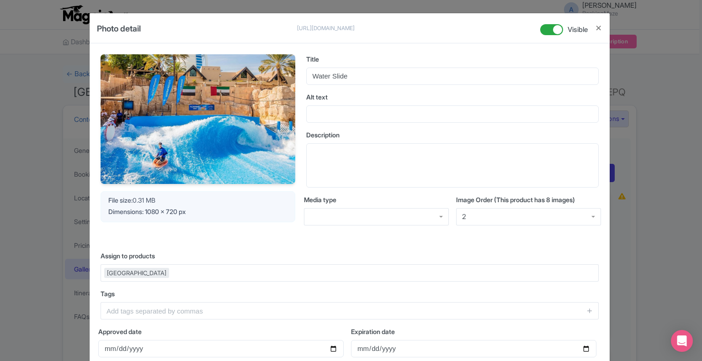
scroll to position [91, 0]
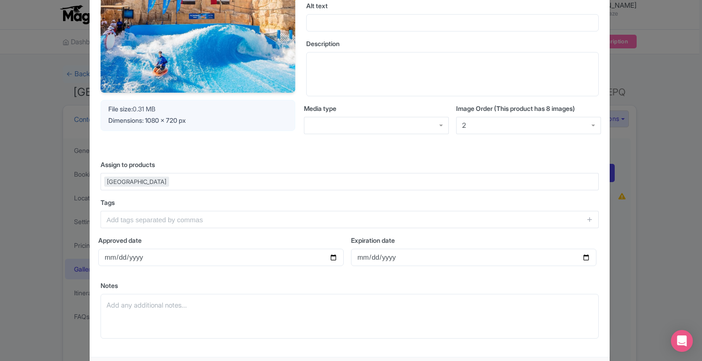
click at [144, 118] on span "Dimensions: 1080 x 720 px" at bounding box center [146, 120] width 77 height 8
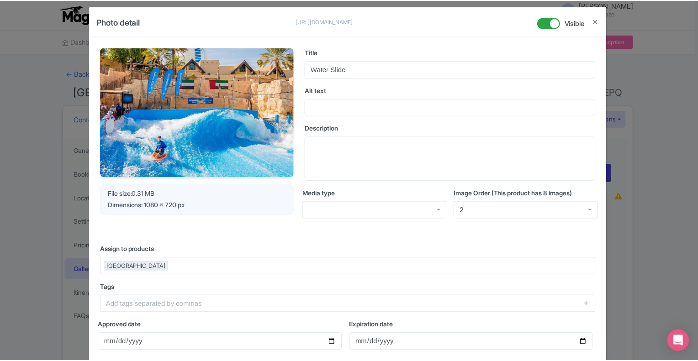
scroll to position [0, 0]
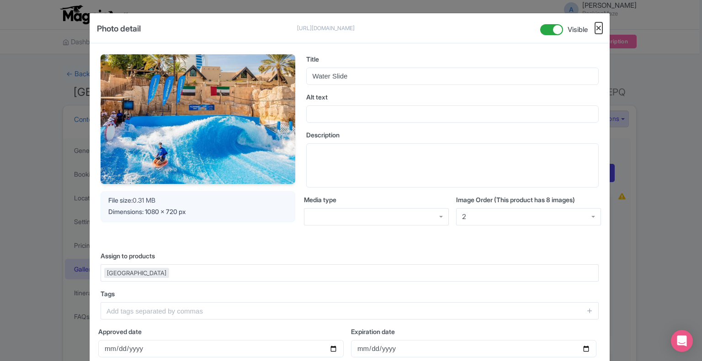
click at [599, 26] on button "Close" at bounding box center [598, 27] width 7 height 11
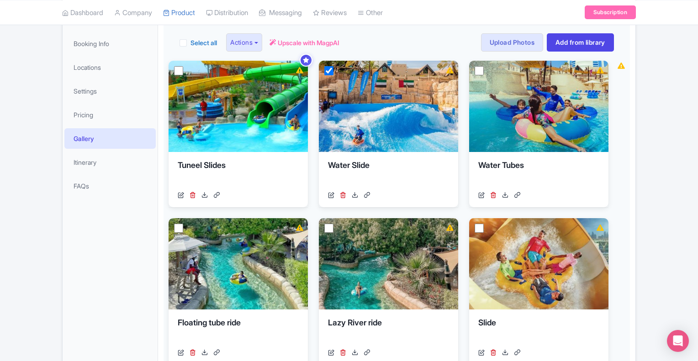
scroll to position [137, 0]
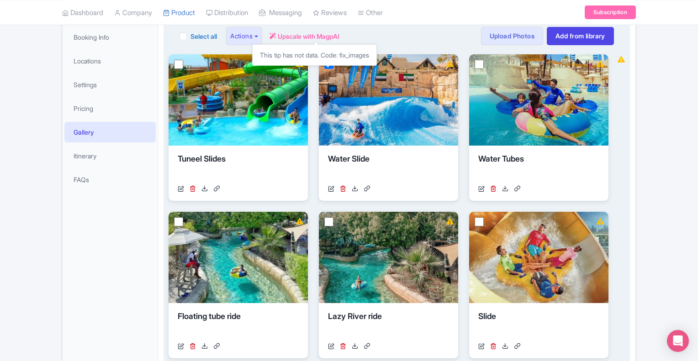
click at [307, 33] on span "Upscale with MagpAI" at bounding box center [309, 37] width 62 height 10
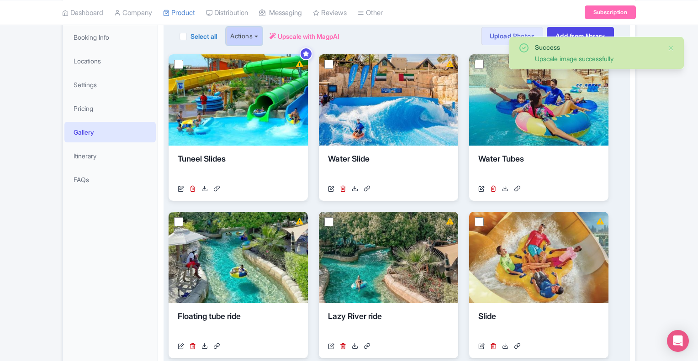
click at [255, 31] on button "Actions" at bounding box center [244, 36] width 36 height 18
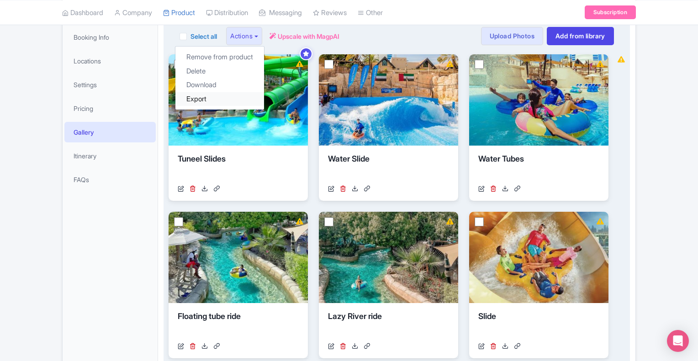
click at [231, 99] on link "Export" at bounding box center [219, 99] width 89 height 14
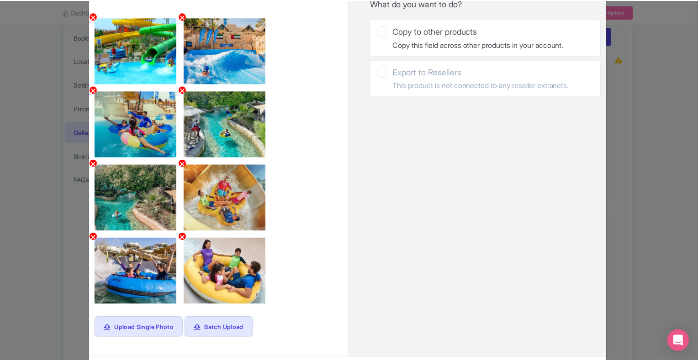
scroll to position [0, 0]
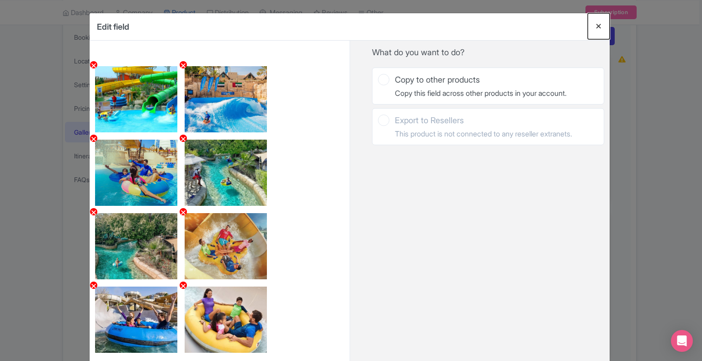
click at [597, 27] on button "Close" at bounding box center [598, 26] width 22 height 26
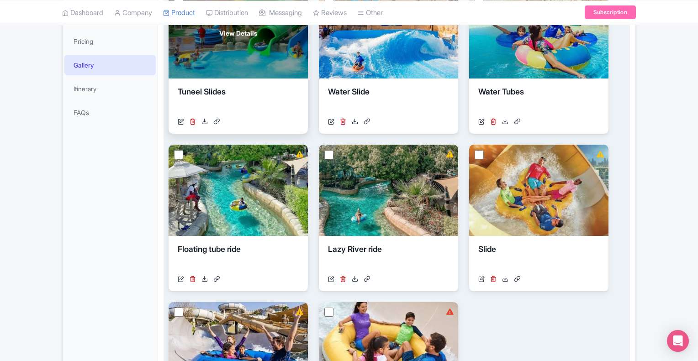
scroll to position [183, 0]
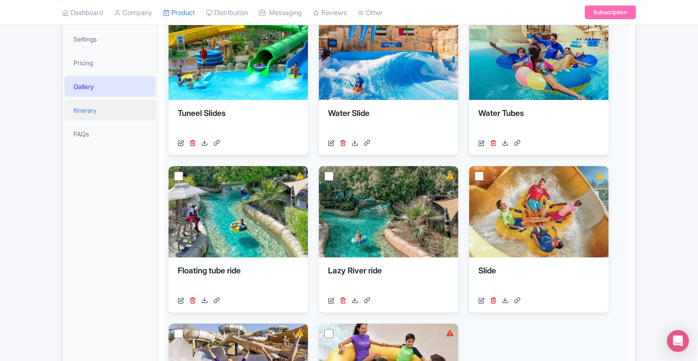
click at [80, 108] on link "Itinerary" at bounding box center [109, 110] width 91 height 21
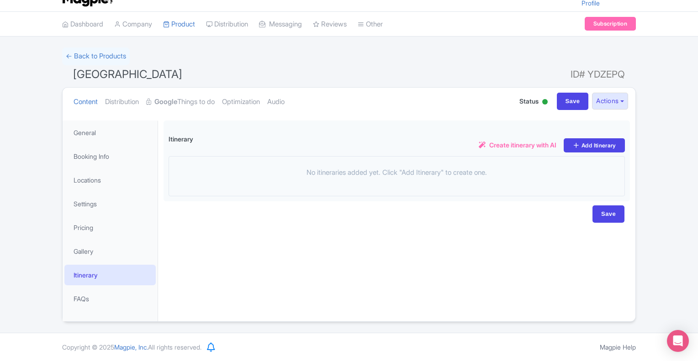
scroll to position [17, 0]
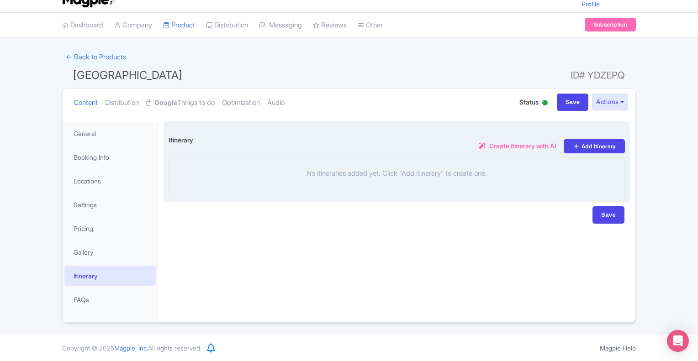
click at [507, 146] on span "Create itinerary with AI" at bounding box center [522, 146] width 67 height 10
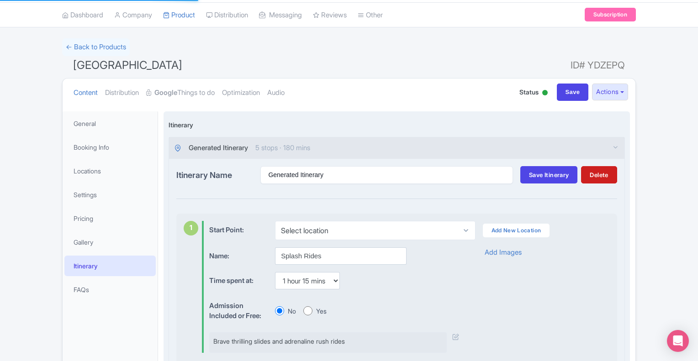
scroll to position [0, 0]
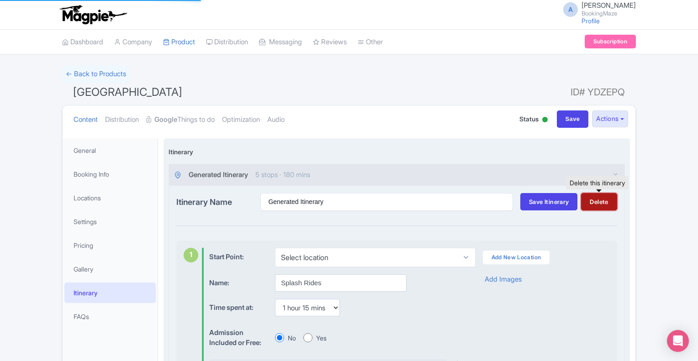
click at [605, 197] on button "Delete" at bounding box center [599, 201] width 36 height 17
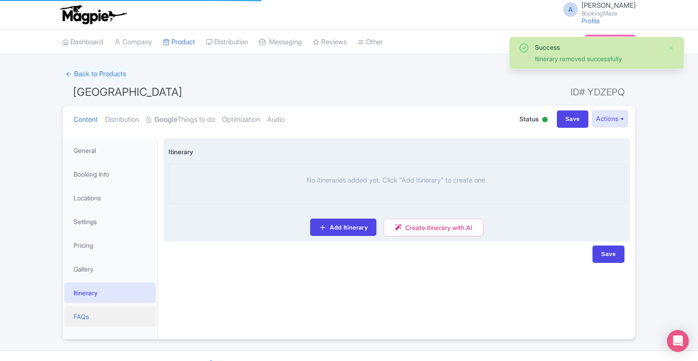
click at [86, 317] on link "FAQs" at bounding box center [109, 316] width 91 height 21
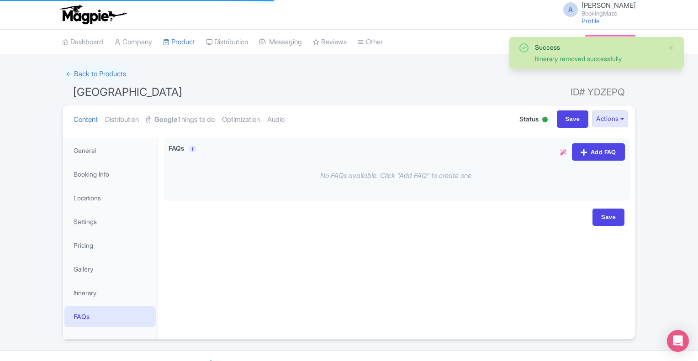
scroll to position [17, 0]
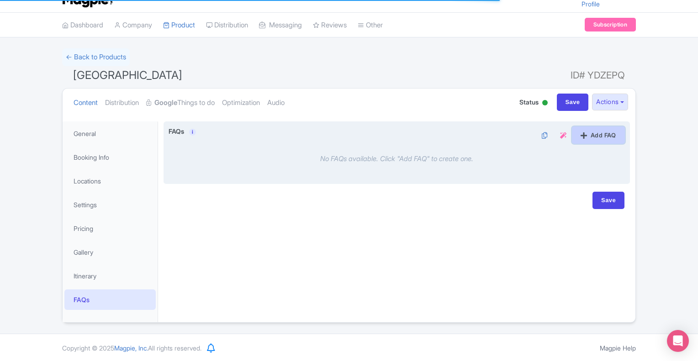
click at [596, 138] on link "Add FAQ" at bounding box center [598, 135] width 53 height 17
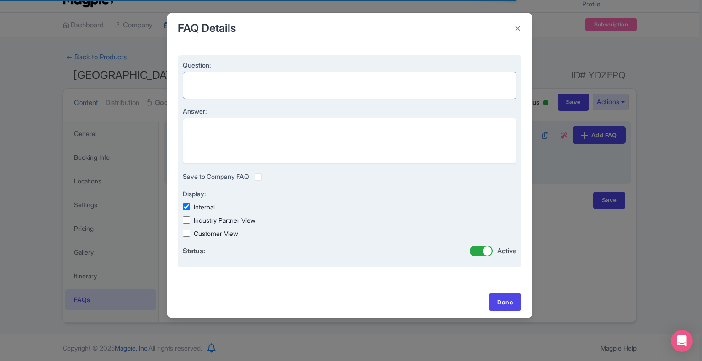
click at [225, 90] on textarea "Question:" at bounding box center [349, 85] width 333 height 27
paste textarea "Where is Wild Wadi Waterpark located?"
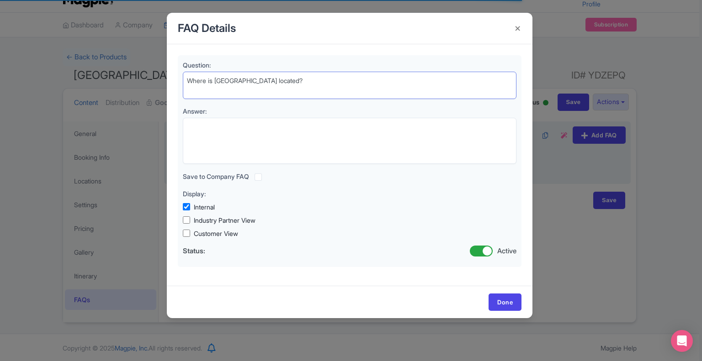
type textarea "Where is Wild Wadi Waterpark located?"
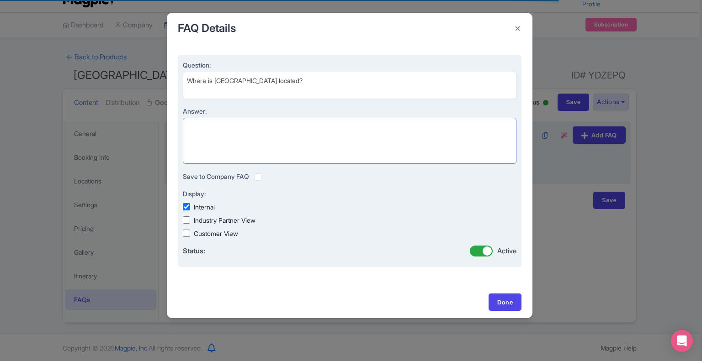
click at [227, 126] on textarea "Answer:" at bounding box center [349, 141] width 333 height 47
paste textarea "Next to Burj Al Arab in Dubai"
type textarea "Next to Burj Al Arab in Dubai."
click at [206, 234] on label "Customer View" at bounding box center [216, 234] width 44 height 10
click at [190, 234] on input "Customer View" at bounding box center [186, 233] width 7 height 7
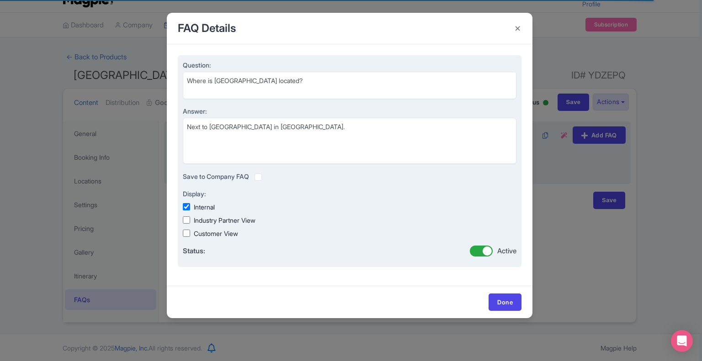
checkbox input "true"
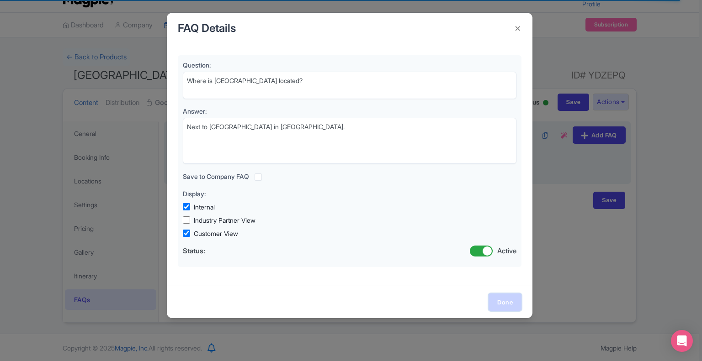
click at [507, 303] on link "Done" at bounding box center [504, 302] width 33 height 17
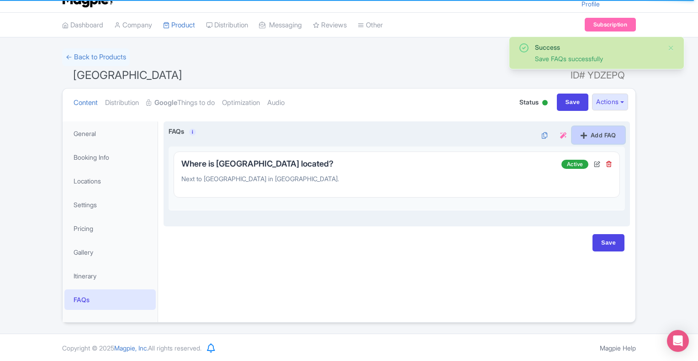
click at [597, 137] on link "Add FAQ" at bounding box center [598, 135] width 53 height 17
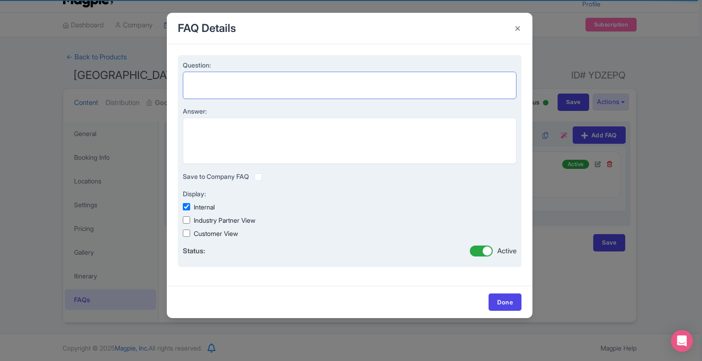
click at [218, 75] on textarea "Question:" at bounding box center [349, 85] width 333 height 27
paste textarea "What are the park timings?"
type textarea "What are the park timings?"
click at [230, 126] on textarea "Answer:" at bounding box center [349, 141] width 333 height 47
click at [212, 127] on textarea "Answer:" at bounding box center [349, 141] width 333 height 47
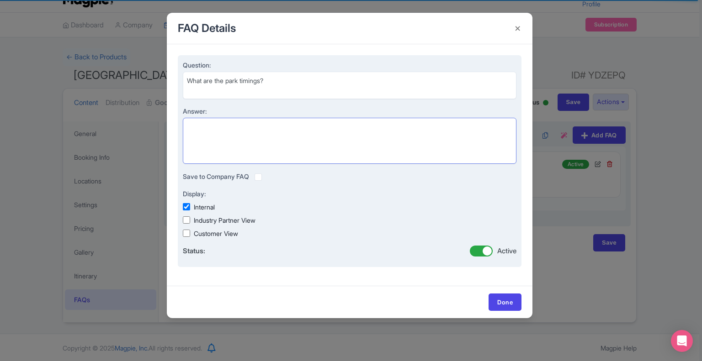
paste textarea "Check the official website as timings vary by season"
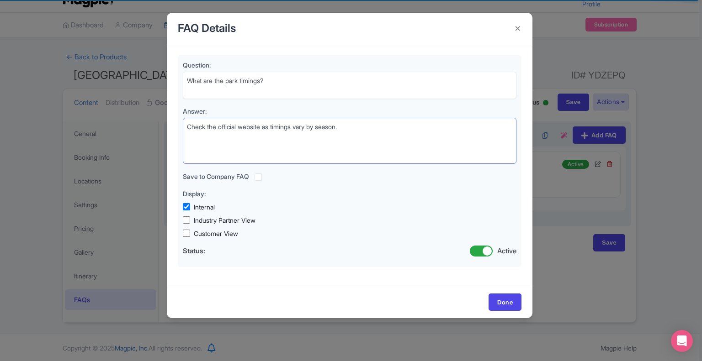
type textarea "Check the official website as timings vary by season."
click at [501, 304] on link "Done" at bounding box center [504, 302] width 33 height 17
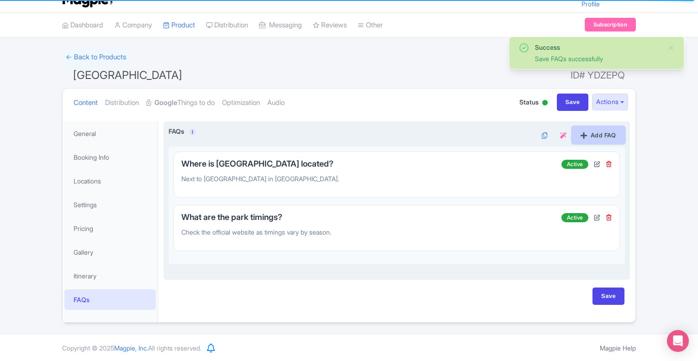
click at [606, 131] on link "Add FAQ" at bounding box center [598, 135] width 53 height 17
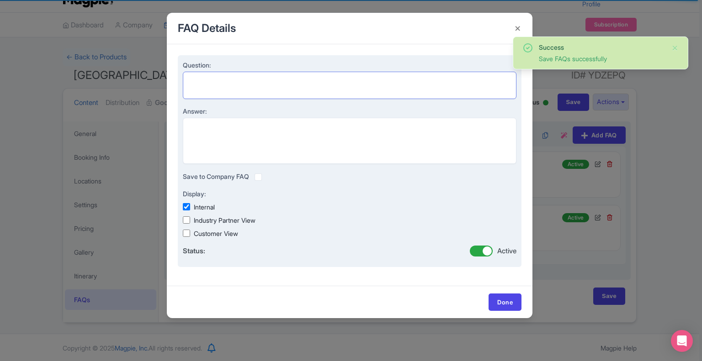
click at [236, 88] on textarea "Question:" at bounding box center [349, 85] width 333 height 27
paste textarea "Are tickets refundable?"
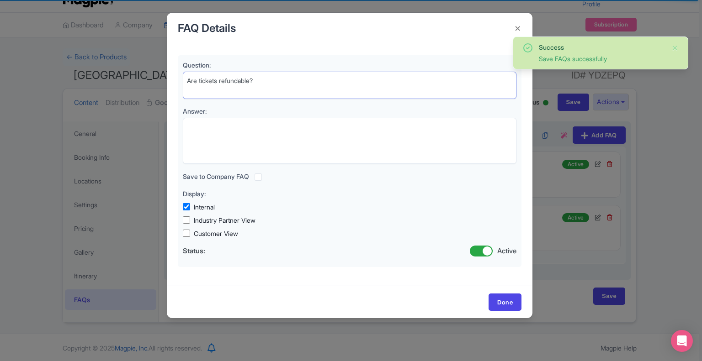
type textarea "Are tickets refundable?"
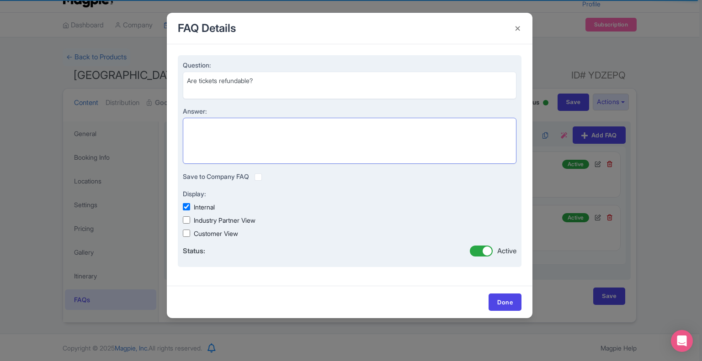
click at [199, 131] on textarea "Answer:" at bounding box center [349, 141] width 333 height 47
paste textarea "No, tickets are non-refundable once booked"
type textarea "No, tickets are non-refundable once booked."
click at [221, 233] on label "Customer View" at bounding box center [216, 234] width 44 height 10
click at [190, 233] on input "Customer View" at bounding box center [186, 233] width 7 height 7
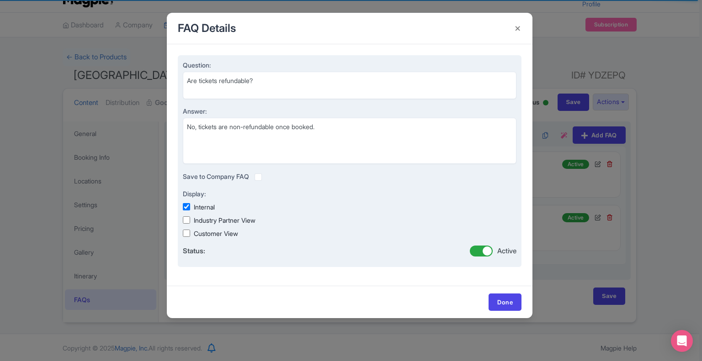
checkbox input "true"
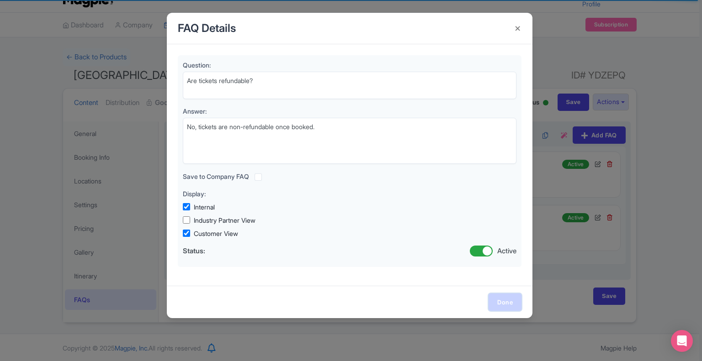
click at [501, 301] on link "Done" at bounding box center [504, 302] width 33 height 17
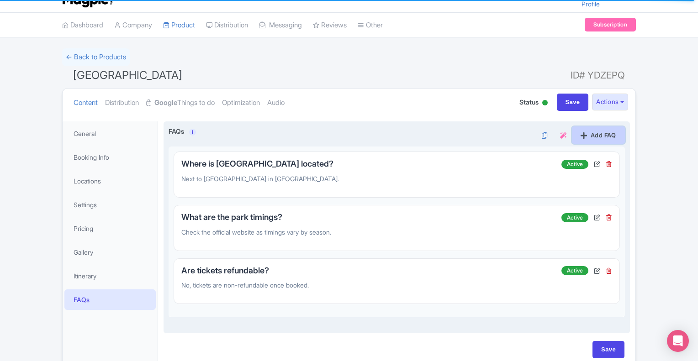
click at [586, 129] on link "Add FAQ" at bounding box center [598, 135] width 53 height 17
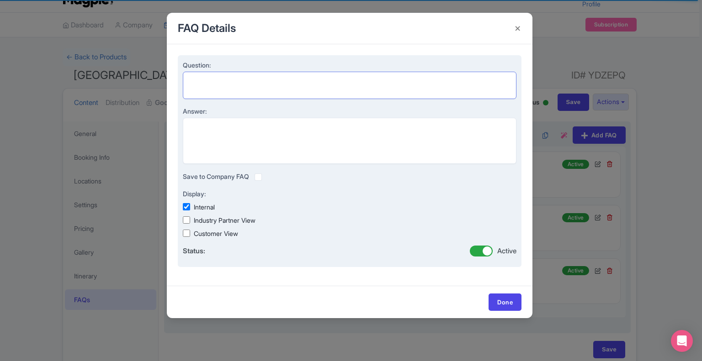
click at [225, 84] on textarea "Question:" at bounding box center [349, 85] width 333 height 27
paste textarea "Is there a height or age limit for rides?"
type textarea "Is there a height or age limit for rides?"
click at [225, 141] on textarea "Answer:" at bounding box center [349, 141] width 333 height 47
click at [255, 143] on textarea "Answer:" at bounding box center [349, 141] width 333 height 47
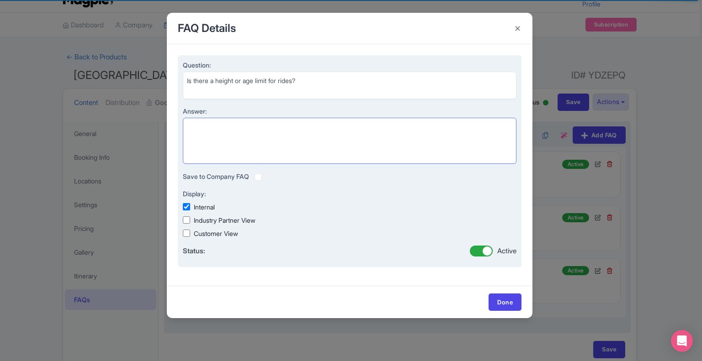
paste textarea "Yes, some rides have restrictions for safety"
type textarea "Yes, some rides have restrictions for safety."
drag, startPoint x: 230, startPoint y: 234, endPoint x: 303, endPoint y: 247, distance: 74.2
click at [230, 234] on label "Customer View" at bounding box center [216, 234] width 44 height 10
click at [190, 234] on input "Customer View" at bounding box center [186, 233] width 7 height 7
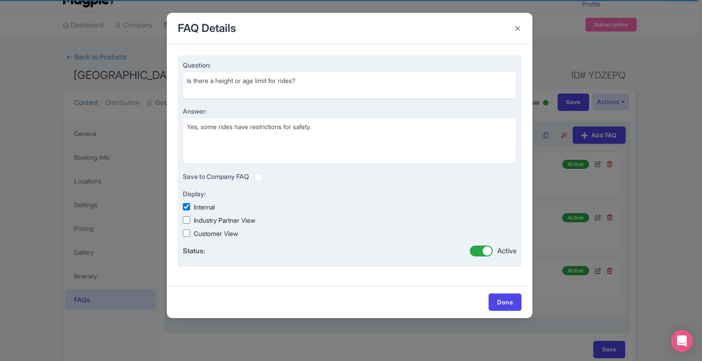
checkbox input "true"
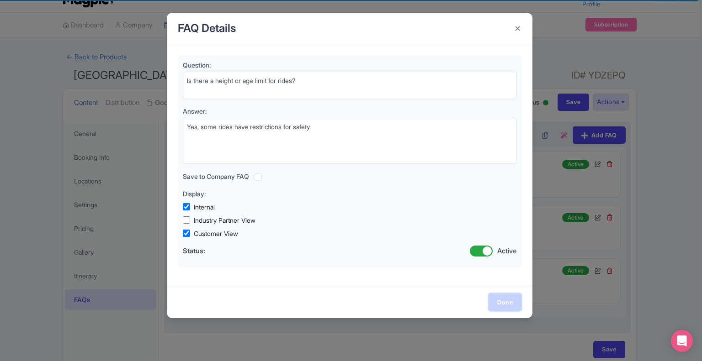
click at [514, 305] on link "Done" at bounding box center [504, 302] width 33 height 17
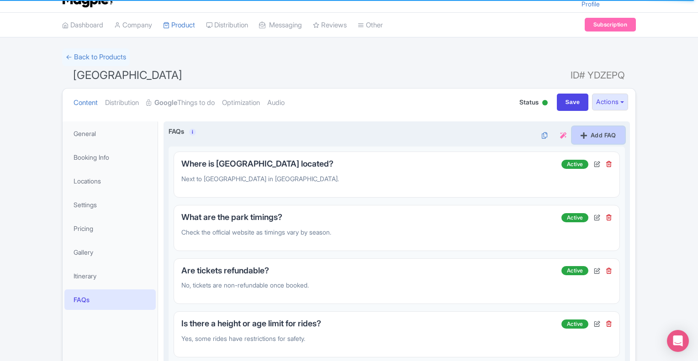
click at [592, 135] on link "Add FAQ" at bounding box center [598, 135] width 53 height 17
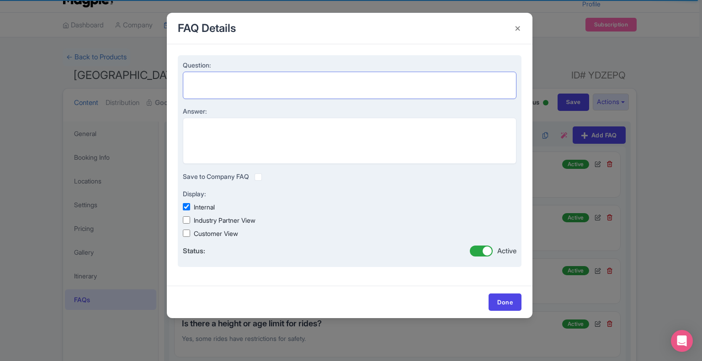
click at [233, 86] on textarea "Question:" at bounding box center [349, 85] width 333 height 27
paste textarea "Can I bring outside food and drinks?"
type textarea "Can I bring outside food and drinks?"
click at [275, 131] on textarea "Answer:" at bounding box center [349, 141] width 333 height 47
click at [264, 124] on textarea "Answer:" at bounding box center [349, 141] width 333 height 47
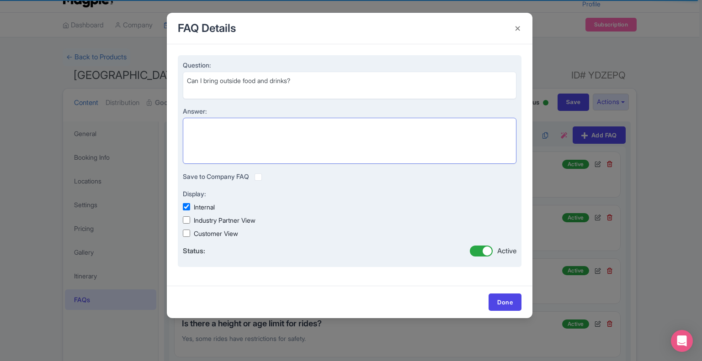
paste textarea "No, outside food and drinks are not allowed"
type textarea "No, outside food and drinks are not allowed."
click at [211, 232] on label "Customer View" at bounding box center [216, 234] width 44 height 10
click at [190, 232] on input "Customer View" at bounding box center [186, 233] width 7 height 7
checkbox input "true"
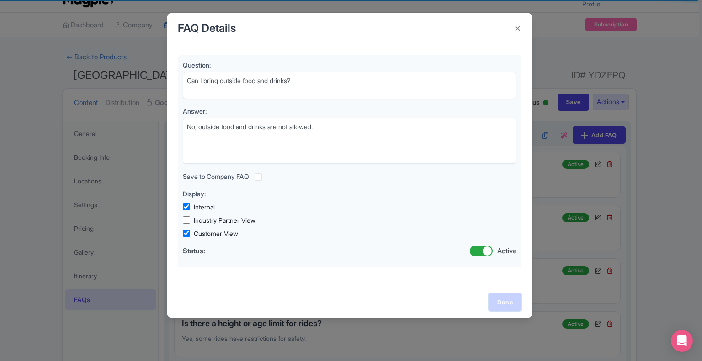
click at [503, 305] on link "Done" at bounding box center [504, 302] width 33 height 17
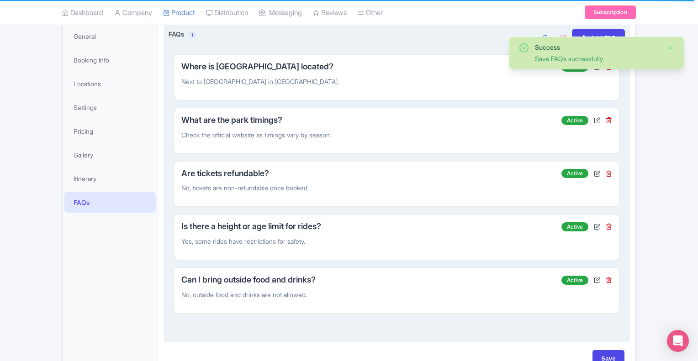
scroll to position [167, 0]
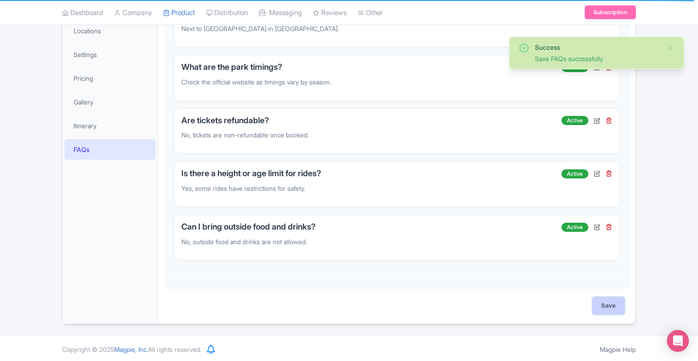
click at [607, 305] on input "Save" at bounding box center [608, 305] width 32 height 17
type input "Saving..."
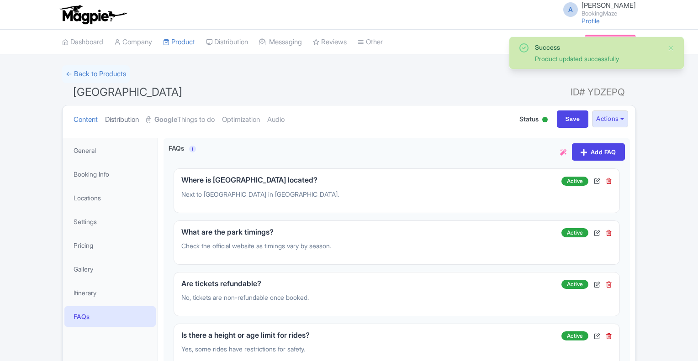
click at [132, 121] on link "Distribution" at bounding box center [122, 120] width 34 height 29
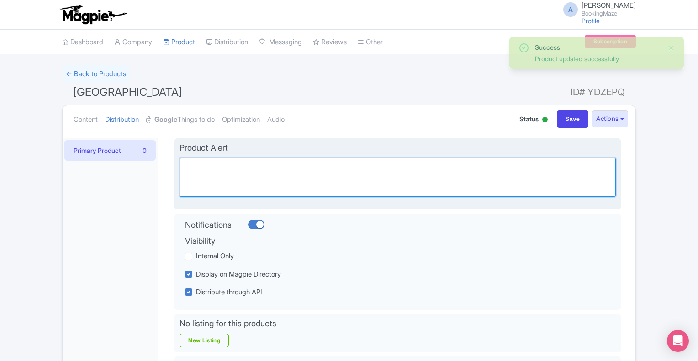
click at [218, 172] on textarea "Alert" at bounding box center [398, 177] width 436 height 39
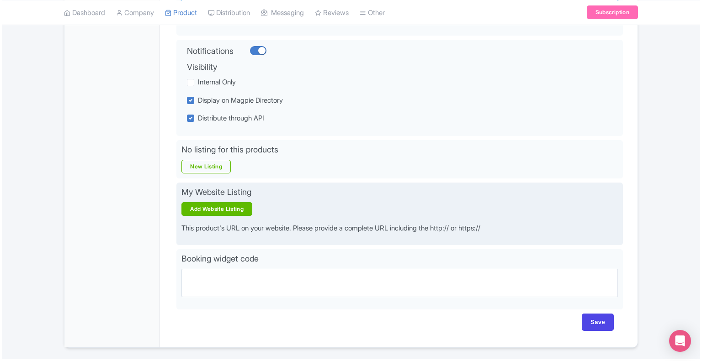
scroll to position [183, 0]
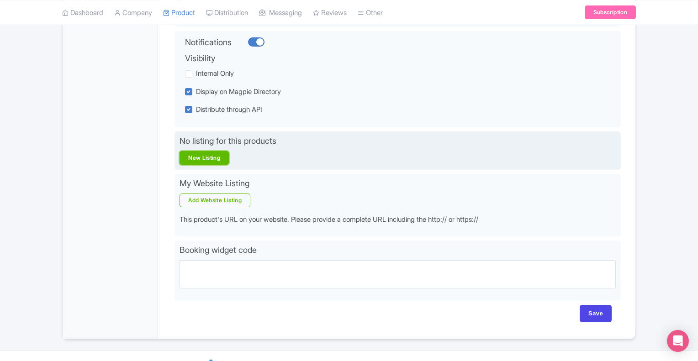
click at [212, 160] on link "New Listing" at bounding box center [204, 158] width 49 height 14
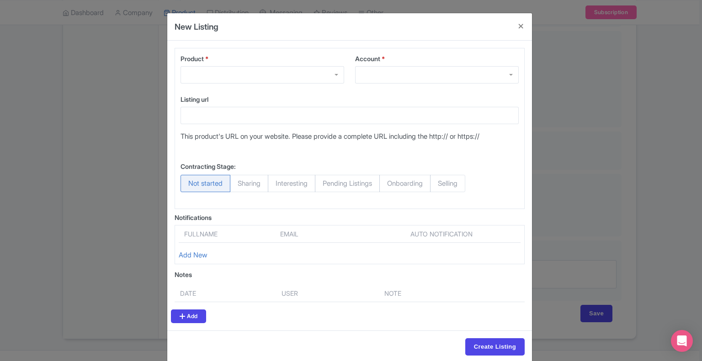
click at [232, 74] on div at bounding box center [262, 74] width 164 height 17
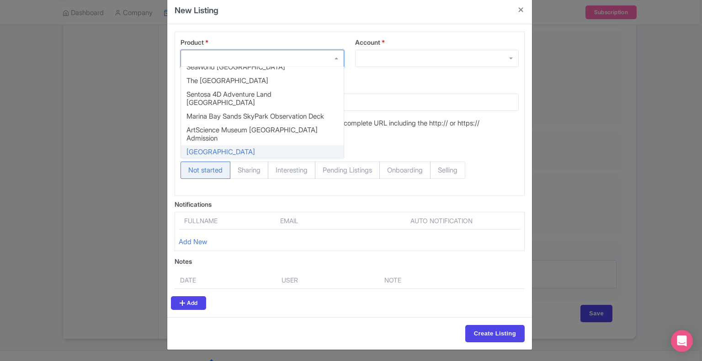
scroll to position [0, 0]
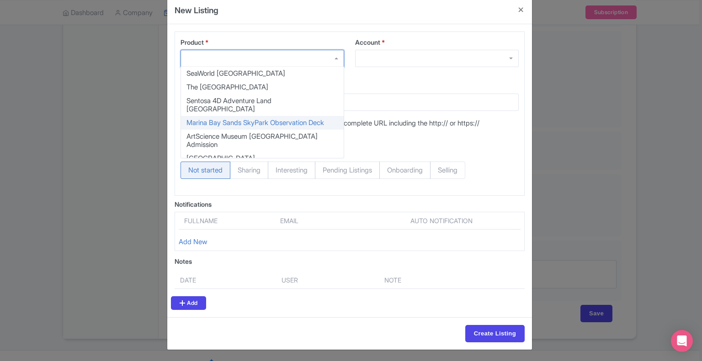
click at [137, 90] on div "New Listing Product * SeaWorld [GEOGRAPHIC_DATA] [GEOGRAPHIC_DATA] [GEOGRAPHIC_…" at bounding box center [351, 180] width 702 height 361
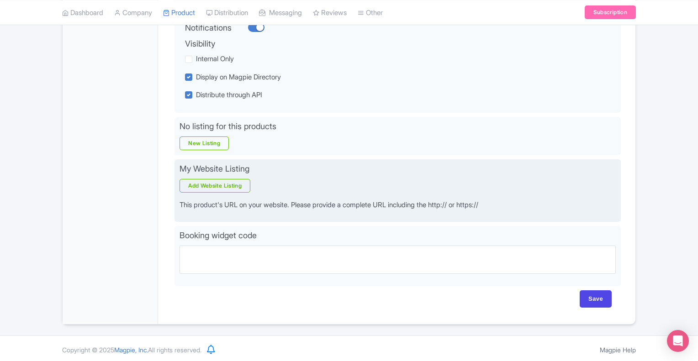
scroll to position [198, 0]
click at [225, 187] on link "Add Website Listing" at bounding box center [215, 185] width 71 height 14
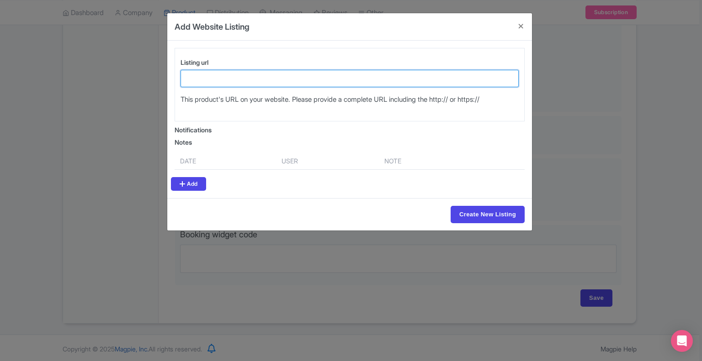
click at [221, 80] on input "Listing url" at bounding box center [349, 78] width 338 height 17
click at [209, 85] on input "Listing url" at bounding box center [349, 78] width 338 height 17
paste input "[URL][DOMAIN_NAME]"
type input "[URL][DOMAIN_NAME]"
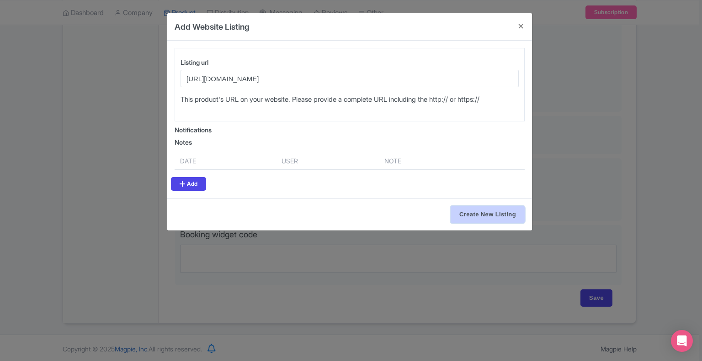
click at [481, 215] on input "Create New Listing" at bounding box center [487, 214] width 74 height 17
type input "Create New Listing"
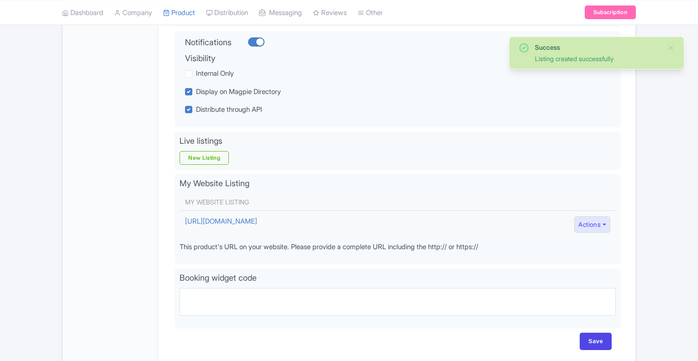
scroll to position [226, 0]
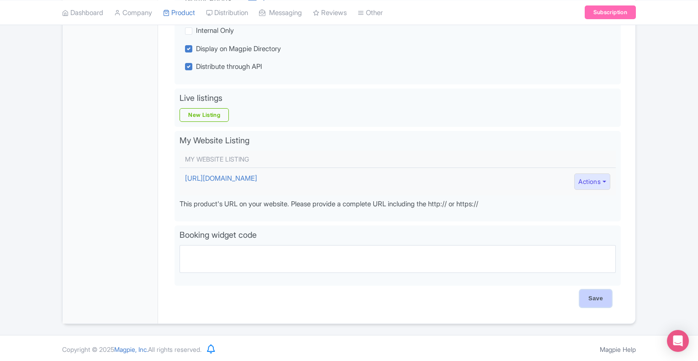
click at [596, 298] on input "Save" at bounding box center [596, 298] width 32 height 17
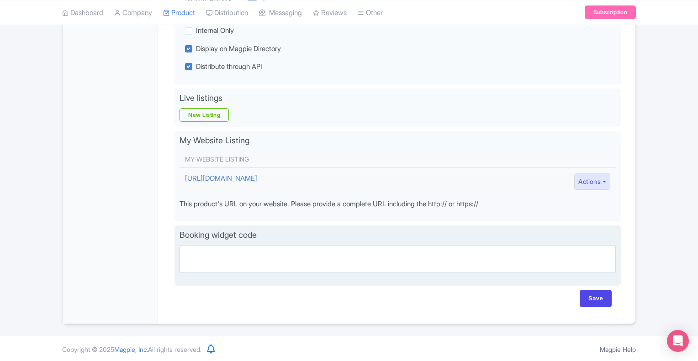
type input "Saving..."
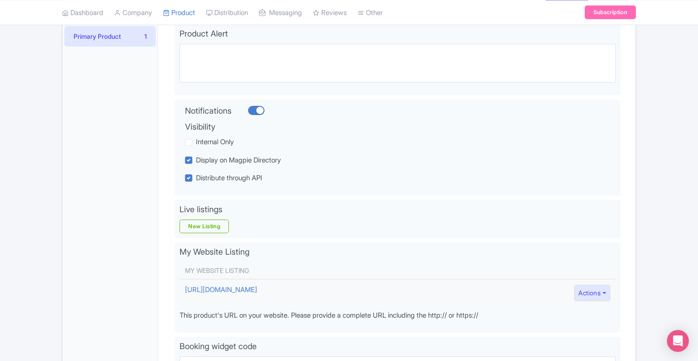
scroll to position [89, 0]
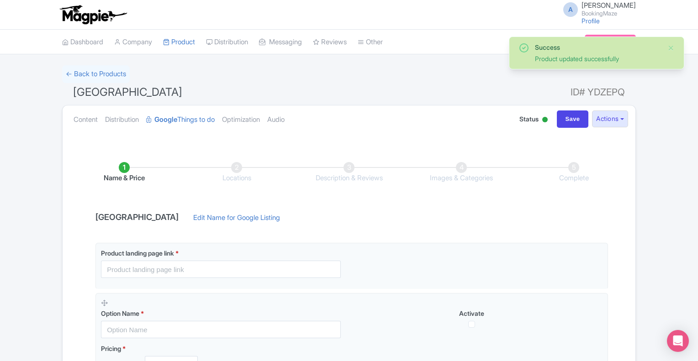
scroll to position [91, 0]
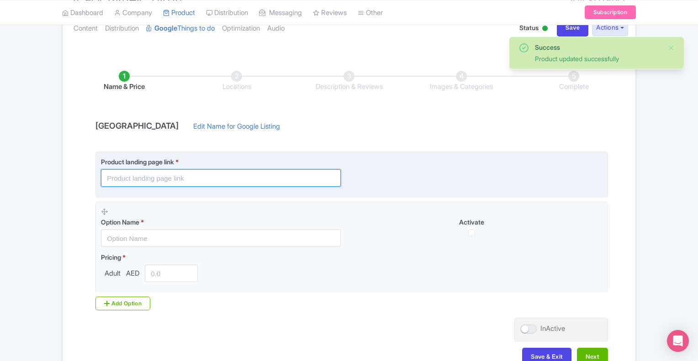
click at [153, 180] on input "text" at bounding box center [221, 177] width 240 height 17
paste input "[URL][DOMAIN_NAME]"
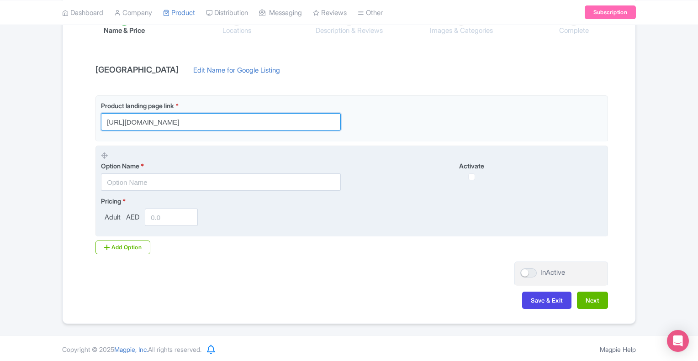
scroll to position [148, 0]
type input "[URL][DOMAIN_NAME]"
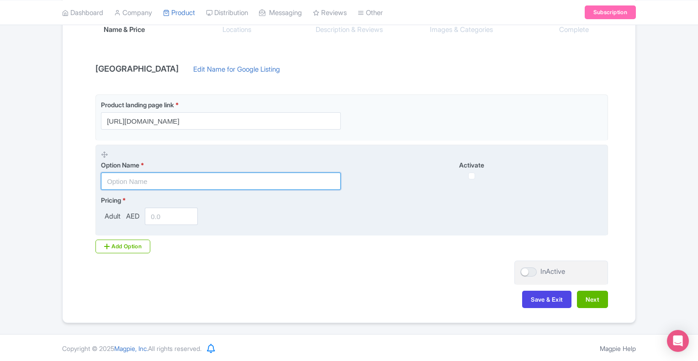
click at [166, 184] on input "text" at bounding box center [221, 181] width 240 height 17
type input "[GEOGRAPHIC_DATA] Tickets"
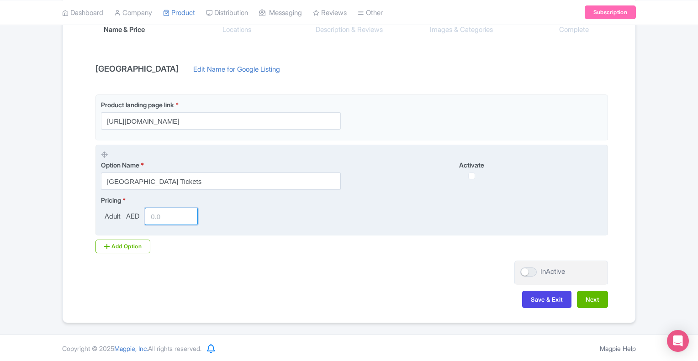
click at [158, 219] on input "number" at bounding box center [171, 216] width 53 height 17
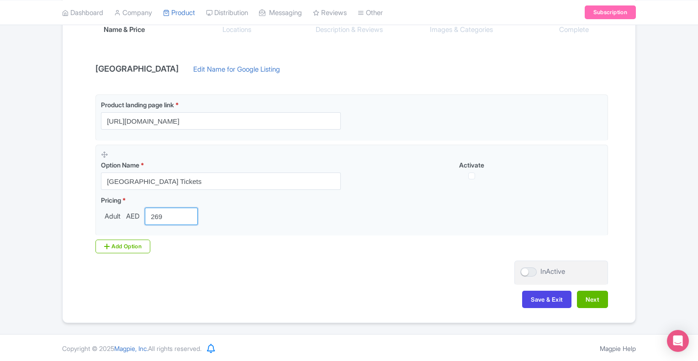
type input "269"
click at [526, 272] on div at bounding box center [528, 272] width 16 height 9
click at [526, 272] on input "InActive" at bounding box center [523, 272] width 6 height 6
checkbox input "true"
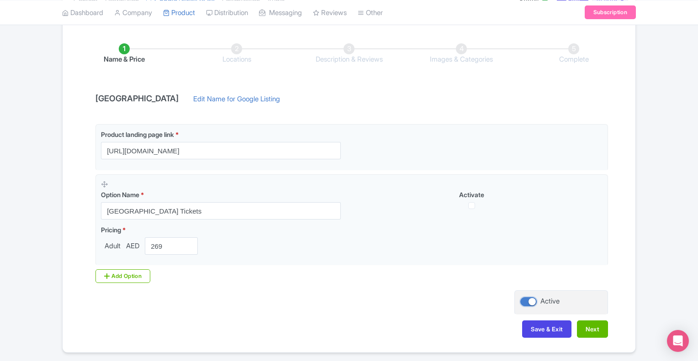
scroll to position [103, 0]
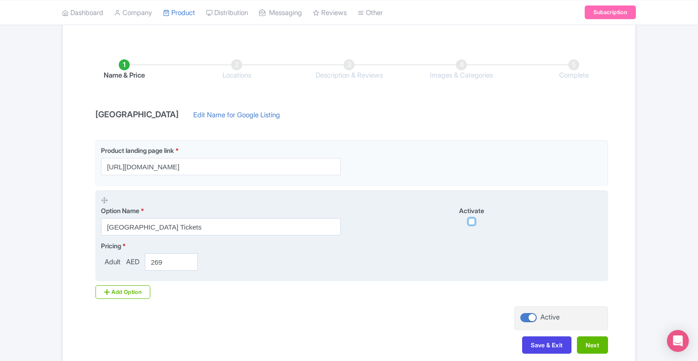
click at [471, 223] on input "checkbox" at bounding box center [471, 221] width 7 height 7
checkbox input "true"
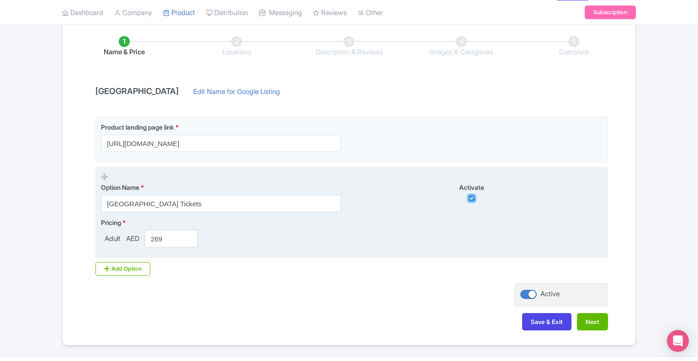
scroll to position [148, 0]
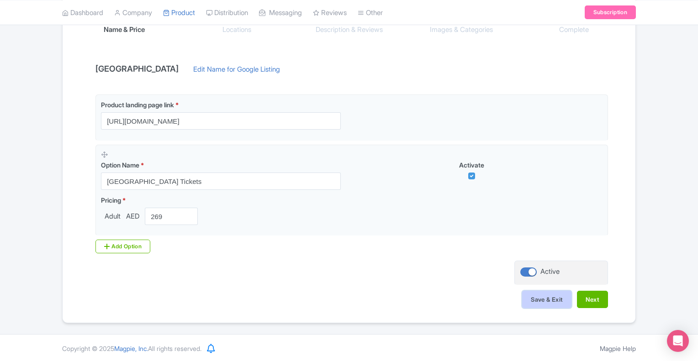
click at [557, 302] on button "Save & Exit" at bounding box center [546, 299] width 49 height 17
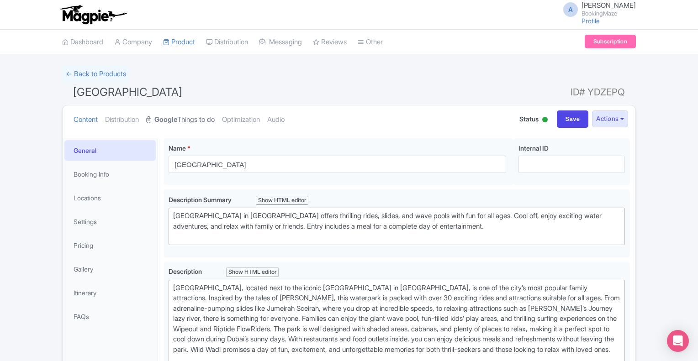
click at [184, 116] on link "Google Things to do" at bounding box center [180, 120] width 69 height 29
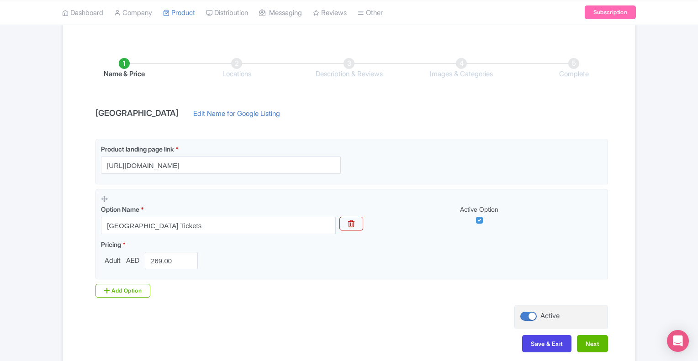
scroll to position [137, 0]
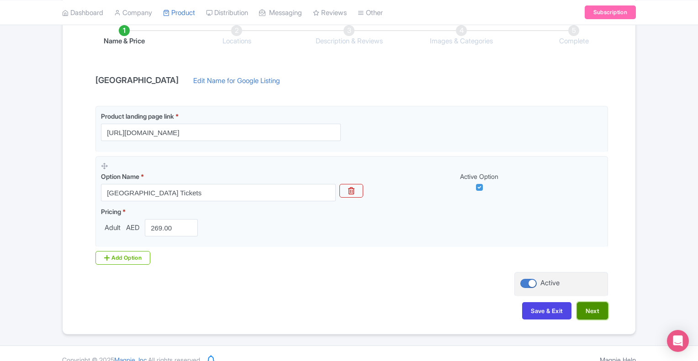
click at [593, 312] on button "Next" at bounding box center [592, 310] width 31 height 17
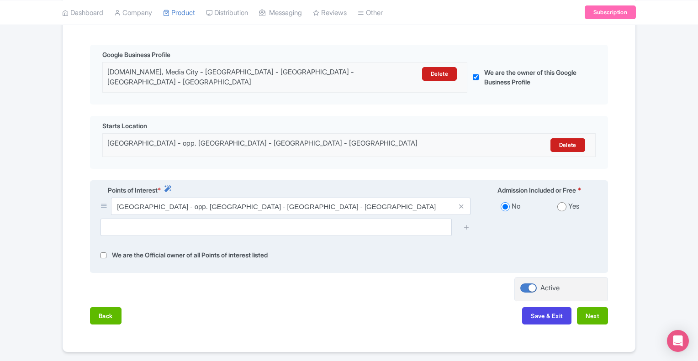
scroll to position [168, 0]
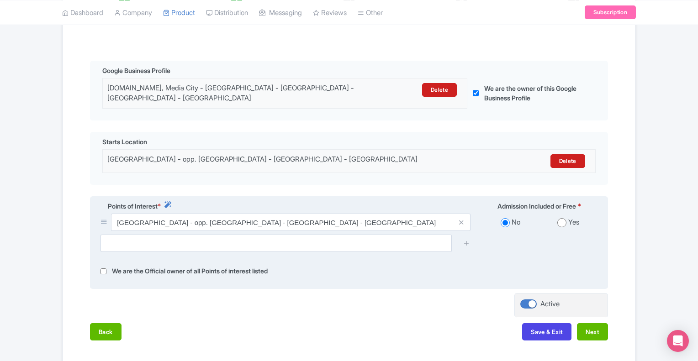
click at [561, 223] on input "radio" at bounding box center [561, 222] width 9 height 9
radio input "true"
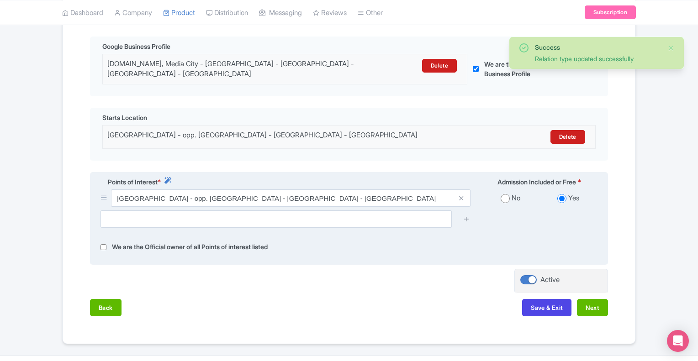
scroll to position [214, 0]
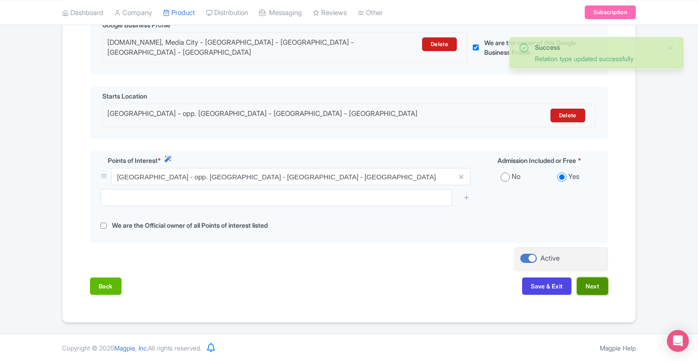
click at [596, 286] on button "Next" at bounding box center [592, 286] width 31 height 17
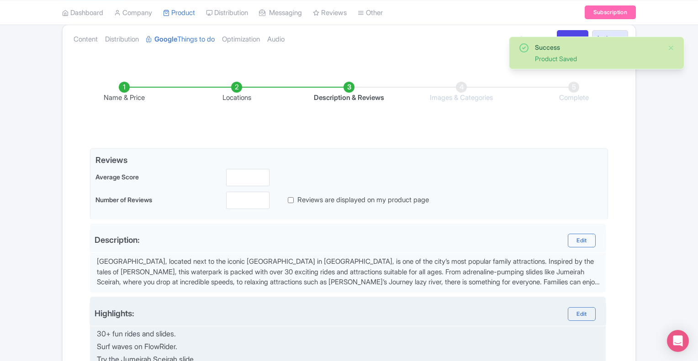
scroll to position [77, 0]
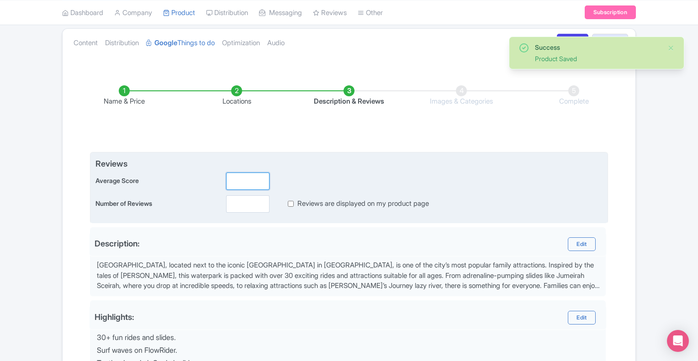
click at [241, 179] on input "number" at bounding box center [247, 181] width 43 height 17
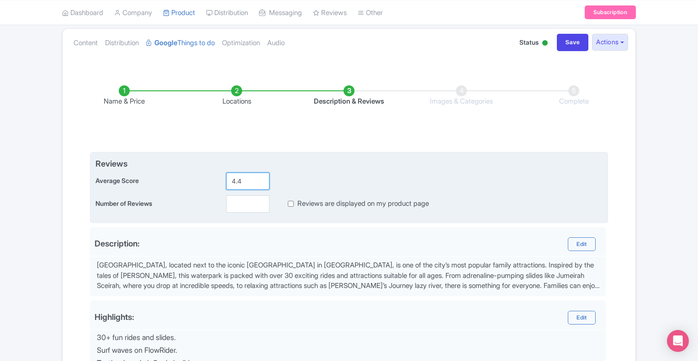
type input "4.4"
click at [242, 202] on input "number" at bounding box center [247, 203] width 43 height 17
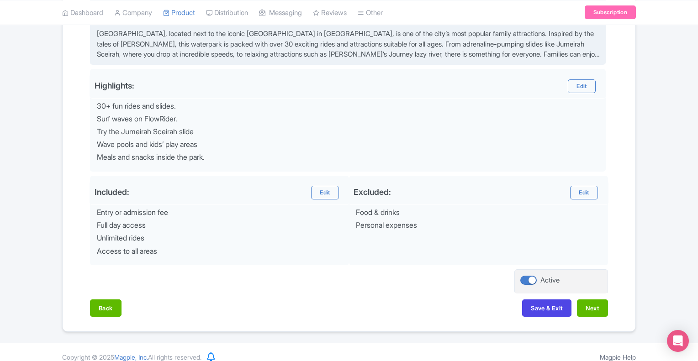
scroll to position [316, 0]
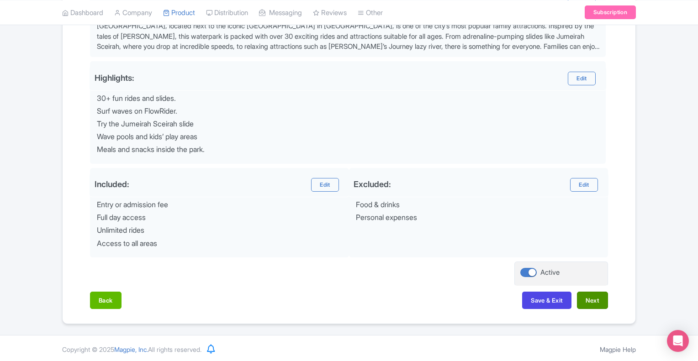
type input "17051"
click at [592, 301] on button "Next" at bounding box center [592, 300] width 31 height 17
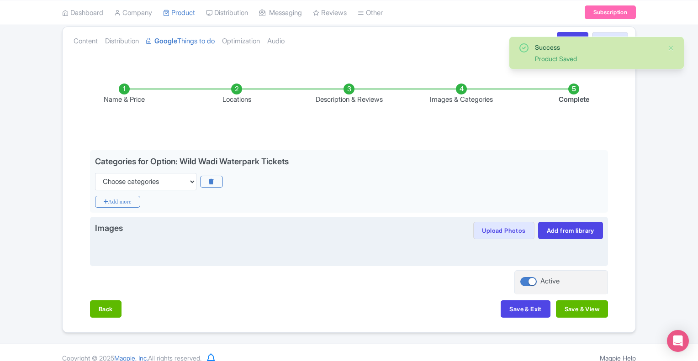
scroll to position [88, 0]
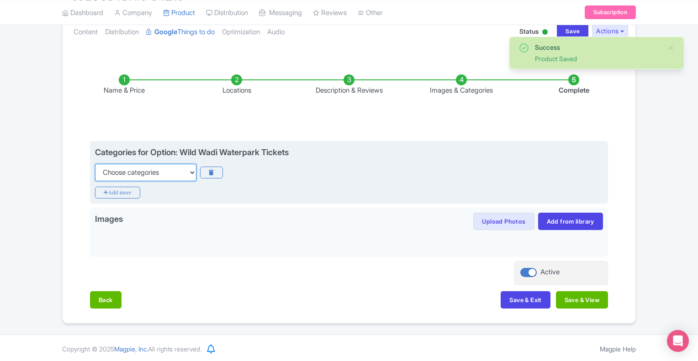
click at [153, 175] on select "Choose categories Adults Only Animals Audio Guide Beaches Bike Tours Boat Tours…" at bounding box center [145, 172] width 101 height 17
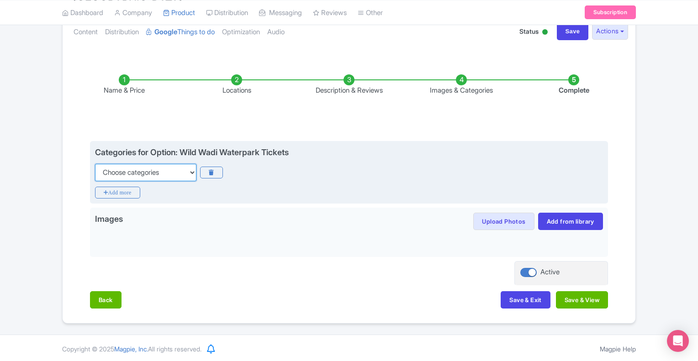
select select "theme-parks"
click at [95, 164] on select "Choose categories Adults Only Animals Audio Guide Beaches Bike Tours Boat Tours…" at bounding box center [145, 172] width 101 height 17
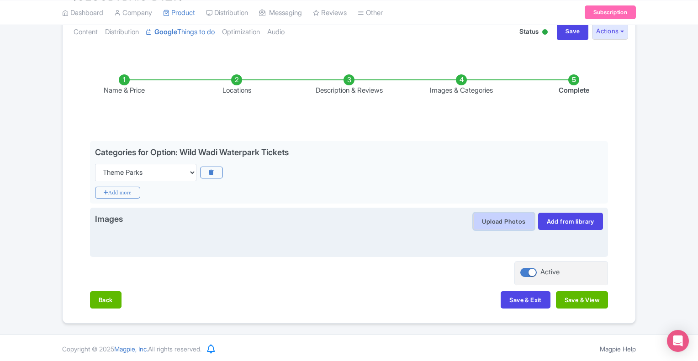
click at [509, 226] on button "Upload Photos" at bounding box center [503, 221] width 61 height 17
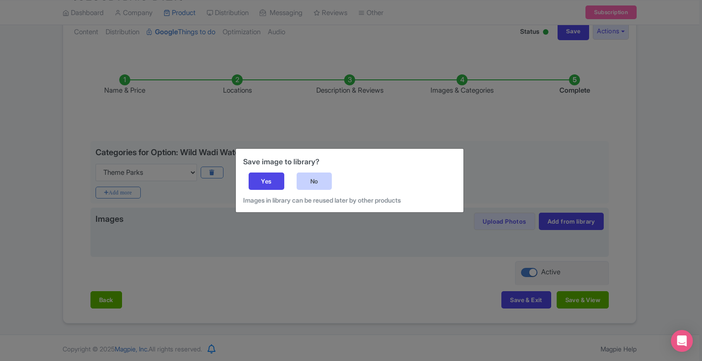
click at [320, 185] on div "No" at bounding box center [314, 181] width 36 height 17
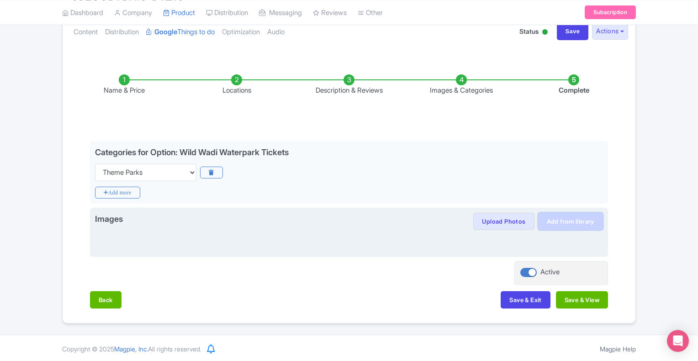
click at [561, 219] on link "Add from library" at bounding box center [570, 221] width 65 height 17
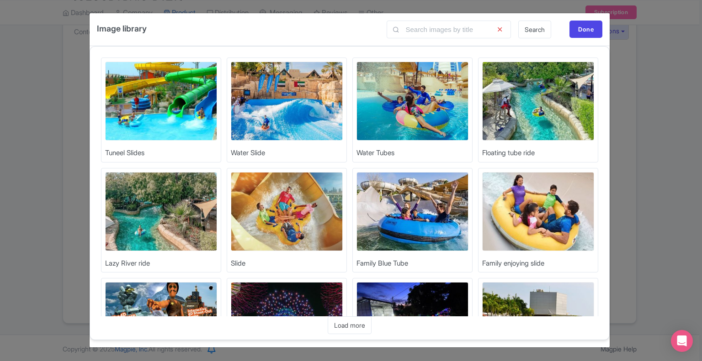
click at [124, 98] on img at bounding box center [161, 101] width 112 height 79
click at [144, 107] on img at bounding box center [161, 101] width 112 height 79
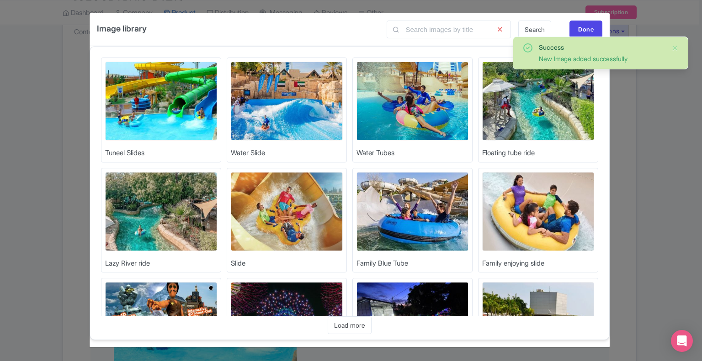
click at [268, 110] on img at bounding box center [287, 101] width 112 height 79
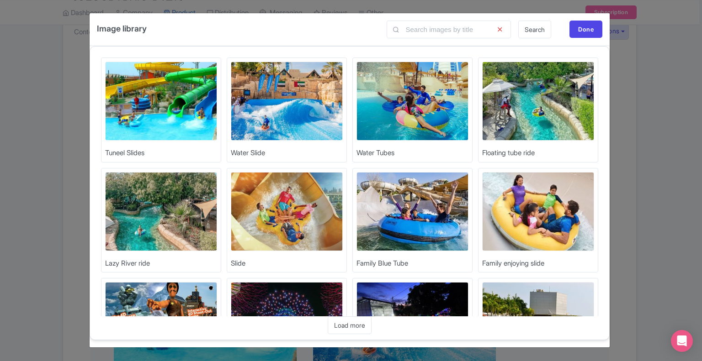
click at [382, 111] on img at bounding box center [412, 101] width 112 height 79
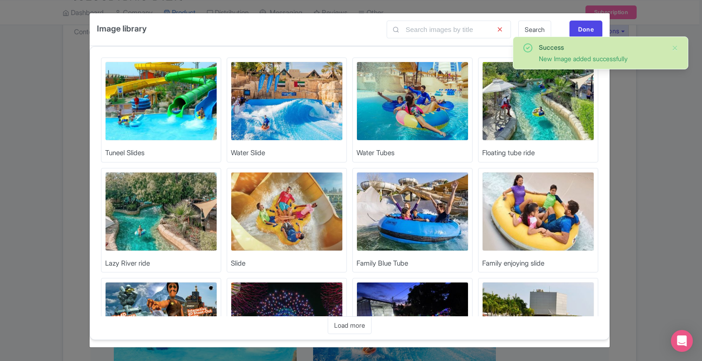
click at [552, 120] on img at bounding box center [538, 101] width 112 height 79
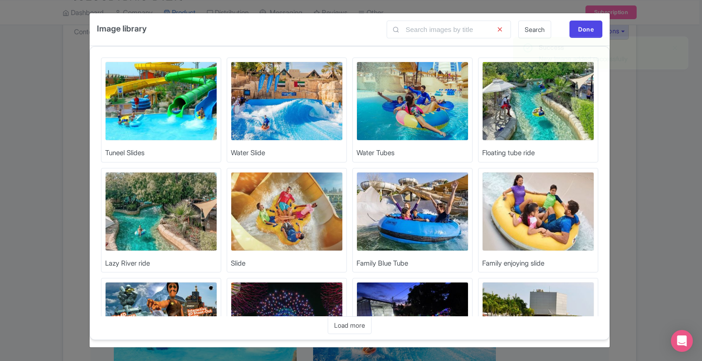
click at [188, 218] on img at bounding box center [161, 211] width 112 height 79
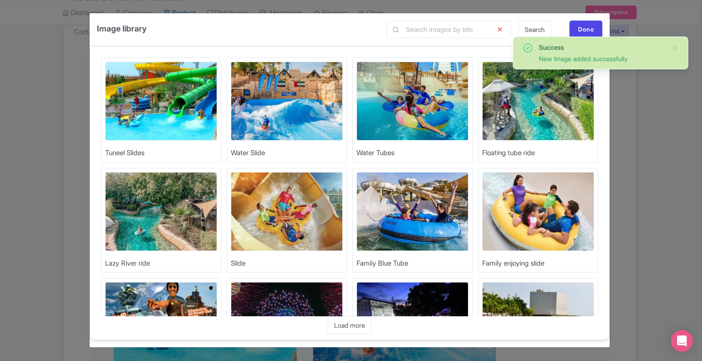
click at [299, 220] on img at bounding box center [287, 211] width 112 height 79
click at [428, 226] on img at bounding box center [412, 211] width 112 height 79
click at [558, 233] on img at bounding box center [538, 211] width 112 height 79
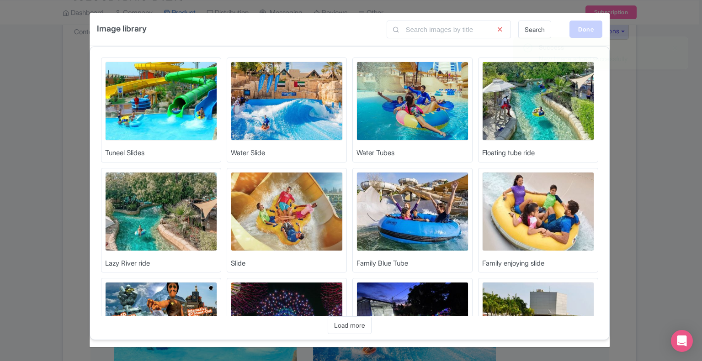
click at [586, 29] on div "Done" at bounding box center [585, 29] width 33 height 17
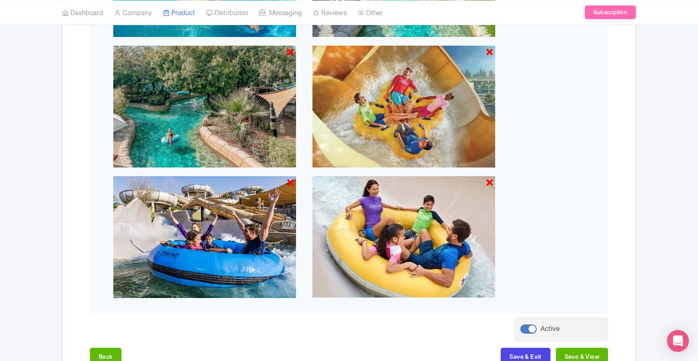
scroll to position [608, 0]
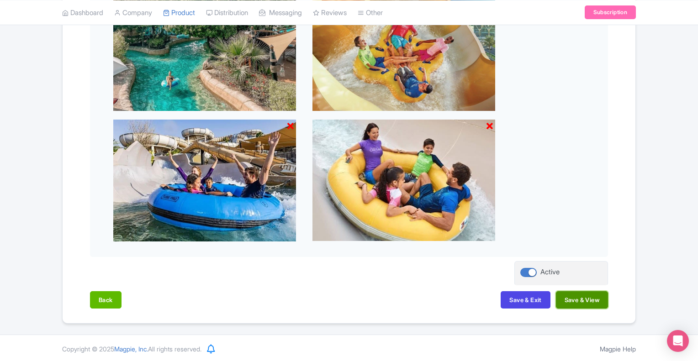
click at [581, 302] on button "Save & View" at bounding box center [582, 299] width 52 height 17
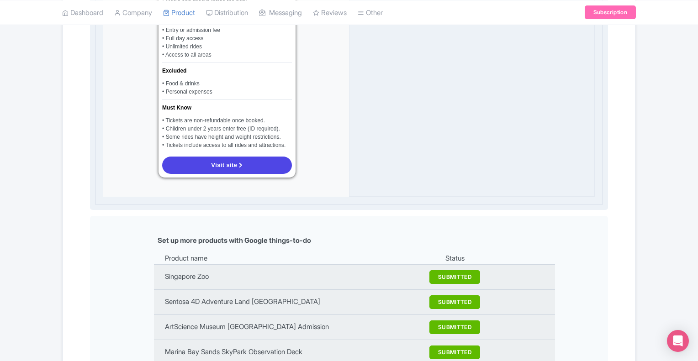
scroll to position [1051, 0]
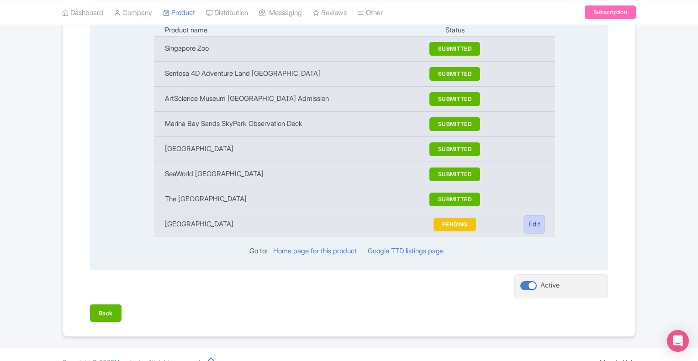
click at [534, 216] on link "Edit" at bounding box center [534, 224] width 20 height 17
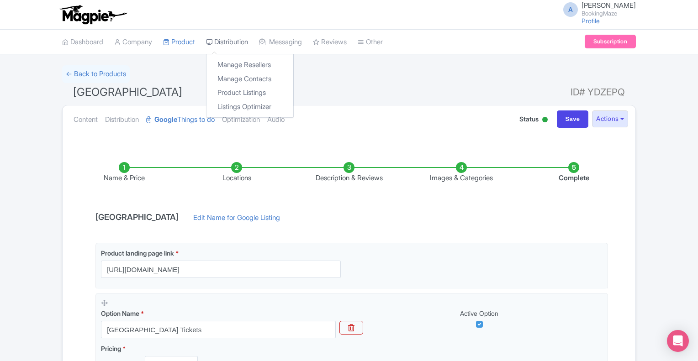
click at [241, 45] on link "Distribution" at bounding box center [227, 42] width 42 height 25
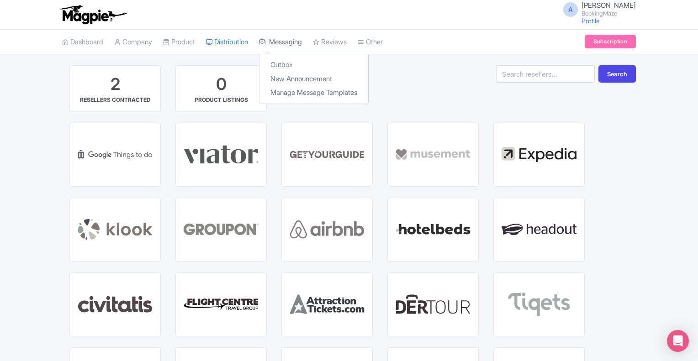
click at [302, 42] on link "Messaging" at bounding box center [280, 42] width 43 height 25
click at [291, 45] on link "Messaging" at bounding box center [280, 42] width 43 height 25
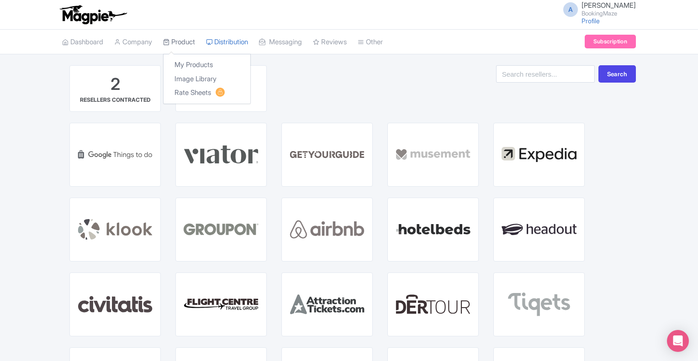
click at [193, 45] on link "Product" at bounding box center [179, 42] width 32 height 25
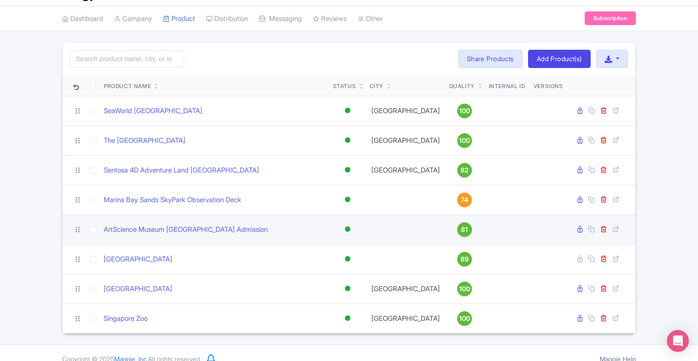
scroll to position [33, 0]
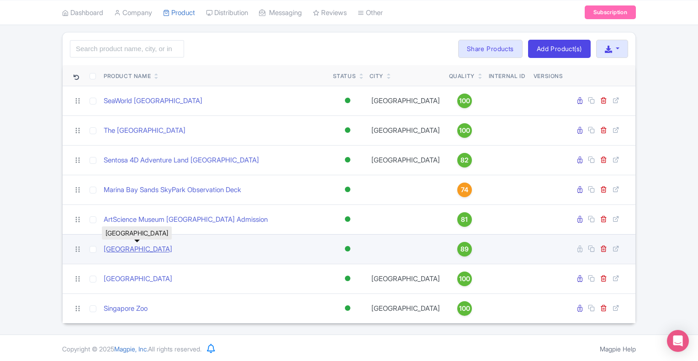
click at [133, 249] on link "[GEOGRAPHIC_DATA]" at bounding box center [138, 249] width 69 height 11
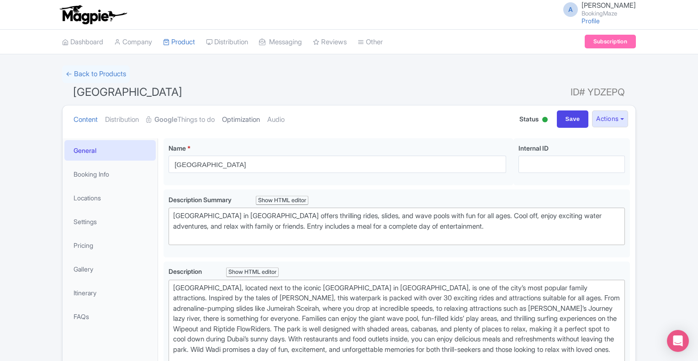
click at [254, 121] on link "Optimization" at bounding box center [241, 120] width 38 height 29
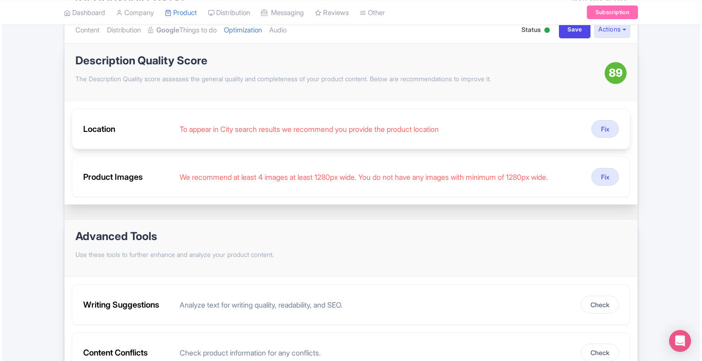
scroll to position [91, 0]
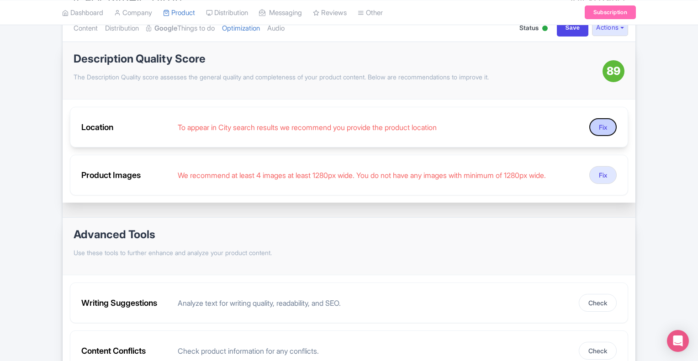
click at [603, 132] on button "Fix" at bounding box center [602, 127] width 27 height 18
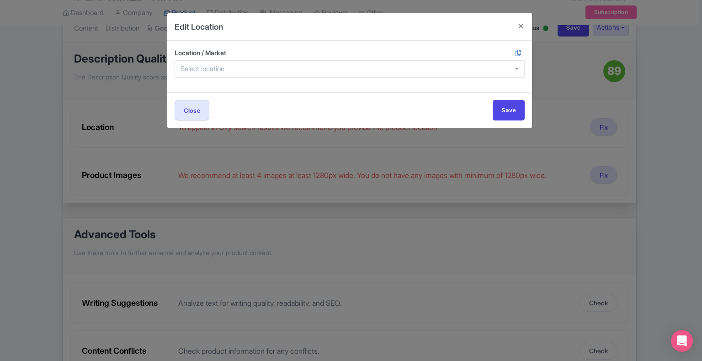
click at [244, 70] on div at bounding box center [349, 68] width 350 height 17
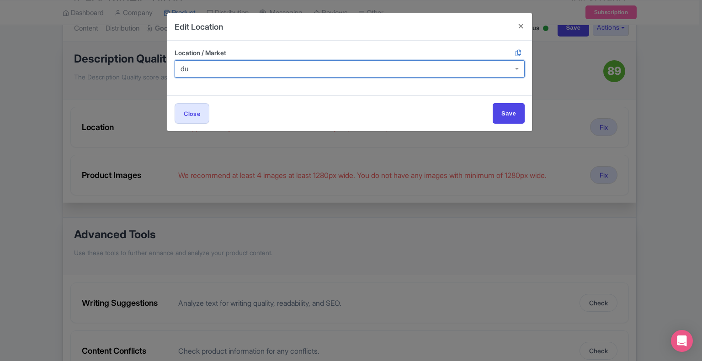
scroll to position [0, 0]
type input "dubai"
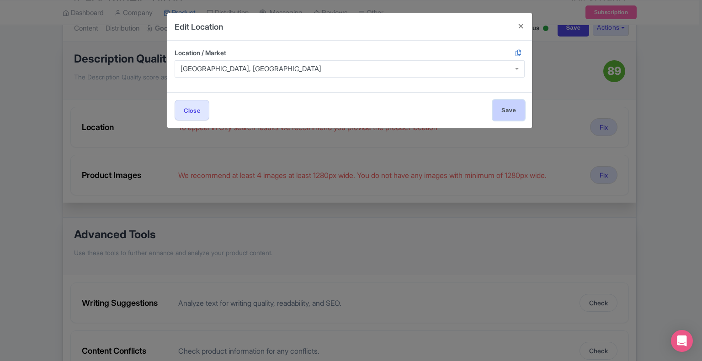
click at [507, 107] on input "Save" at bounding box center [508, 110] width 32 height 21
type input "Save"
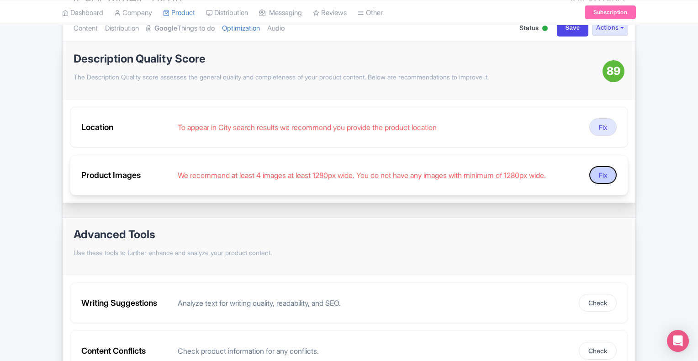
click at [603, 174] on button "Fix" at bounding box center [602, 175] width 27 height 18
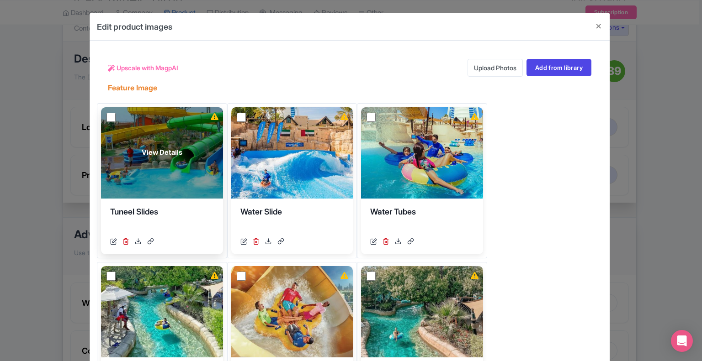
click at [110, 116] on input "checkbox" at bounding box center [110, 117] width 9 height 9
checkbox input "true"
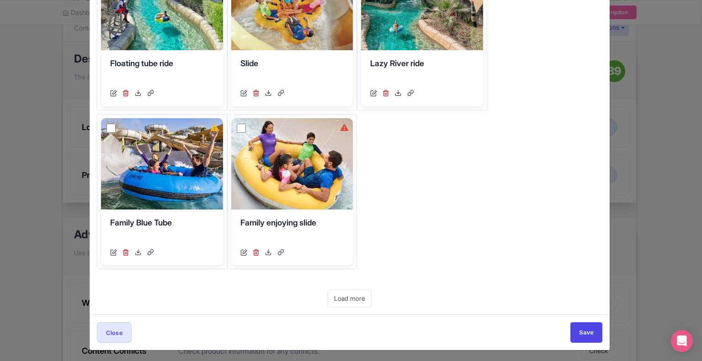
scroll to position [308, 0]
click at [366, 292] on link "Load more" at bounding box center [349, 298] width 44 height 18
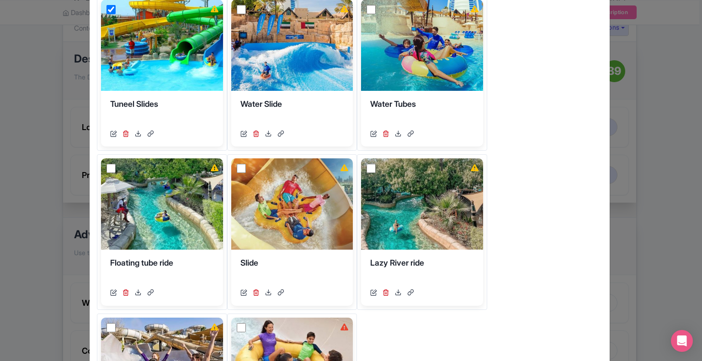
scroll to position [0, 0]
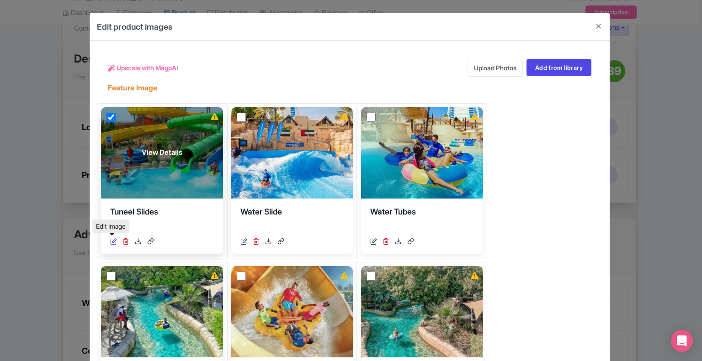
click at [113, 239] on icon at bounding box center [113, 241] width 7 height 7
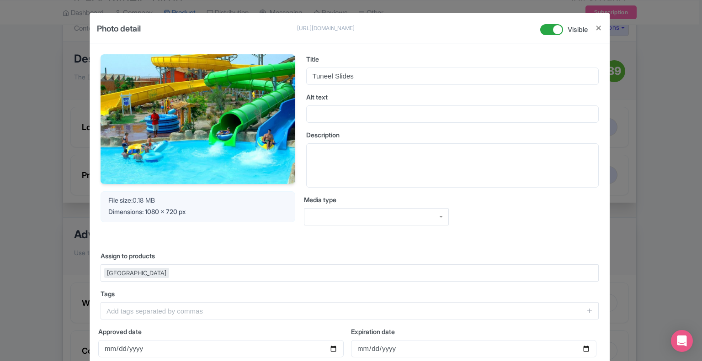
click at [340, 216] on div at bounding box center [376, 216] width 145 height 17
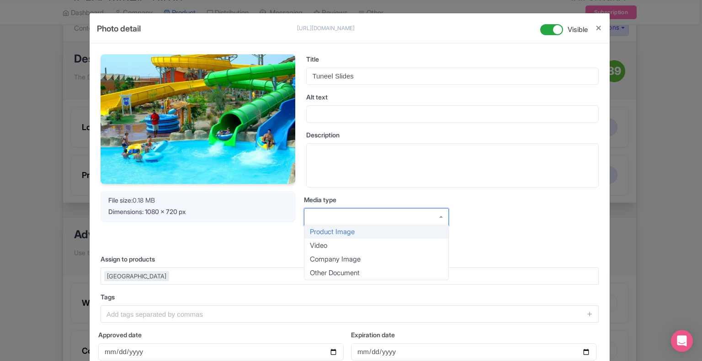
click at [340, 217] on div at bounding box center [376, 216] width 145 height 17
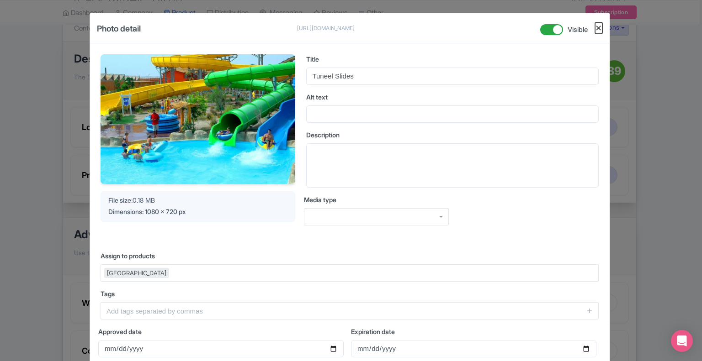
click at [595, 27] on button "Close" at bounding box center [598, 27] width 7 height 11
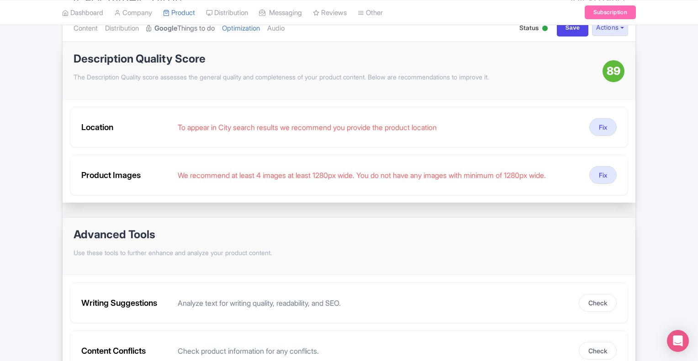
click at [196, 30] on link "Google Things to do" at bounding box center [180, 28] width 69 height 29
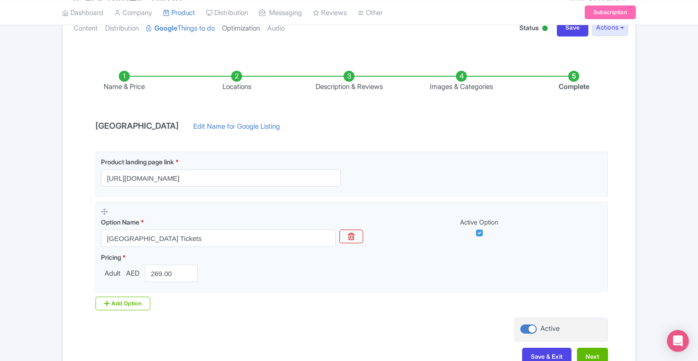
click at [252, 25] on link "Optimization" at bounding box center [241, 28] width 38 height 29
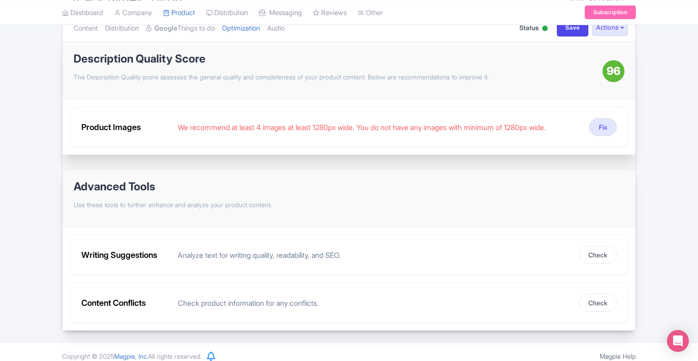
scroll to position [46, 0]
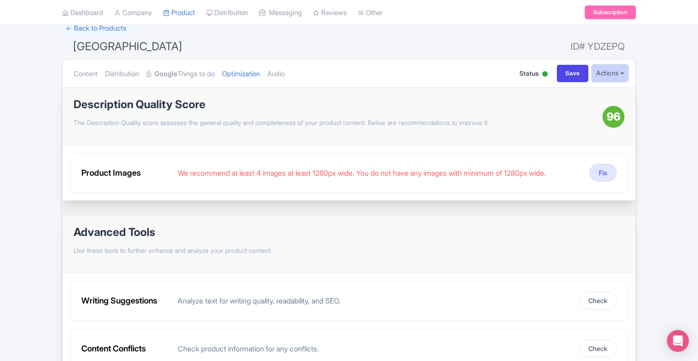
click at [616, 75] on button "Actions" at bounding box center [610, 73] width 36 height 17
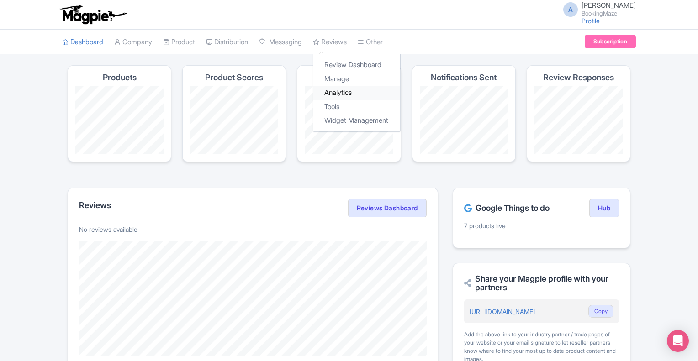
click at [351, 91] on link "Analytics" at bounding box center [356, 93] width 87 height 14
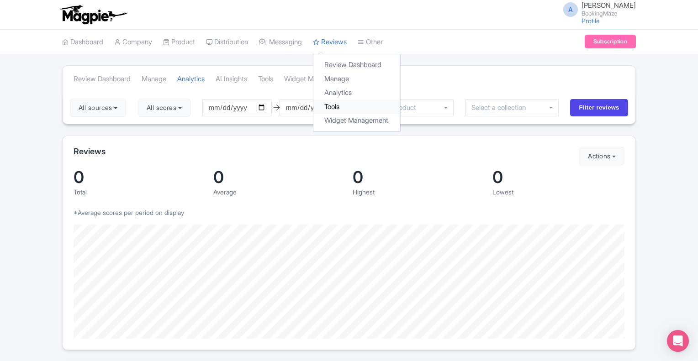
click at [346, 107] on link "Tools" at bounding box center [356, 107] width 87 height 14
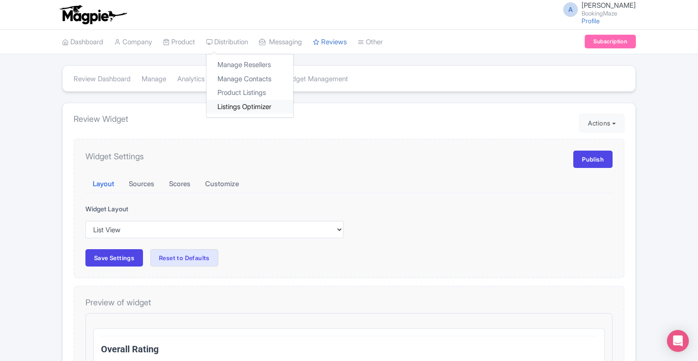
click at [242, 107] on link "Listings Optimizer" at bounding box center [249, 107] width 87 height 14
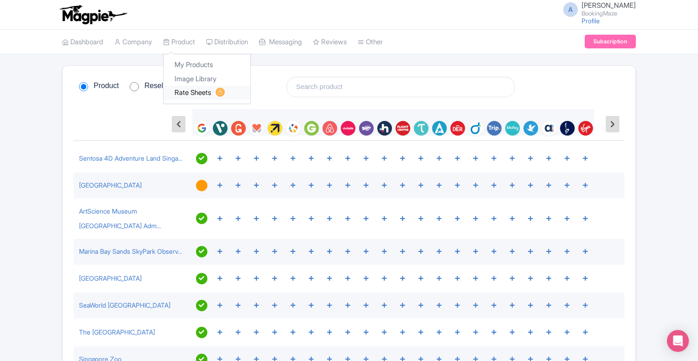
click at [200, 93] on link "Rate Sheets" at bounding box center [207, 93] width 87 height 14
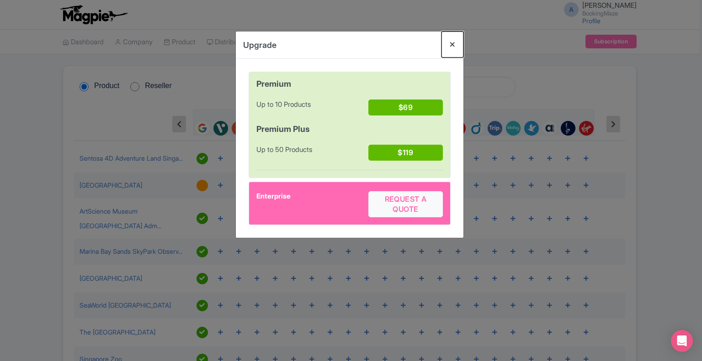
click at [453, 43] on button "Close" at bounding box center [452, 45] width 22 height 26
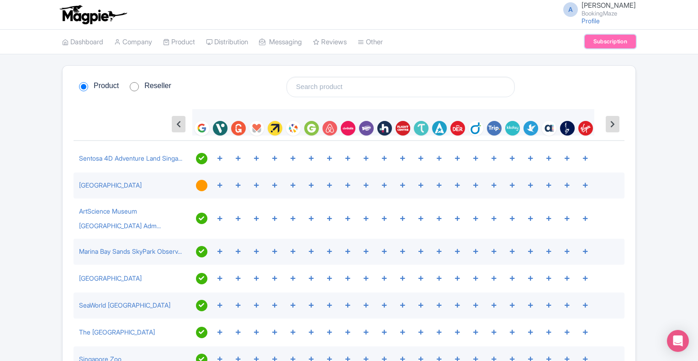
click at [616, 44] on link "Subscription" at bounding box center [610, 42] width 51 height 14
click at [188, 42] on link "Product" at bounding box center [179, 42] width 32 height 25
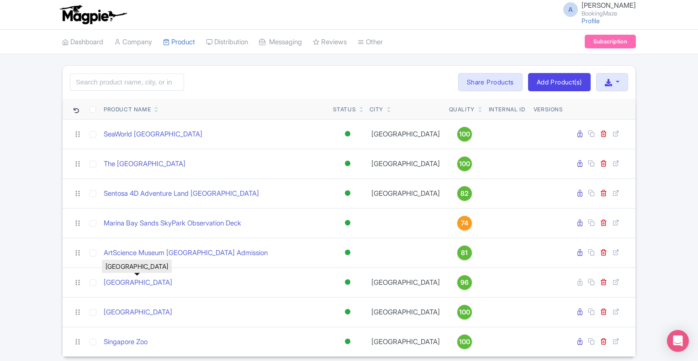
scroll to position [33, 0]
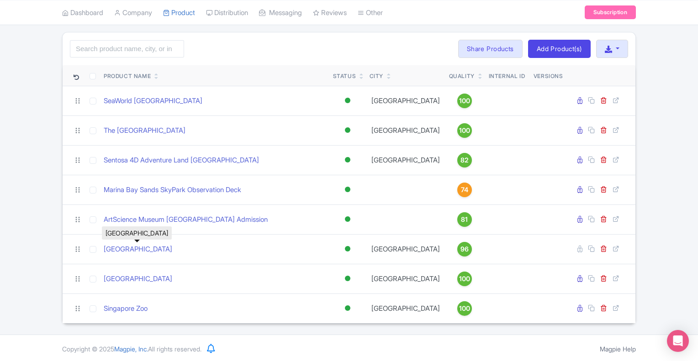
click at [138, 250] on link "[GEOGRAPHIC_DATA]" at bounding box center [138, 249] width 69 height 11
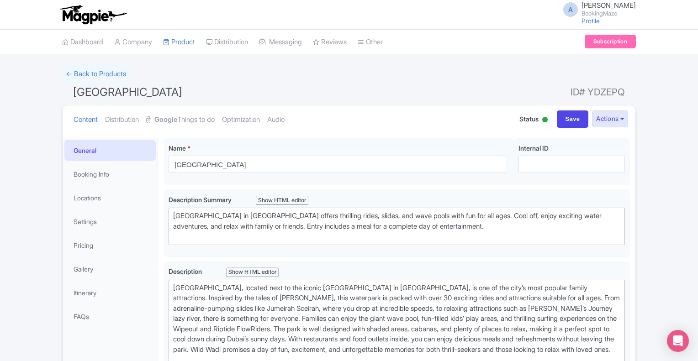
scroll to position [183, 0]
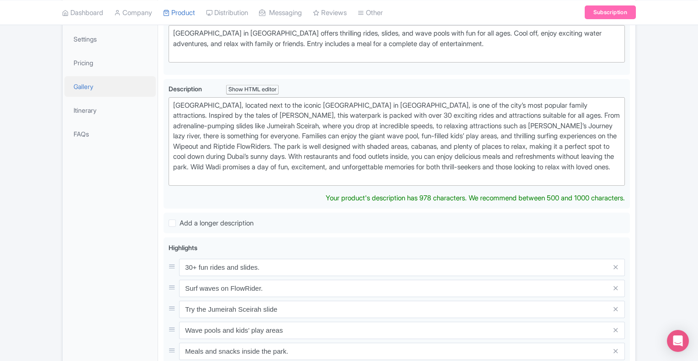
click at [93, 84] on link "Gallery" at bounding box center [109, 86] width 91 height 21
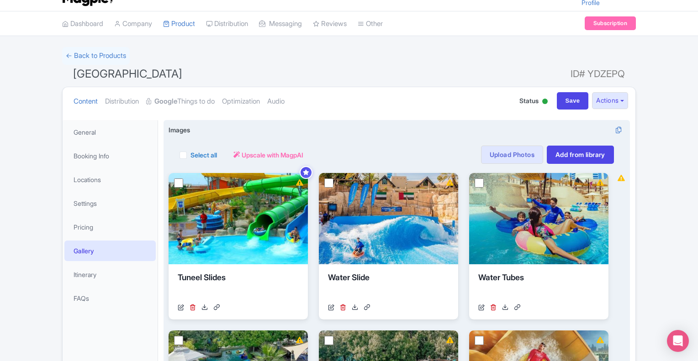
scroll to position [0, 0]
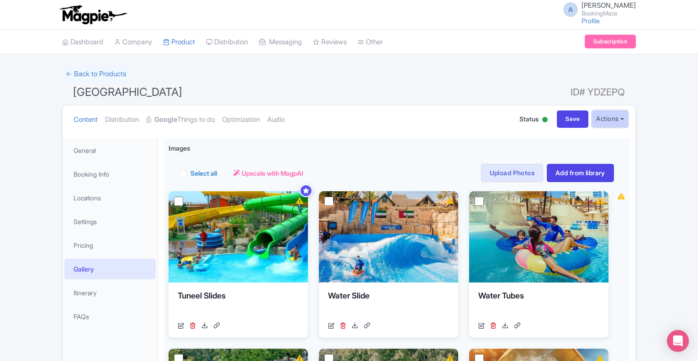
click at [618, 119] on button "Actions" at bounding box center [610, 119] width 36 height 17
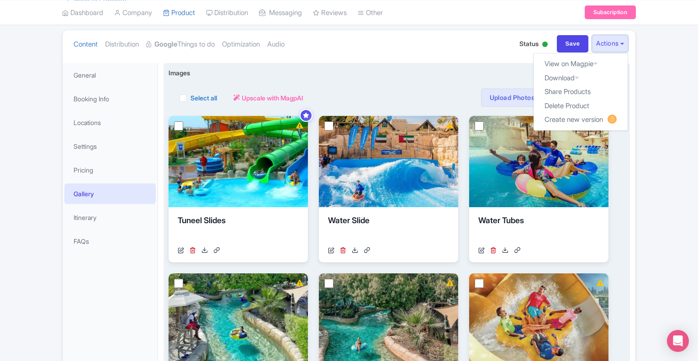
scroll to position [91, 0]
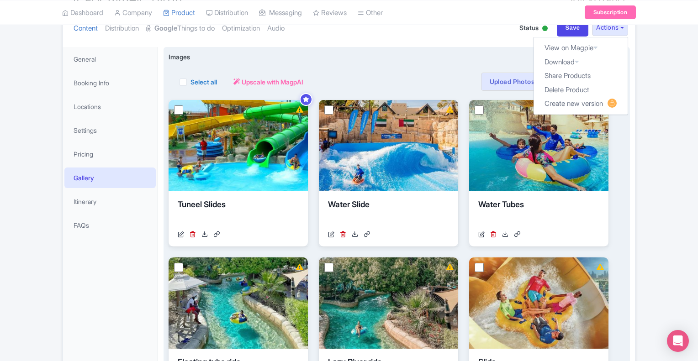
click at [371, 73] on div "Select all Actions Remove from product Delete Download Export Upscale with Magp…" at bounding box center [397, 82] width 434 height 18
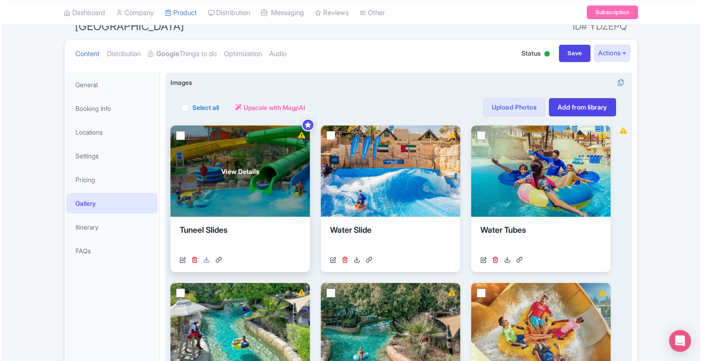
scroll to position [46, 0]
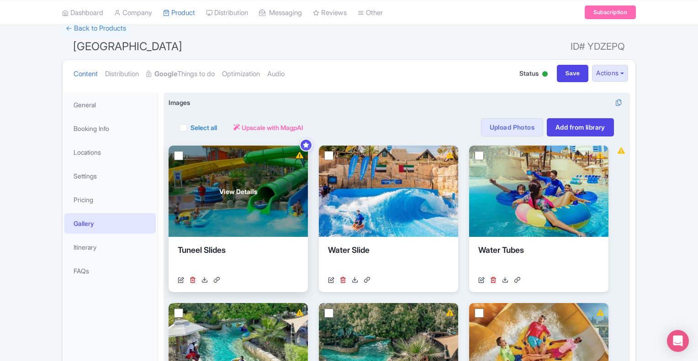
click at [228, 198] on div "View Details" at bounding box center [238, 191] width 139 height 91
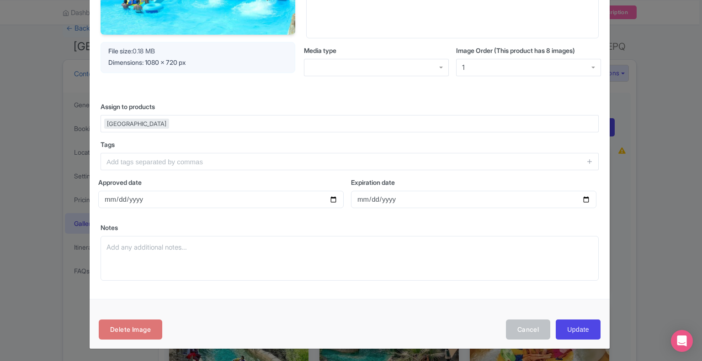
scroll to position [0, 0]
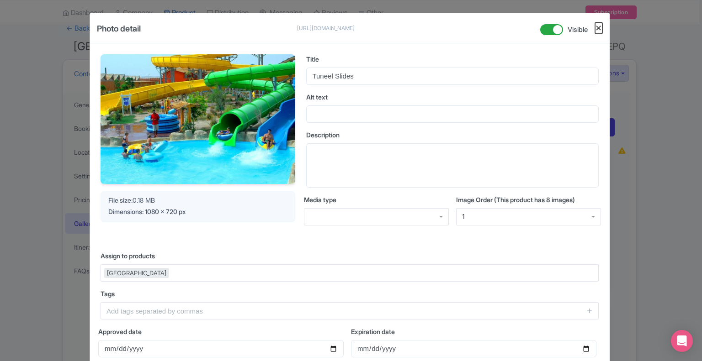
click at [597, 30] on button "Close" at bounding box center [598, 27] width 7 height 11
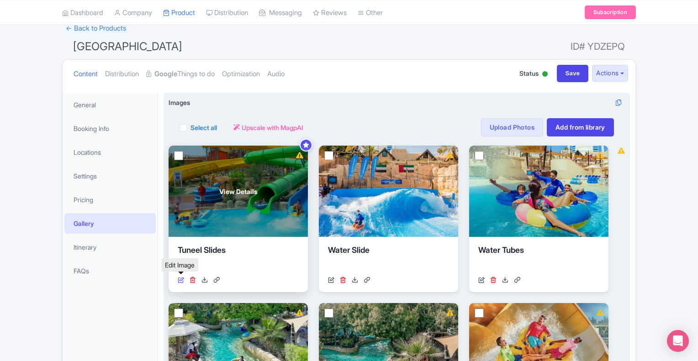
click at [183, 277] on icon at bounding box center [181, 280] width 6 height 6
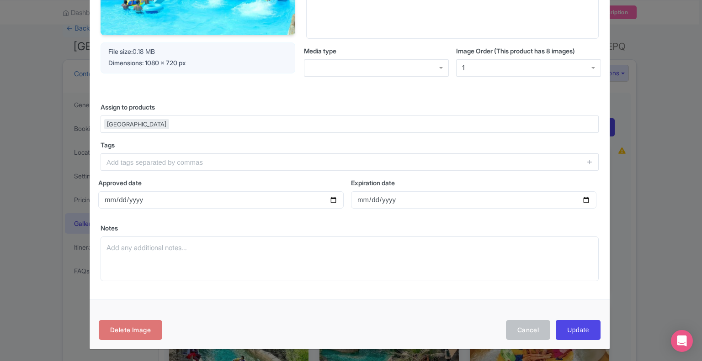
scroll to position [149, 0]
click at [165, 58] on span "Dimensions: 1080 x 720 px" at bounding box center [146, 62] width 77 height 8
click at [161, 61] on span "Dimensions: 1080 x 720 px" at bounding box center [146, 62] width 77 height 8
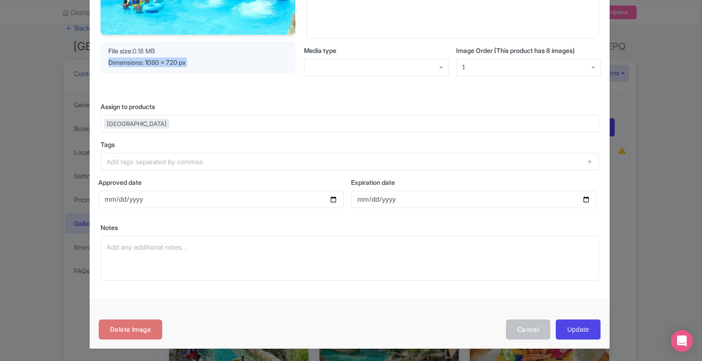
click at [161, 61] on span "Dimensions: 1080 x 720 px" at bounding box center [146, 62] width 77 height 8
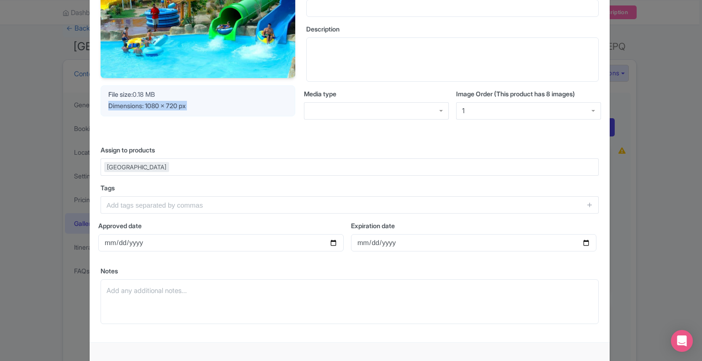
scroll to position [58, 0]
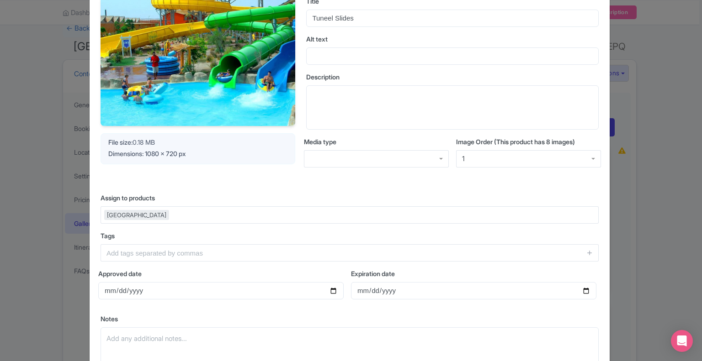
click at [223, 186] on div "Your Image is being upscaled File size: 0.18 MB Dimensions: 1080 x 720 px Title…" at bounding box center [350, 187] width 520 height 405
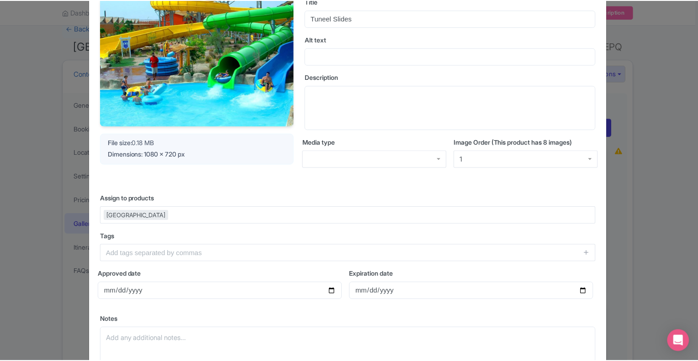
scroll to position [0, 0]
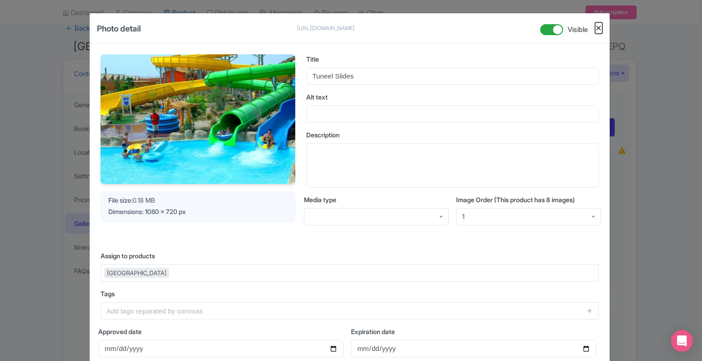
click at [597, 28] on button "Close" at bounding box center [598, 27] width 7 height 11
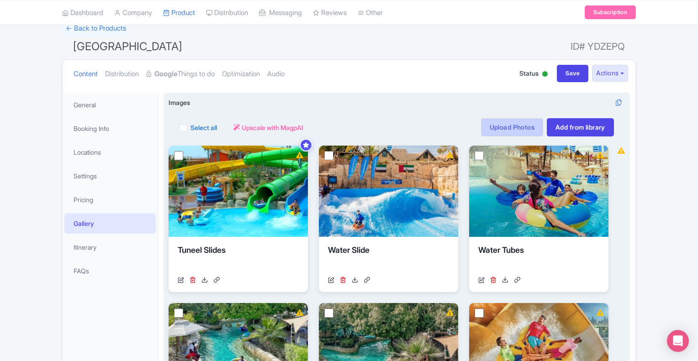
click at [524, 127] on link "Upload Photos" at bounding box center [512, 127] width 62 height 18
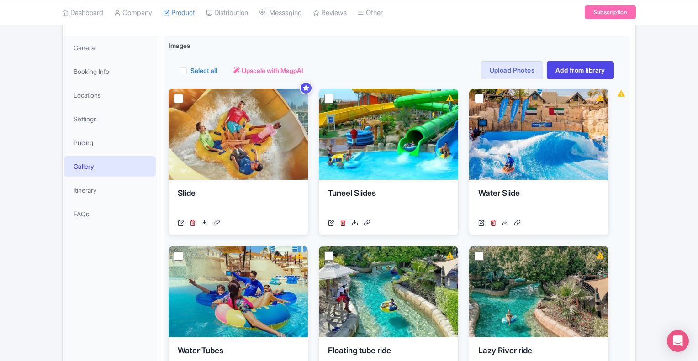
scroll to position [108, 0]
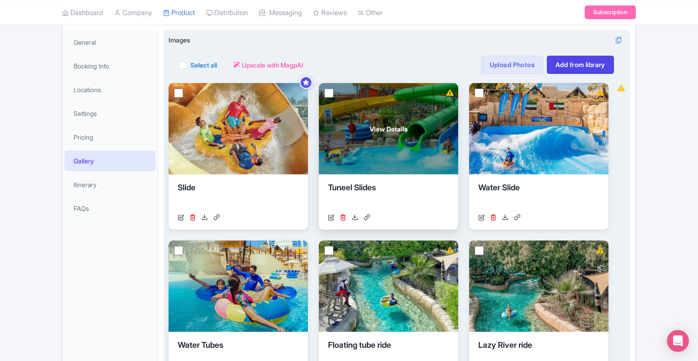
click at [329, 93] on input "checkbox" at bounding box center [328, 93] width 9 height 9
checkbox input "true"
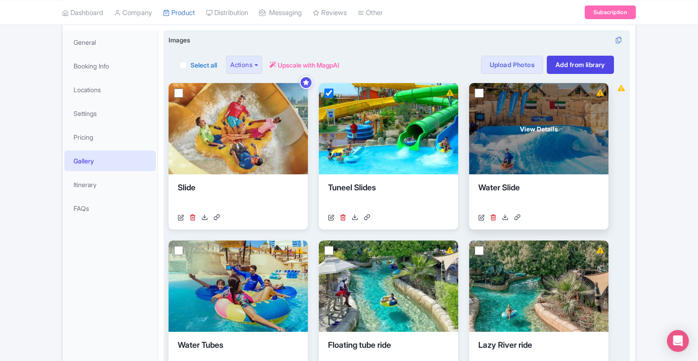
click at [481, 95] on input "checkbox" at bounding box center [479, 93] width 9 height 9
checkbox input "true"
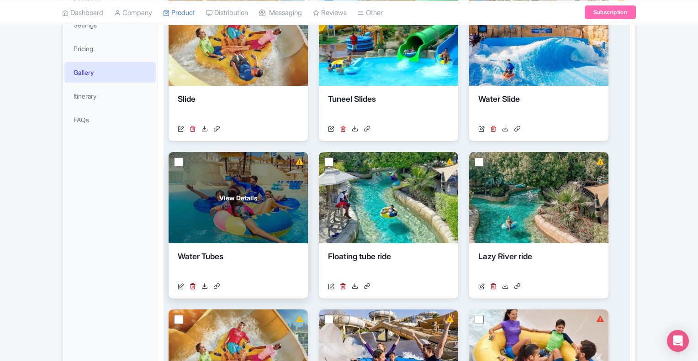
scroll to position [200, 0]
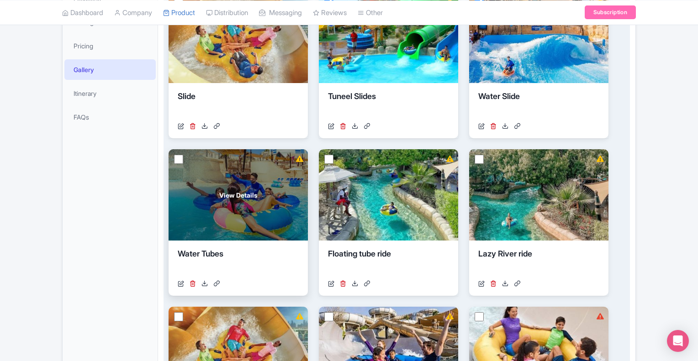
click at [179, 158] on input "checkbox" at bounding box center [178, 159] width 9 height 9
checkbox input "true"
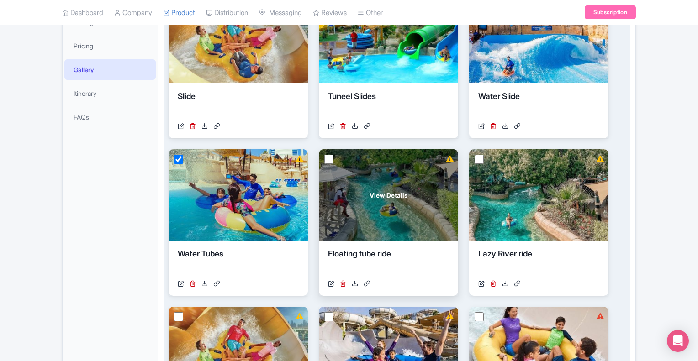
click at [330, 158] on input "checkbox" at bounding box center [328, 159] width 9 height 9
checkbox input "true"
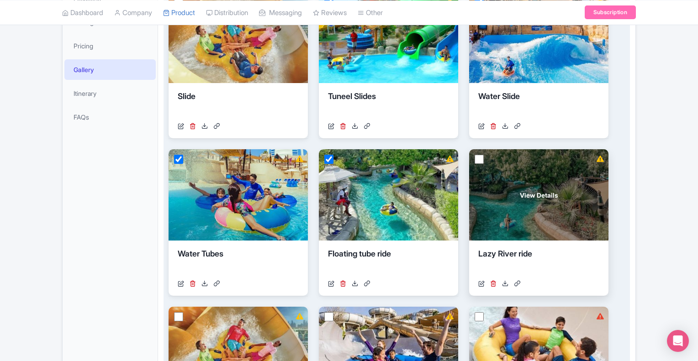
click at [479, 158] on input "checkbox" at bounding box center [479, 159] width 9 height 9
checkbox input "true"
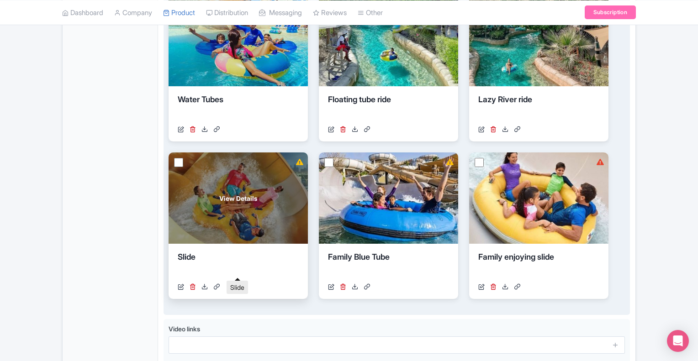
scroll to position [382, 0]
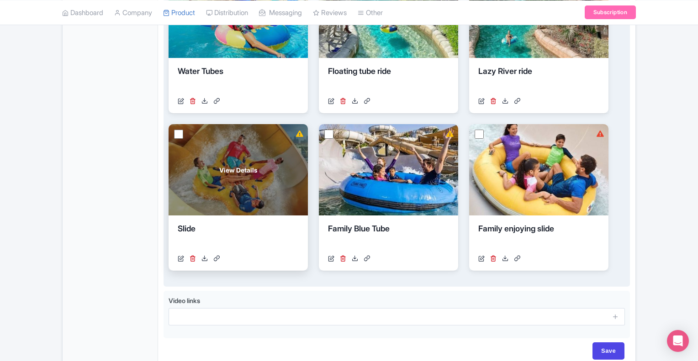
click at [180, 134] on input "checkbox" at bounding box center [178, 134] width 9 height 9
checkbox input "true"
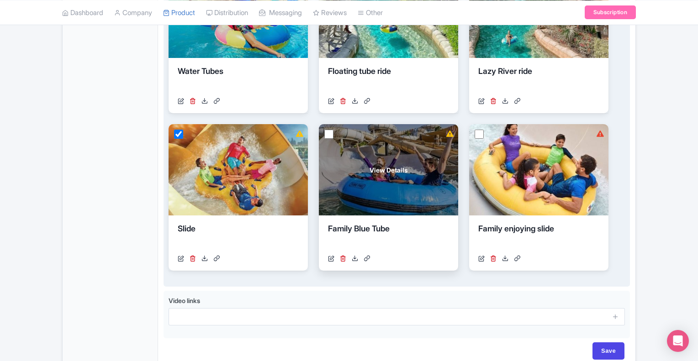
click at [329, 132] on input "checkbox" at bounding box center [328, 134] width 9 height 9
checkbox input "true"
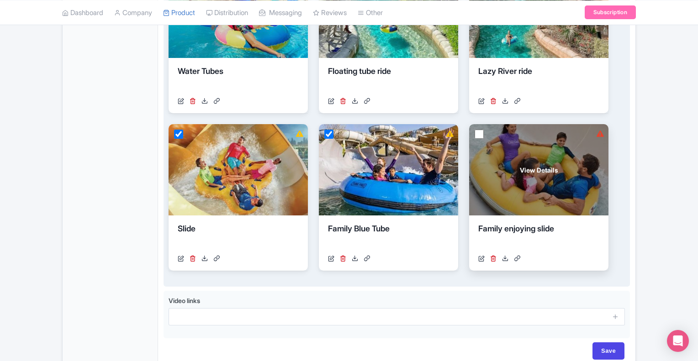
click at [479, 135] on input "checkbox" at bounding box center [479, 134] width 9 height 9
checkbox input "true"
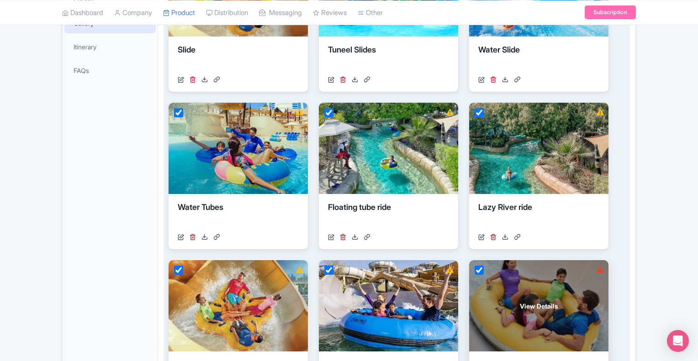
scroll to position [63, 0]
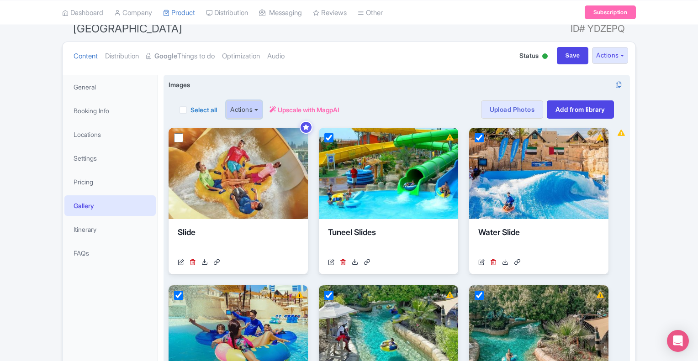
click at [247, 108] on button "Actions" at bounding box center [244, 109] width 36 height 18
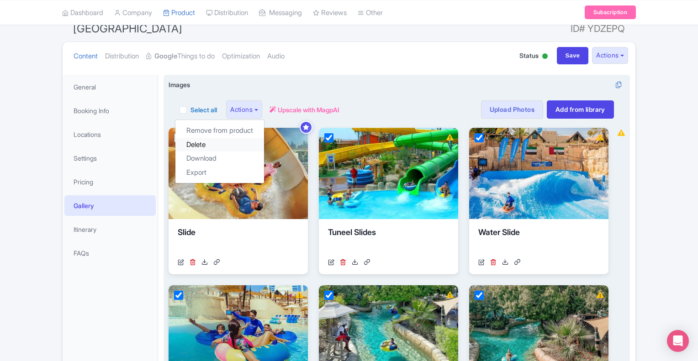
click at [213, 146] on link "Delete" at bounding box center [219, 145] width 89 height 14
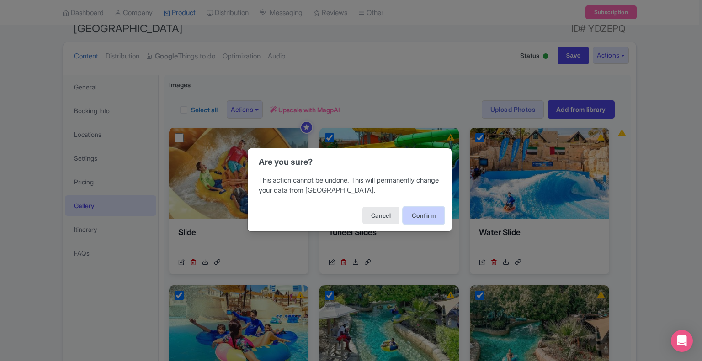
click at [422, 214] on button "Confirm" at bounding box center [423, 215] width 41 height 17
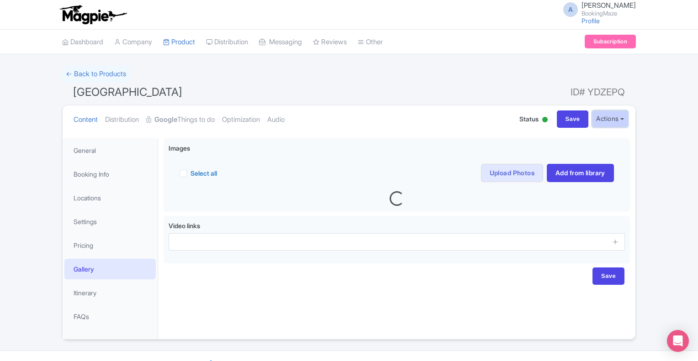
click at [618, 119] on button "Actions" at bounding box center [610, 119] width 36 height 17
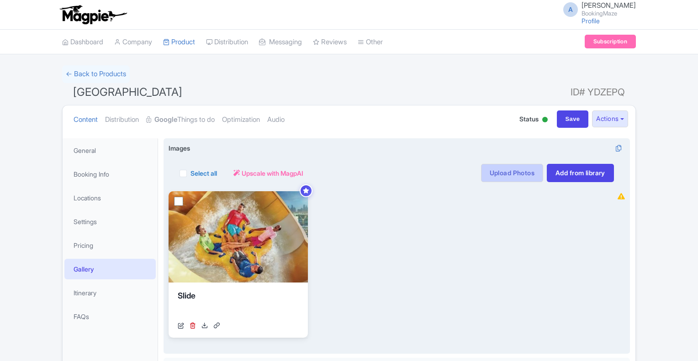
click at [497, 172] on link "Upload Photos" at bounding box center [512, 173] width 62 height 18
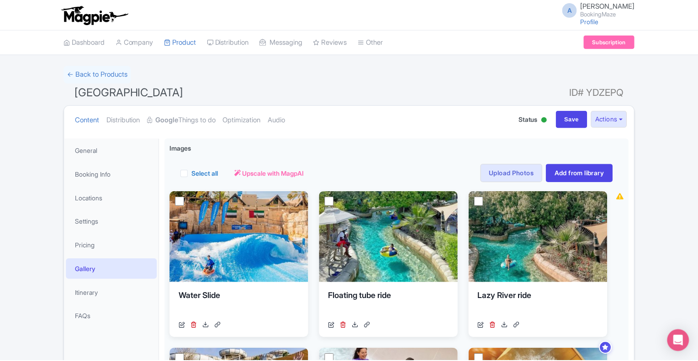
scroll to position [138, 0]
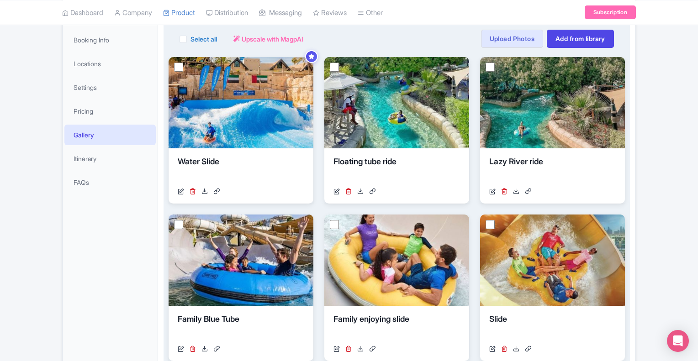
scroll to position [271, 0]
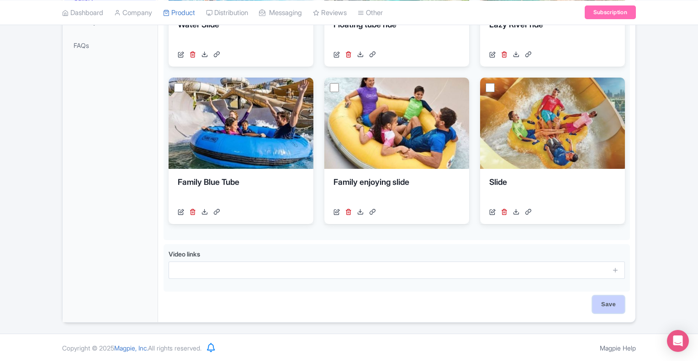
click at [610, 306] on input "Save" at bounding box center [608, 304] width 32 height 17
type input "Saving..."
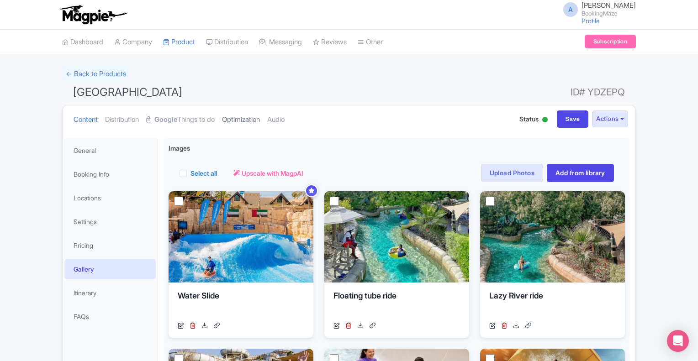
click at [231, 116] on link "Optimization" at bounding box center [241, 120] width 38 height 29
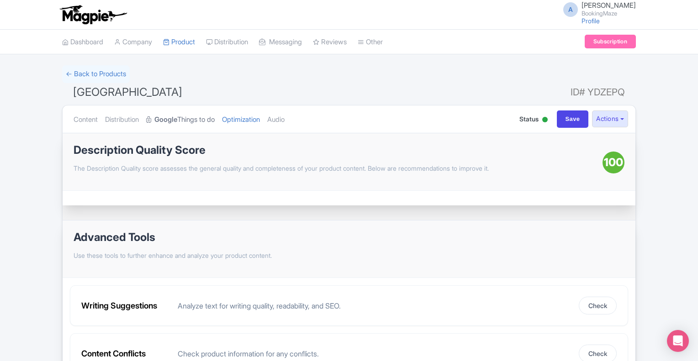
click at [177, 117] on strong "Google" at bounding box center [165, 120] width 23 height 11
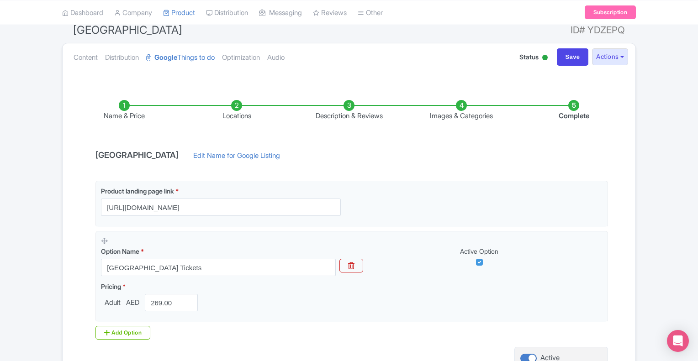
scroll to position [148, 0]
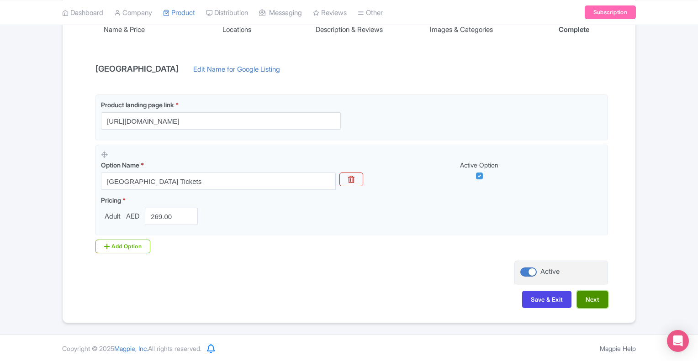
click at [596, 300] on button "Next" at bounding box center [592, 299] width 31 height 17
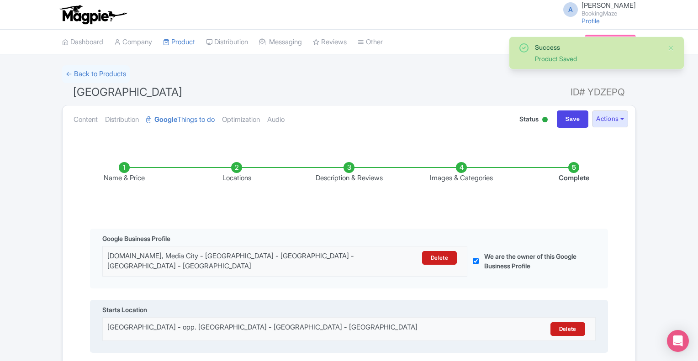
scroll to position [183, 0]
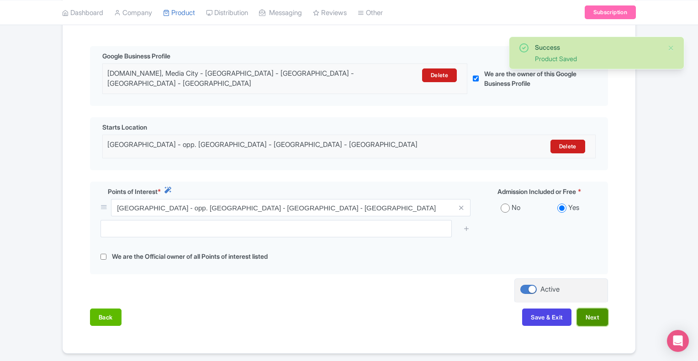
click at [596, 321] on button "Next" at bounding box center [592, 317] width 31 height 17
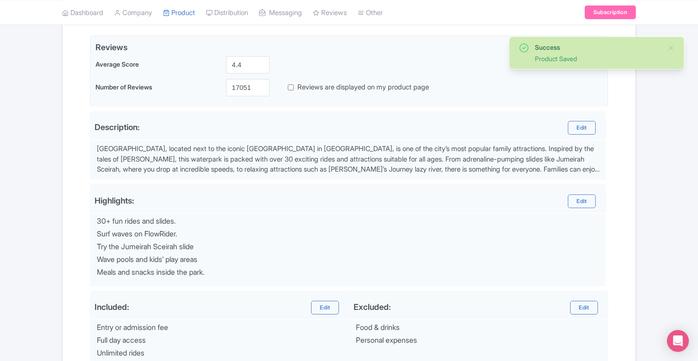
scroll to position [316, 0]
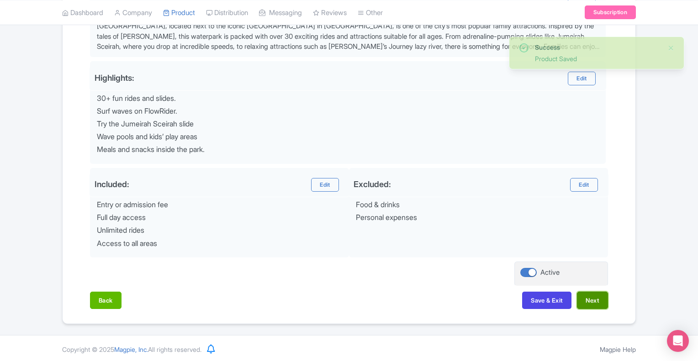
click at [590, 303] on button "Next" at bounding box center [592, 300] width 31 height 17
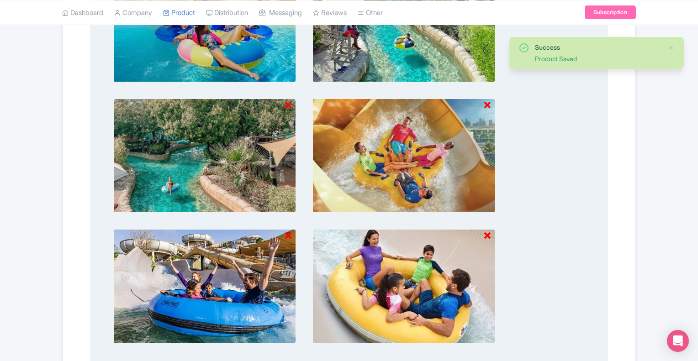
scroll to position [608, 0]
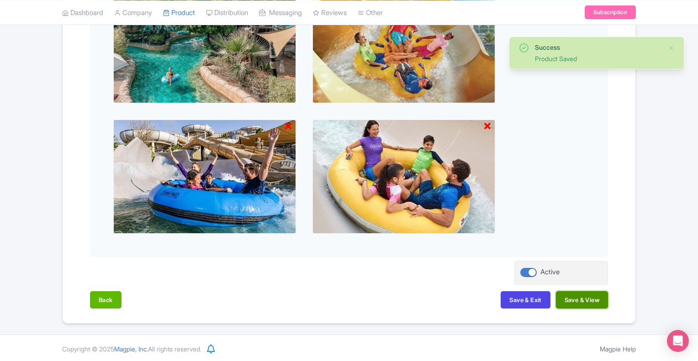
click at [572, 300] on button "Save & View" at bounding box center [582, 299] width 52 height 17
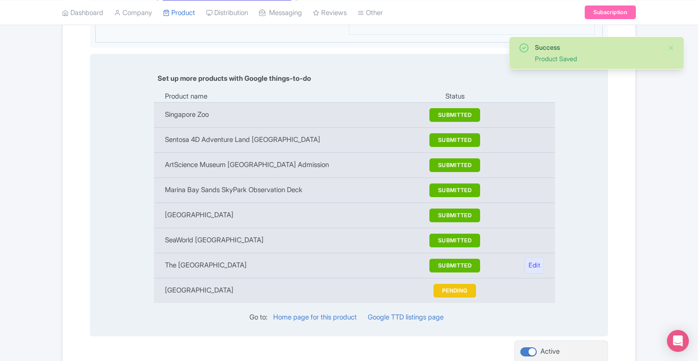
scroll to position [1053, 0]
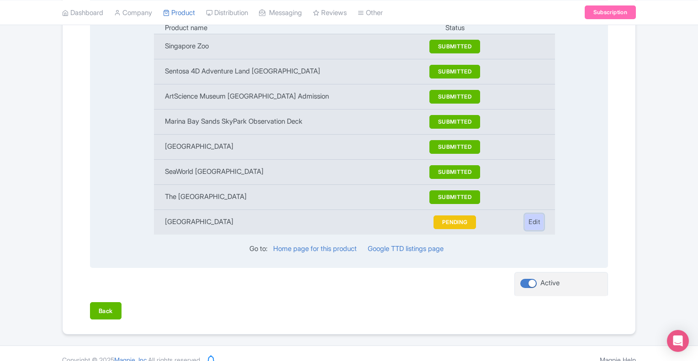
click at [534, 214] on link "Edit" at bounding box center [534, 222] width 20 height 17
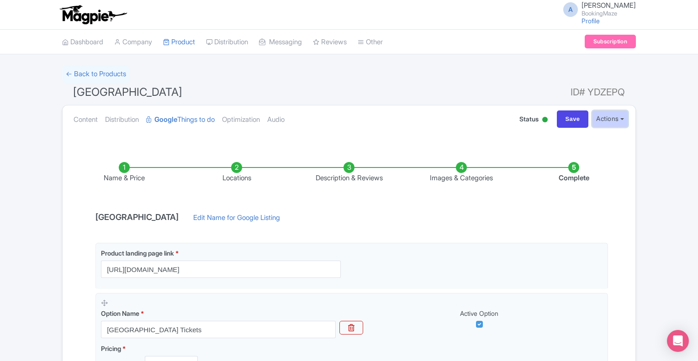
click at [618, 124] on button "Actions" at bounding box center [610, 119] width 36 height 17
click at [423, 108] on ul "Content Distribution Google Things to do Optimization Audio" at bounding box center [286, 120] width 432 height 28
click at [191, 63] on link "My Products" at bounding box center [207, 65] width 87 height 14
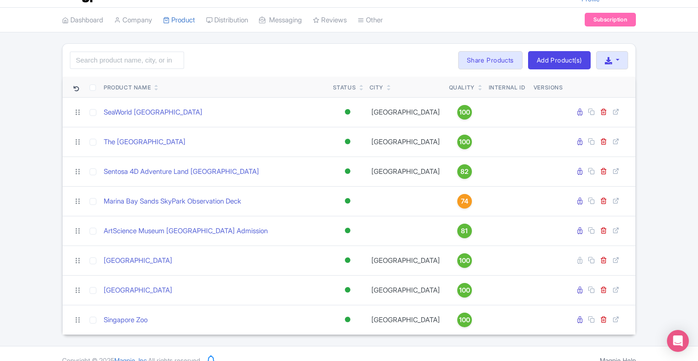
scroll to position [33, 0]
